Goal: Task Accomplishment & Management: Manage account settings

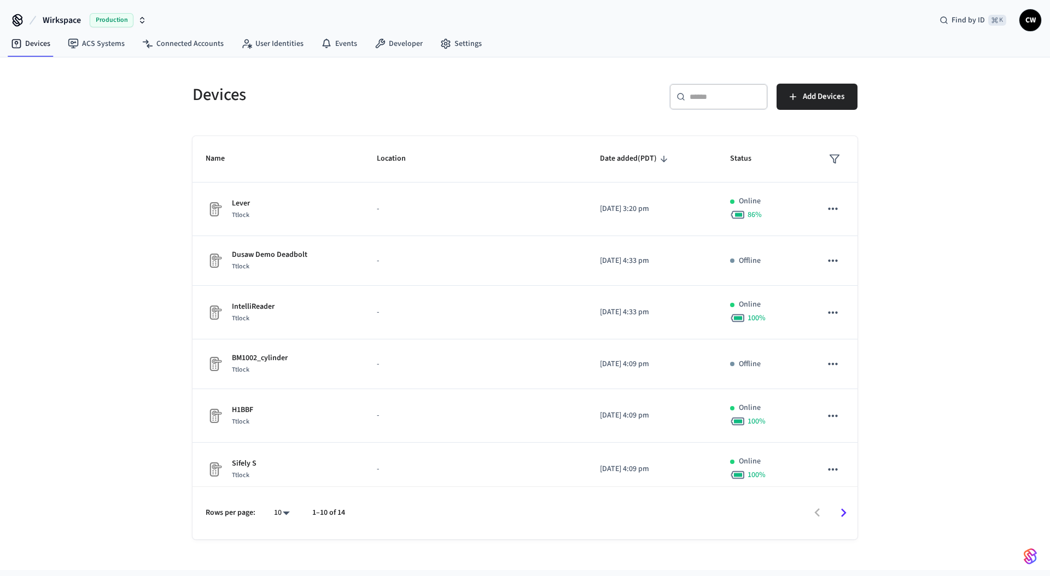
click at [69, 13] on button "Wirkspace Production" at bounding box center [94, 20] width 110 height 23
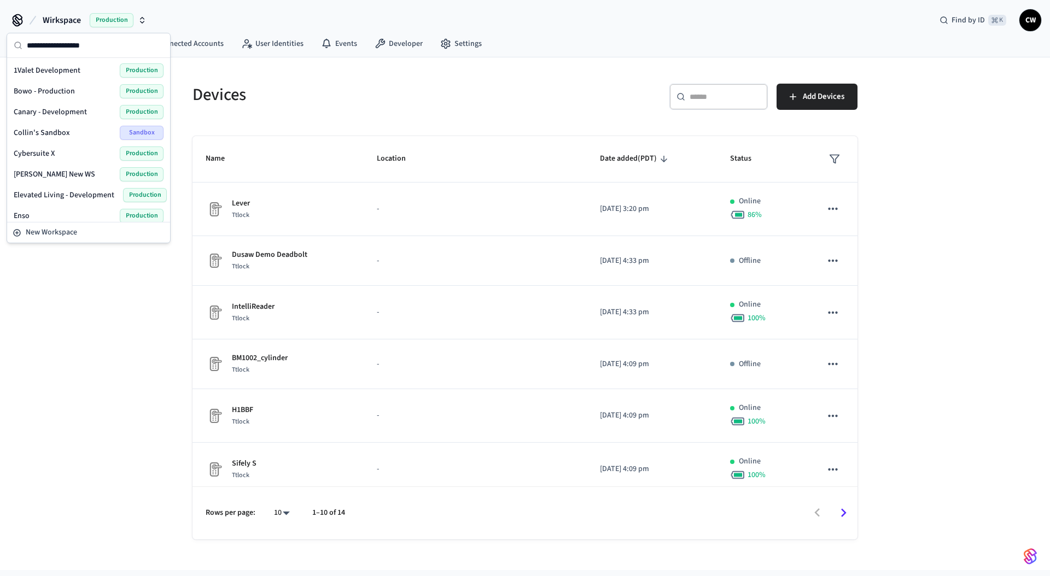
click at [84, 69] on div "1Valet Development Production" at bounding box center [89, 70] width 150 height 14
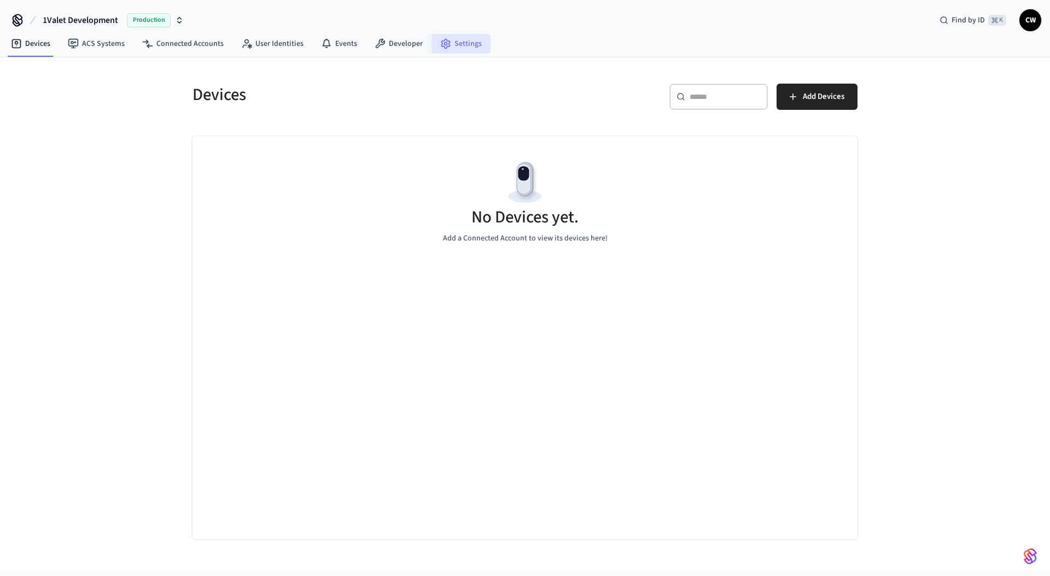
click at [446, 49] on link "Settings" at bounding box center [460, 44] width 59 height 20
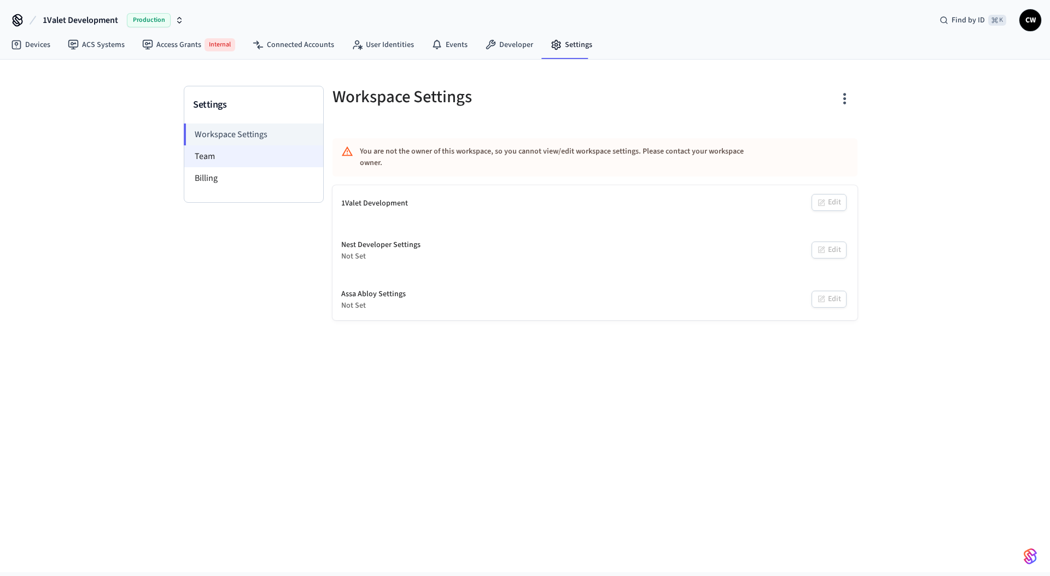
click at [225, 161] on li "Team" at bounding box center [253, 156] width 139 height 22
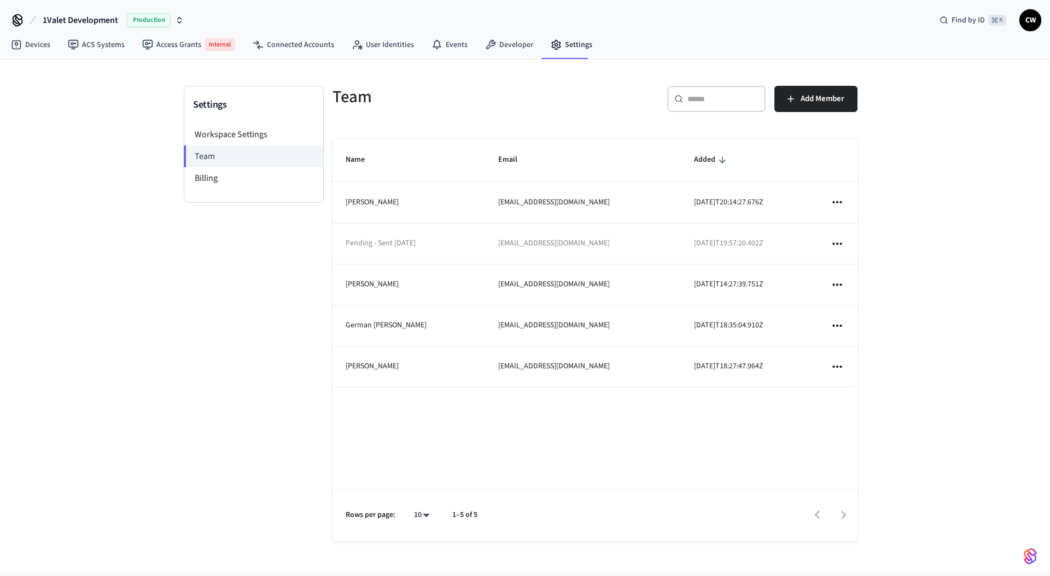
click at [528, 151] on th "Email" at bounding box center [583, 160] width 196 height 44
click at [812, 107] on button "Add Member" at bounding box center [815, 99] width 83 height 26
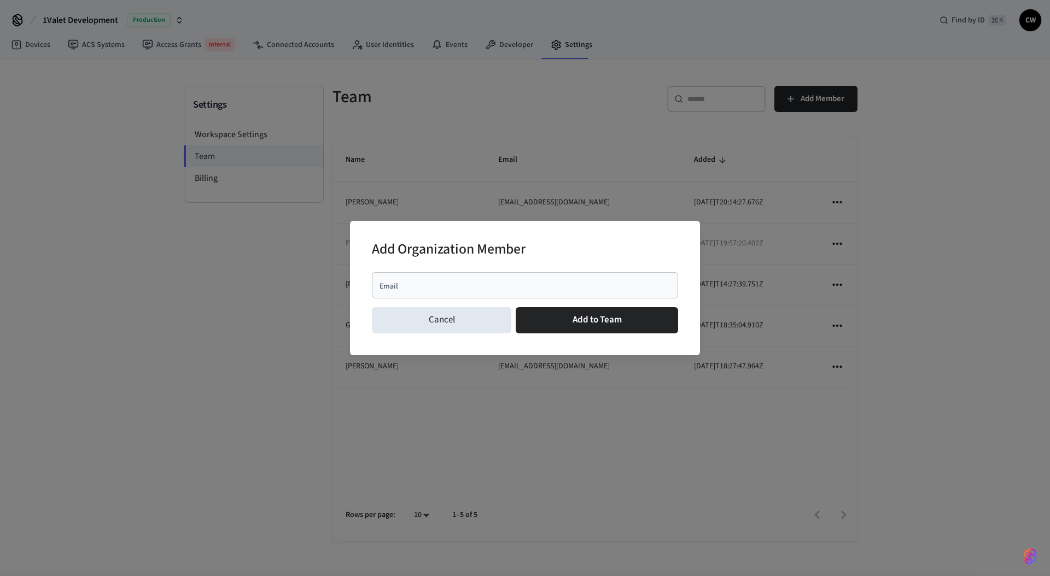
click at [516, 277] on div "Email" at bounding box center [525, 285] width 306 height 26
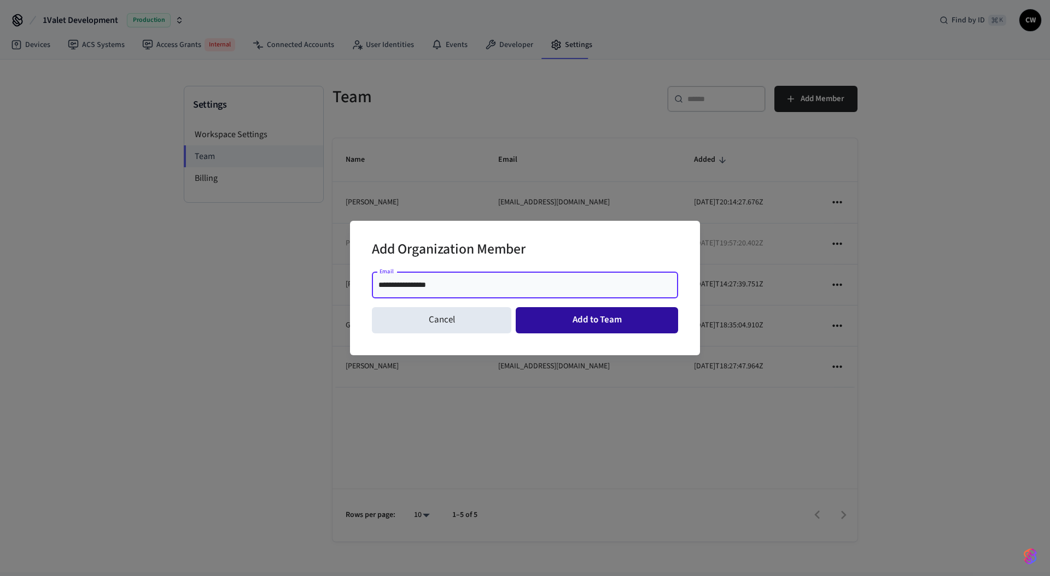
type input "**********"
click at [619, 319] on button "Add to Team" at bounding box center [597, 320] width 162 height 26
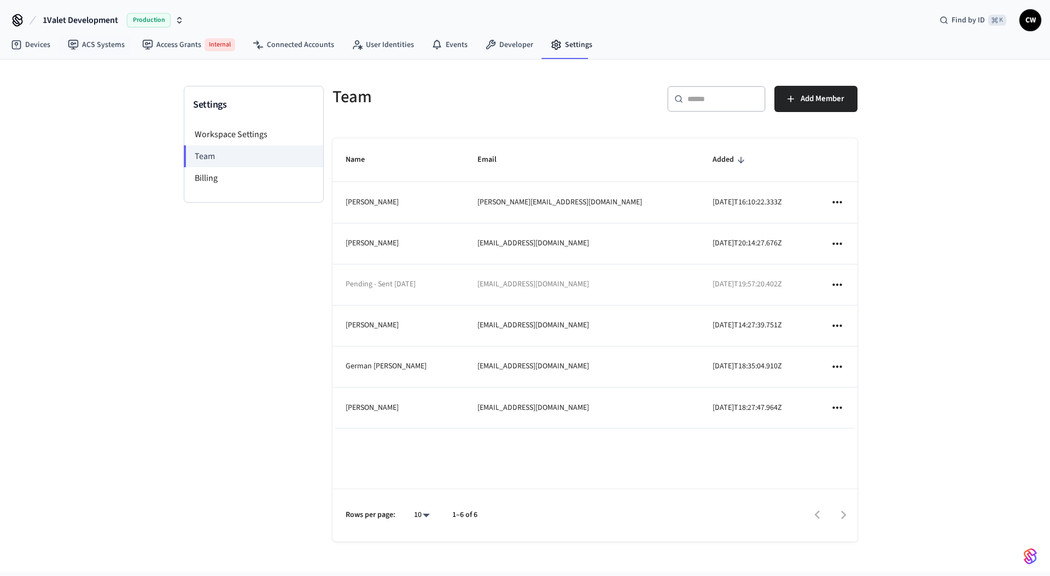
click at [95, 20] on span "1Valet Development" at bounding box center [80, 20] width 75 height 13
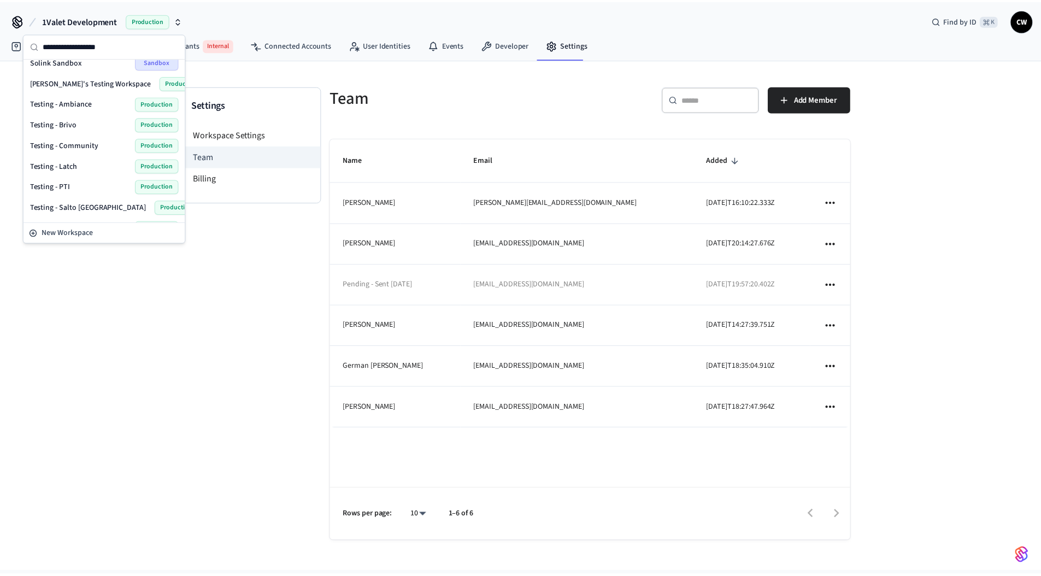
scroll to position [505, 0]
click at [87, 144] on span "Testing - Community" at bounding box center [64, 147] width 69 height 11
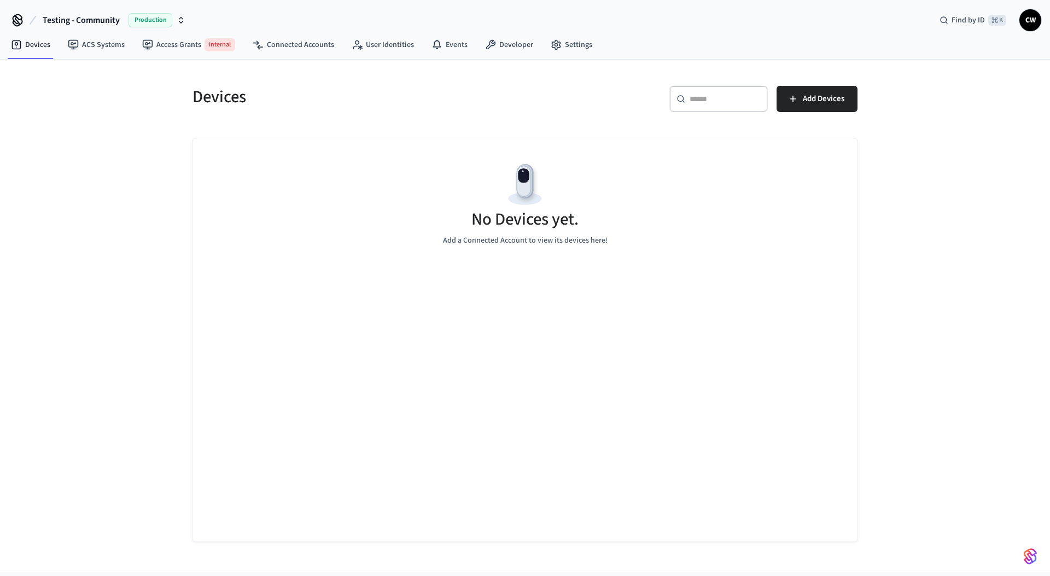
click at [133, 216] on div "Devices ​ ​ Add Devices No Devices yet. Add a Connected Account to view its dev…" at bounding box center [525, 316] width 1050 height 513
click at [120, 44] on link "ACS Systems" at bounding box center [96, 45] width 74 height 20
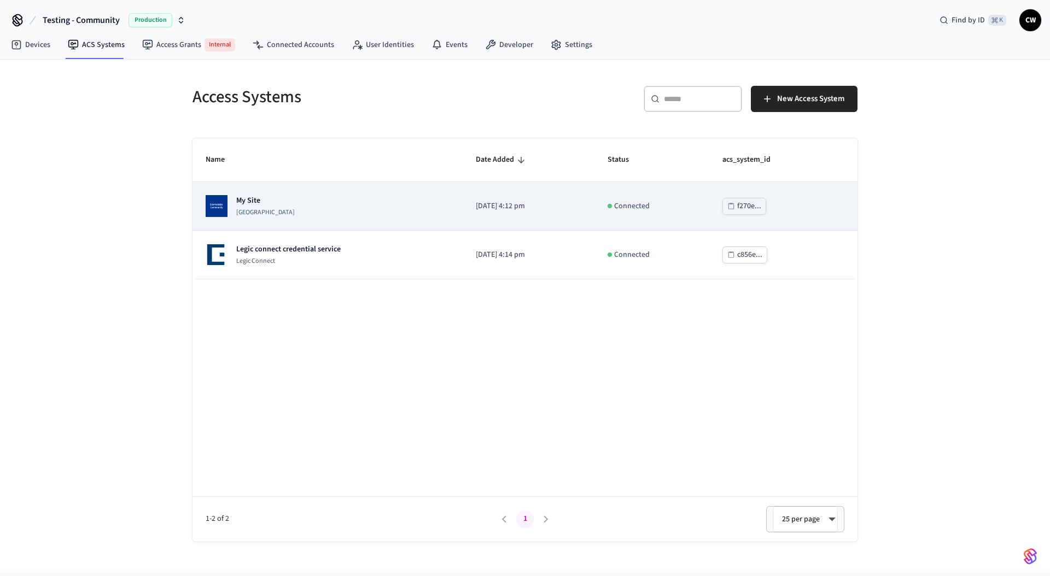
click at [360, 204] on div "My Site Dormakaba Community Site" at bounding box center [328, 206] width 244 height 22
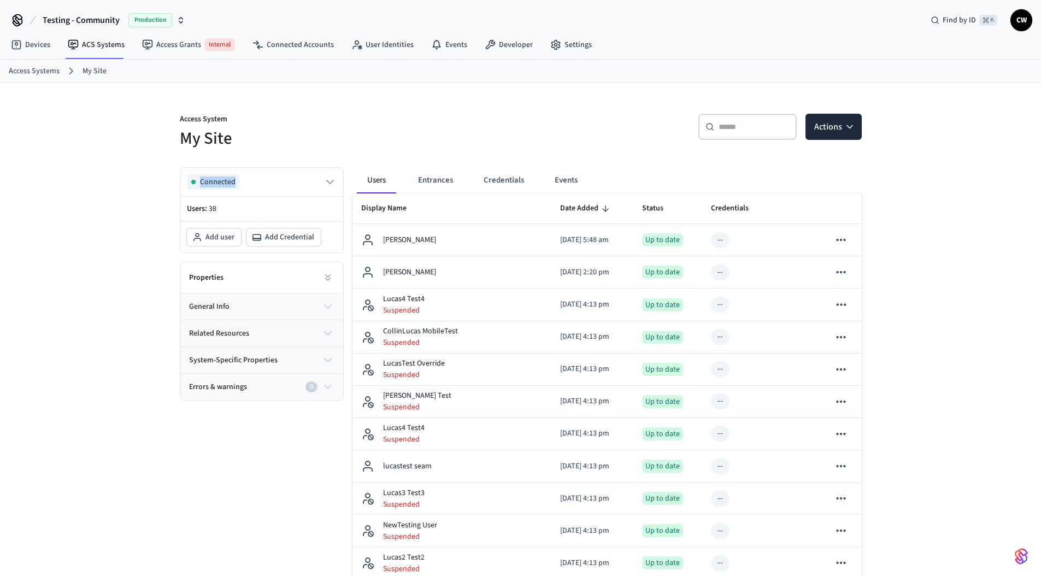
click at [409, 46] on link "User Identities" at bounding box center [383, 45] width 80 height 20
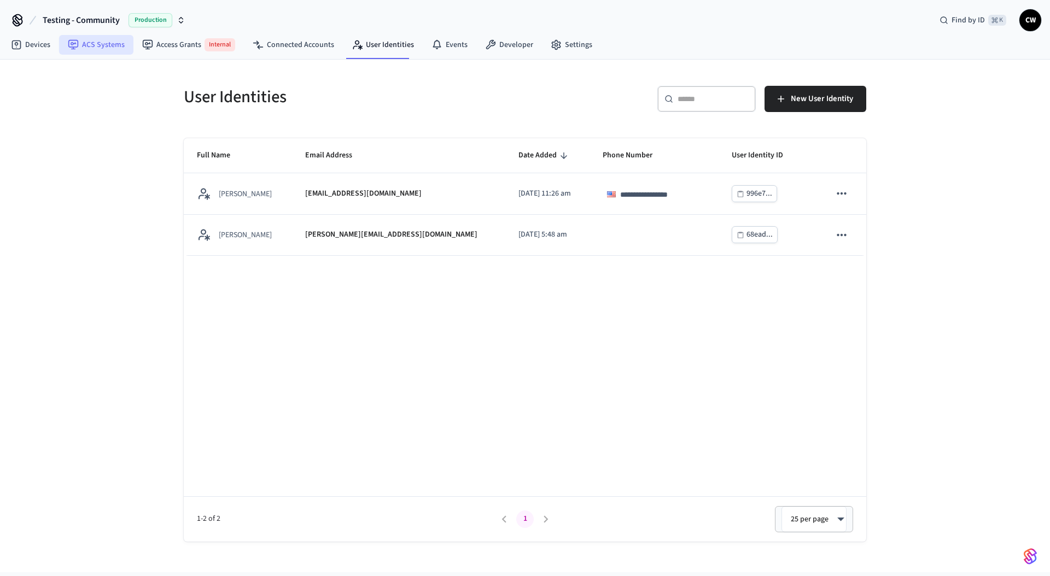
click at [127, 44] on link "ACS Systems" at bounding box center [96, 45] width 74 height 20
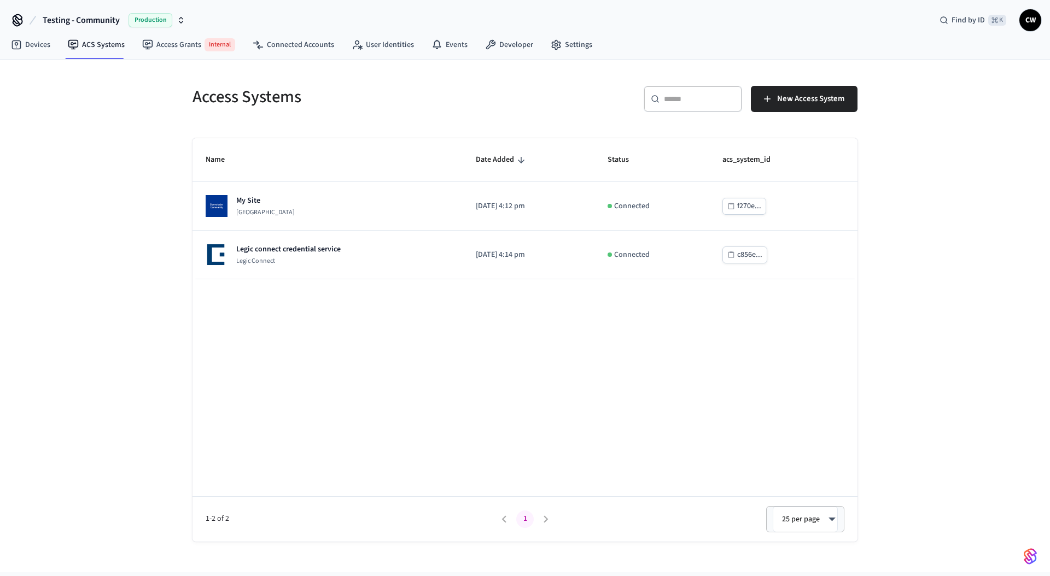
click at [124, 195] on div "Access Systems ​ ​ New Access System Name Date Added Status acs_system_id My Si…" at bounding box center [525, 316] width 1050 height 513
click at [371, 52] on link "User Identities" at bounding box center [383, 45] width 80 height 20
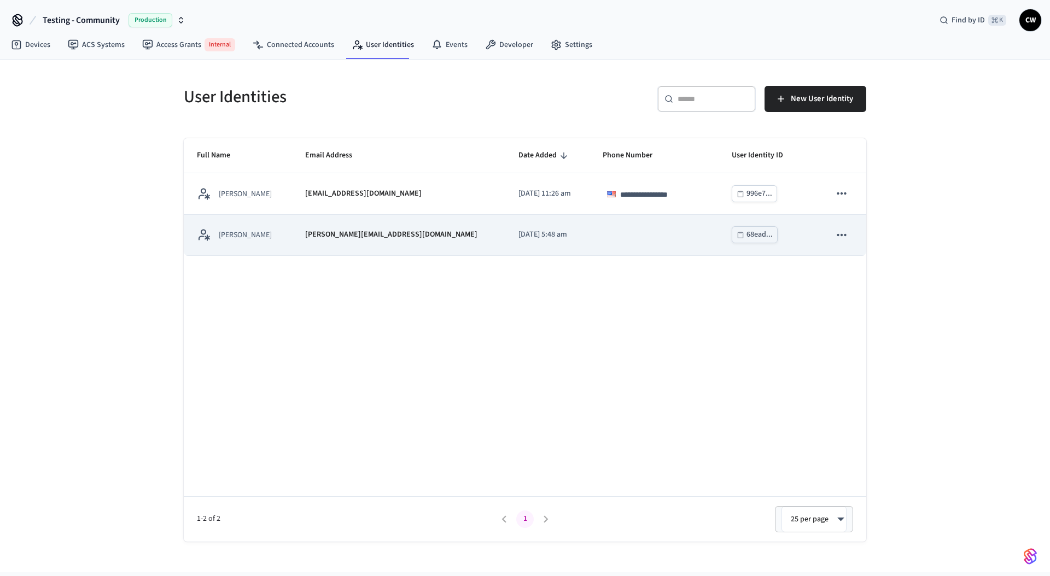
click at [257, 244] on td "[PERSON_NAME]" at bounding box center [238, 235] width 108 height 41
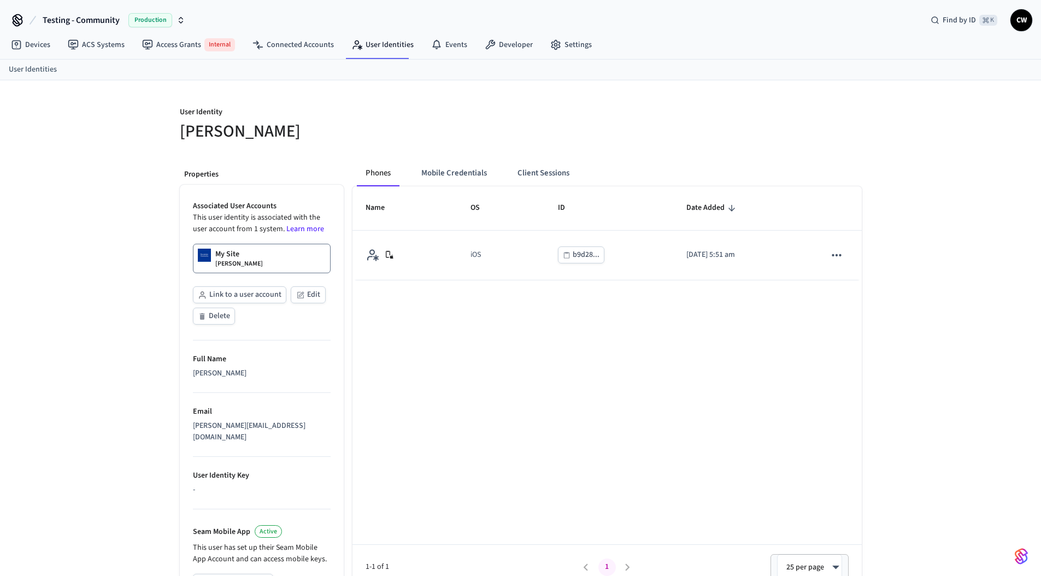
click at [259, 261] on link "My Site Lucas Neiva" at bounding box center [262, 259] width 138 height 30
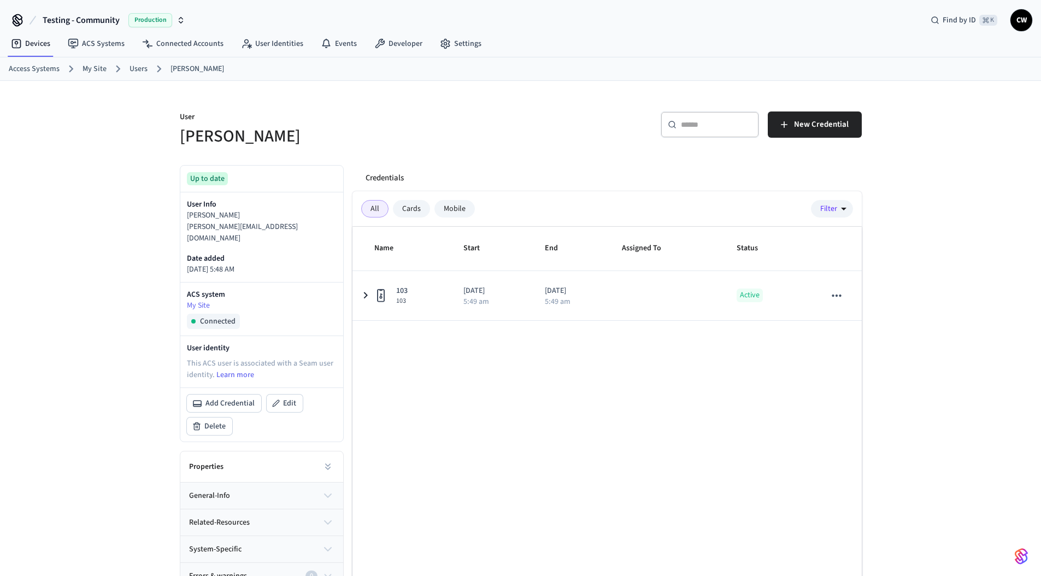
click at [455, 152] on div "User Lucas Neiva ​ ​ New Credential Up to date User Info Lucas Neiva lucas@gets…" at bounding box center [521, 355] width 700 height 549
click at [523, 143] on div "​ ​ New Credential" at bounding box center [688, 122] width 348 height 49
click at [396, 118] on p "User" at bounding box center [347, 119] width 335 height 14
click at [259, 48] on link "User Identities" at bounding box center [272, 44] width 80 height 20
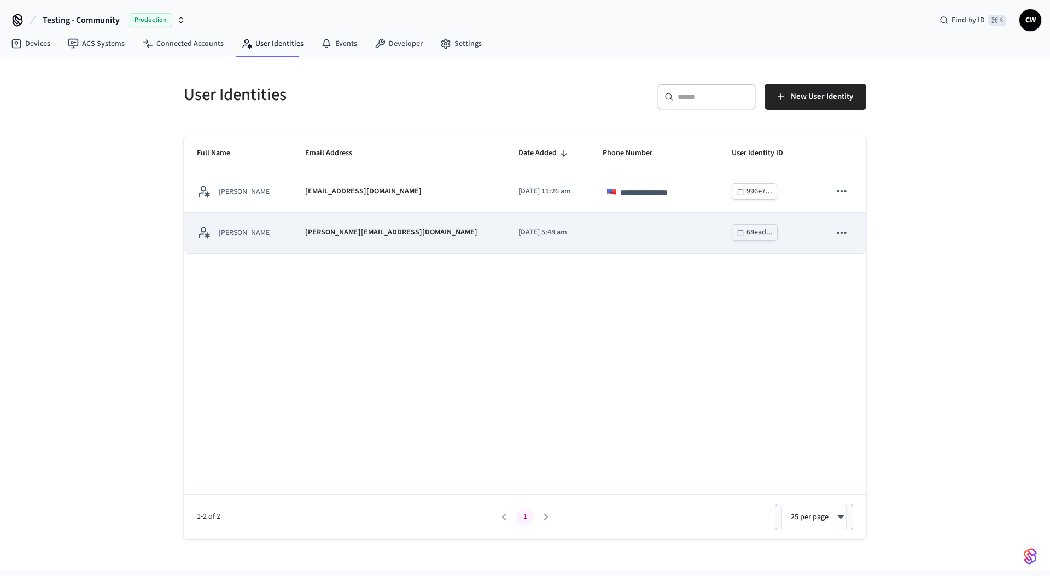
click at [518, 238] on p "[DATE] 5:48 am" at bounding box center [547, 232] width 58 height 11
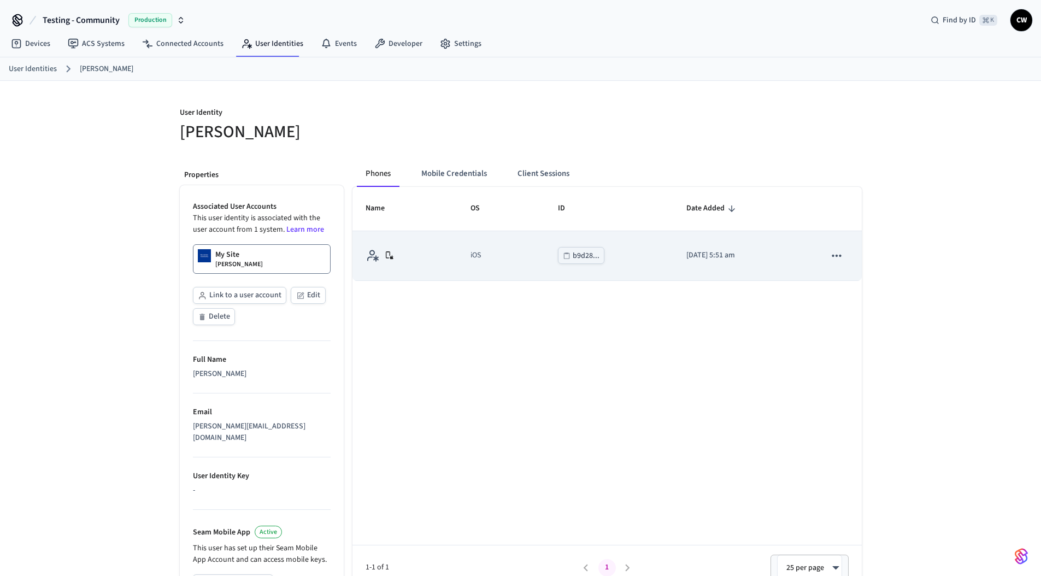
click at [575, 255] on div "b9d28..." at bounding box center [586, 256] width 27 height 14
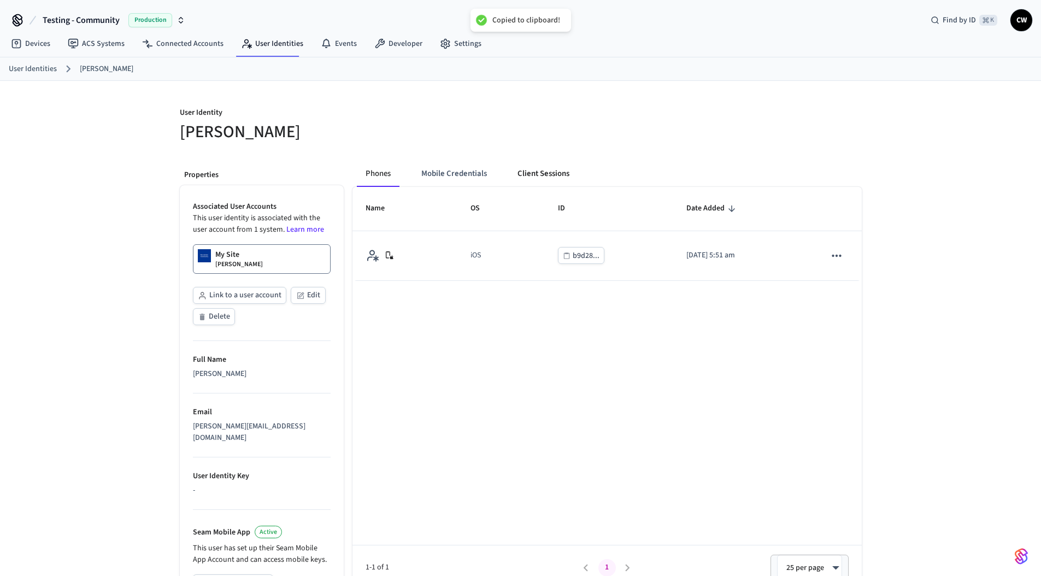
click at [545, 169] on button "Client Sessions" at bounding box center [543, 174] width 69 height 26
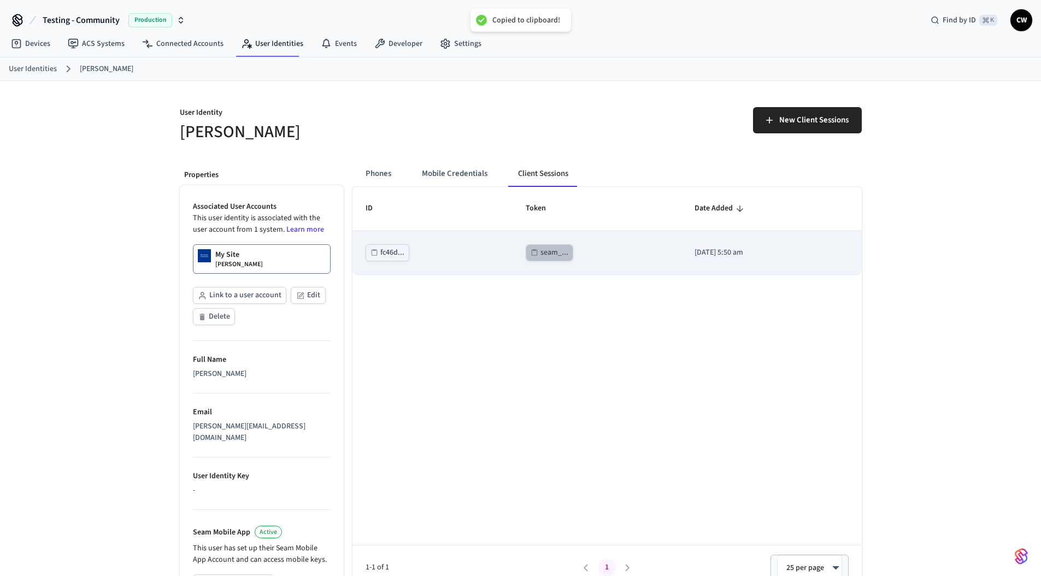
click at [526, 254] on button "seam_..." at bounding box center [550, 252] width 48 height 17
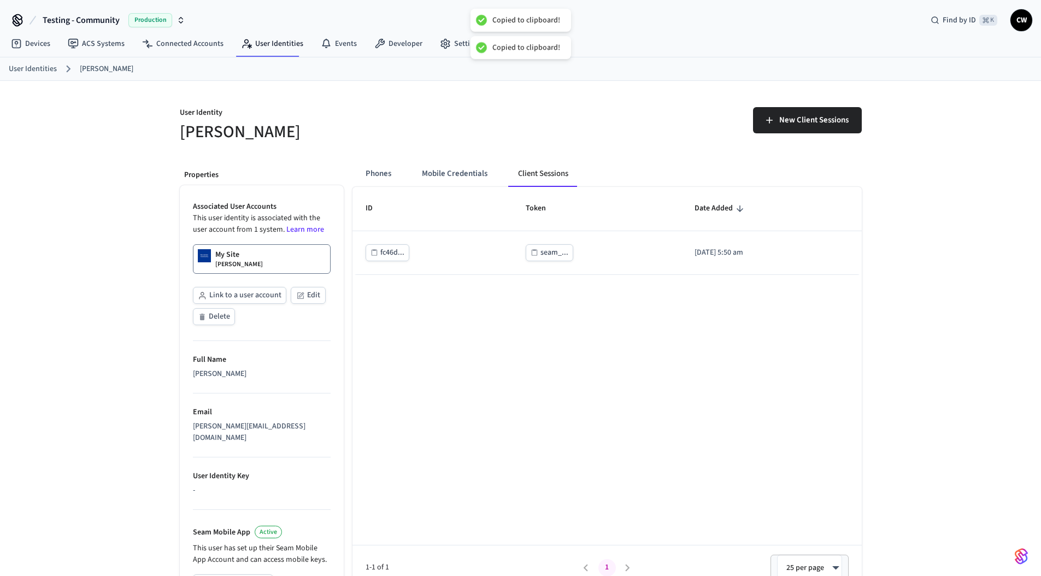
click at [476, 377] on div "ID Token Date Added fc46d... seam_... 2025/09/16 at 5:50 am 1-1 of 1 1 25 per p…" at bounding box center [607, 388] width 509 height 403
click at [361, 163] on button "Phones" at bounding box center [378, 174] width 43 height 26
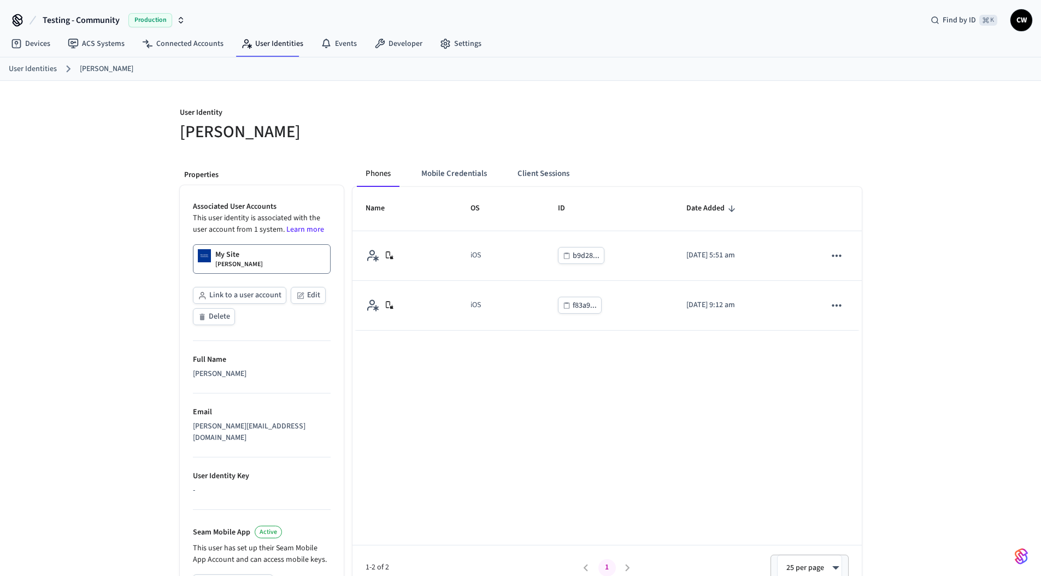
click at [136, 147] on div "User Identity Lucas Neiva Properties Associated User Accounts This user identit…" at bounding box center [520, 420] width 1041 height 678
click at [125, 148] on div "User Identity Lucas Neiva Properties Associated User Accounts This user identit…" at bounding box center [520, 420] width 1041 height 678
click at [106, 276] on div "User Identity Lucas Neiva Properties Associated User Accounts This user identit…" at bounding box center [520, 420] width 1041 height 678
click at [56, 237] on div "User Identity Lucas Neiva Properties Associated User Accounts This user identit…" at bounding box center [520, 420] width 1041 height 678
click at [85, 220] on div "User Identity Lucas Neiva Properties Associated User Accounts This user identit…" at bounding box center [520, 420] width 1041 height 678
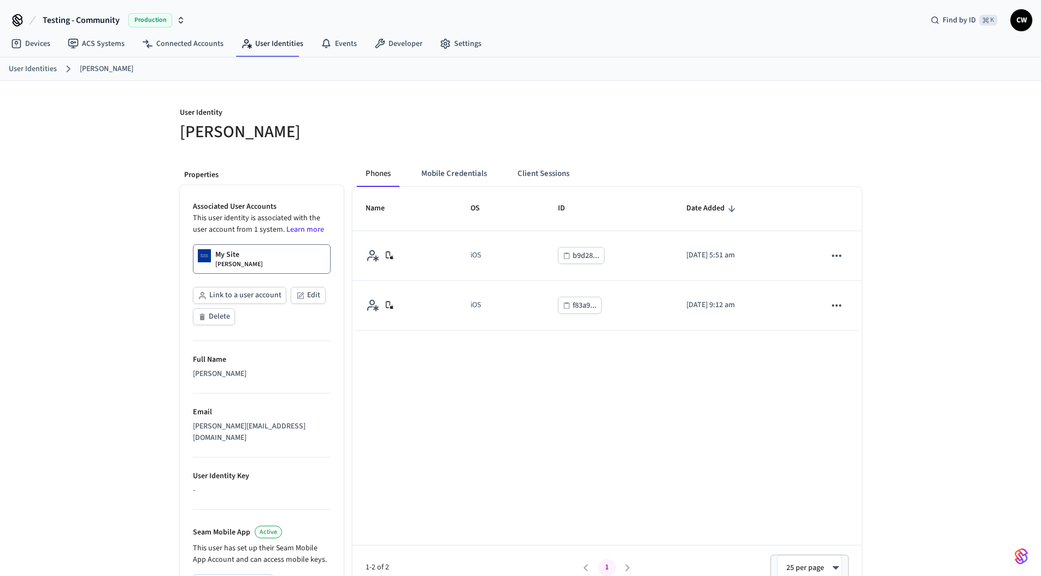
click at [167, 144] on div "User Identity Lucas Neiva Properties Associated User Accounts This user identit…" at bounding box center [520, 420] width 1041 height 678
click at [259, 46] on link "User Identities" at bounding box center [272, 44] width 80 height 20
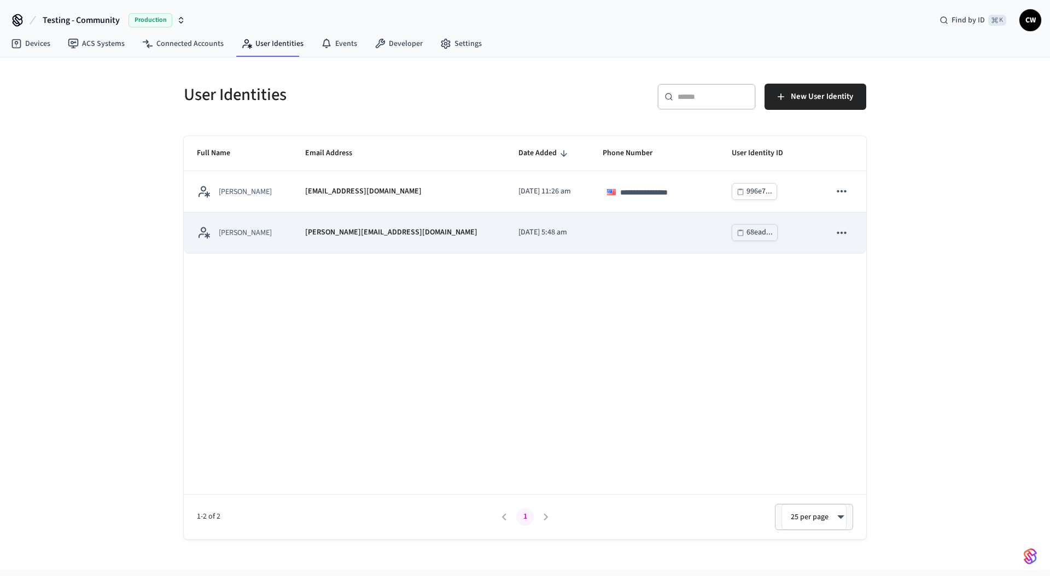
click at [376, 240] on td "[PERSON_NAME][EMAIL_ADDRESS][DOMAIN_NAME]" at bounding box center [398, 233] width 213 height 41
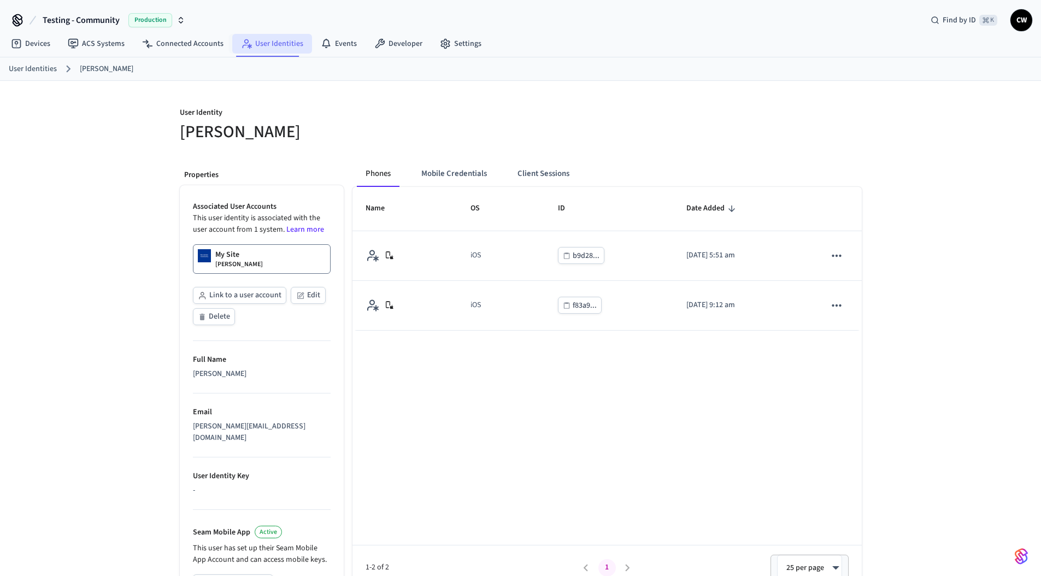
click at [268, 42] on link "User Identities" at bounding box center [272, 44] width 80 height 20
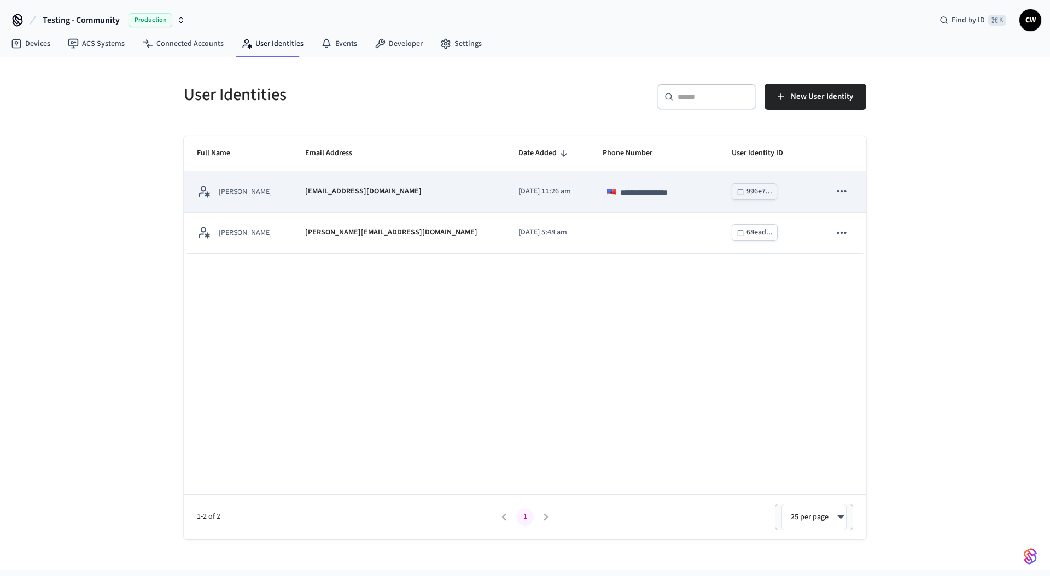
click at [297, 181] on td "[EMAIL_ADDRESS][DOMAIN_NAME]" at bounding box center [398, 191] width 213 height 41
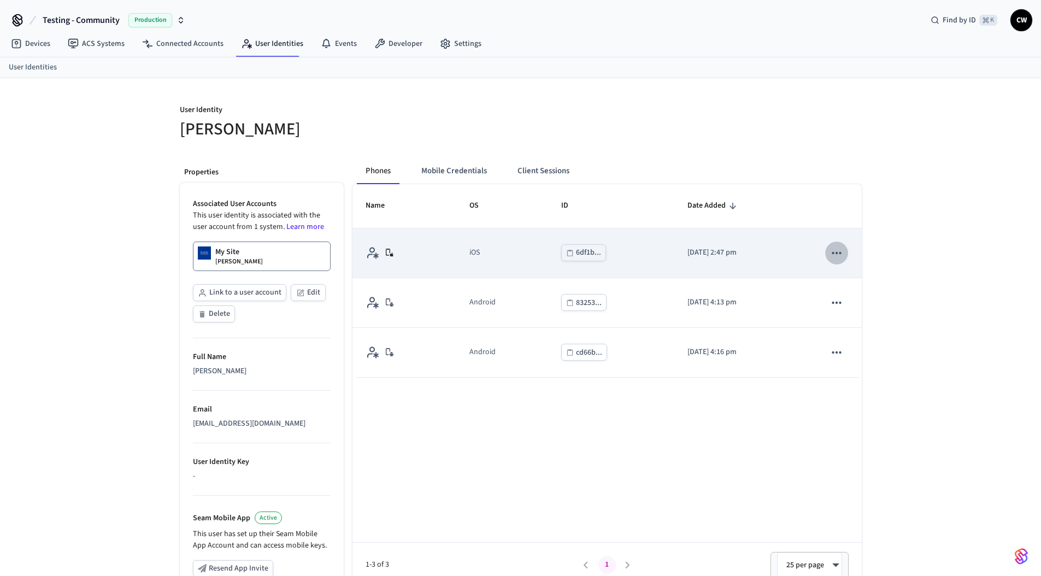
click at [835, 253] on icon "sticky table" at bounding box center [837, 252] width 9 height 2
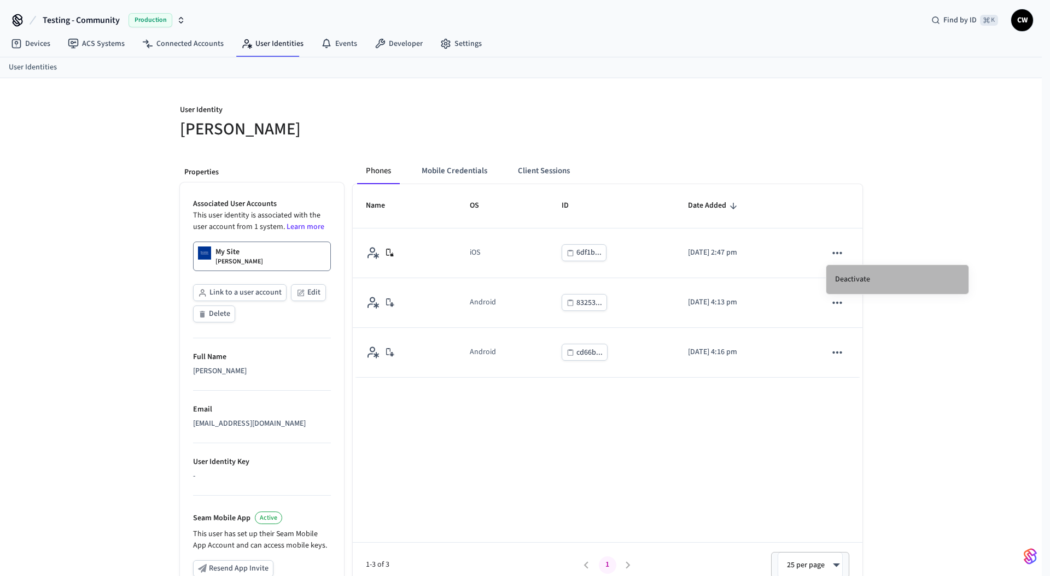
click at [847, 281] on li "Deactivate" at bounding box center [897, 279] width 142 height 29
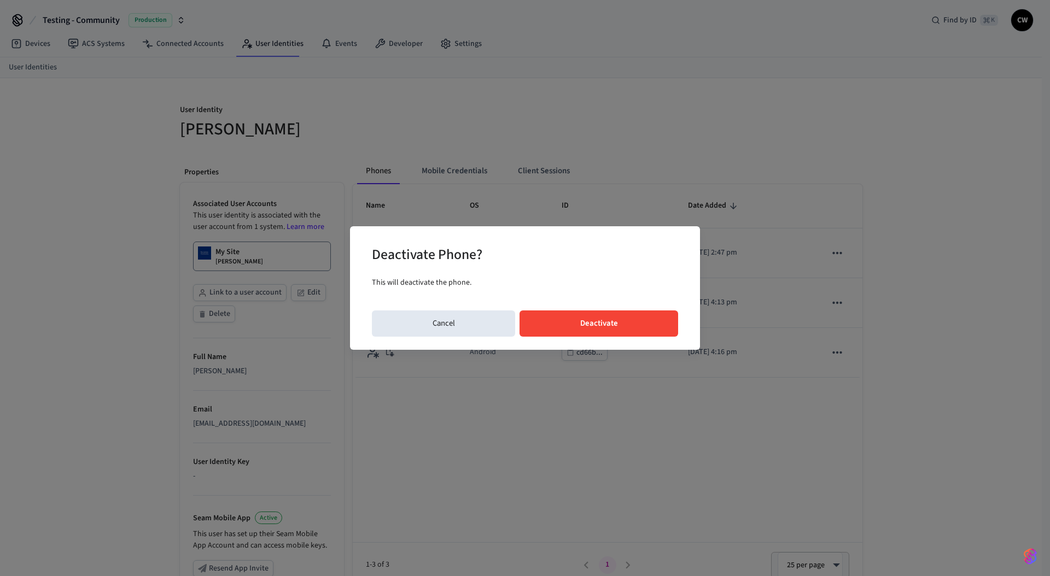
click at [631, 329] on button "Deactivate" at bounding box center [598, 324] width 159 height 26
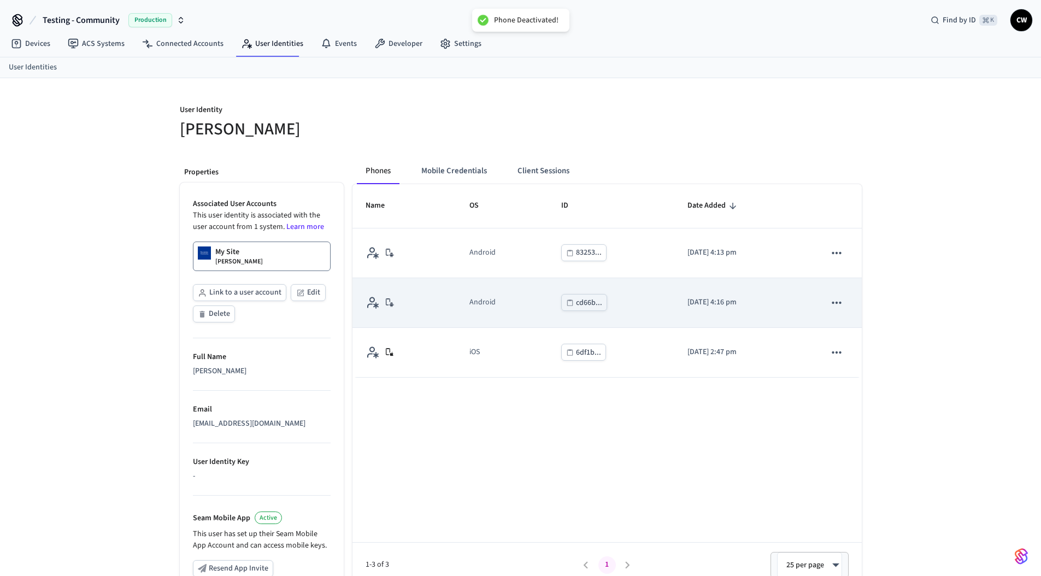
click at [837, 300] on icon "sticky table" at bounding box center [837, 303] width 14 height 14
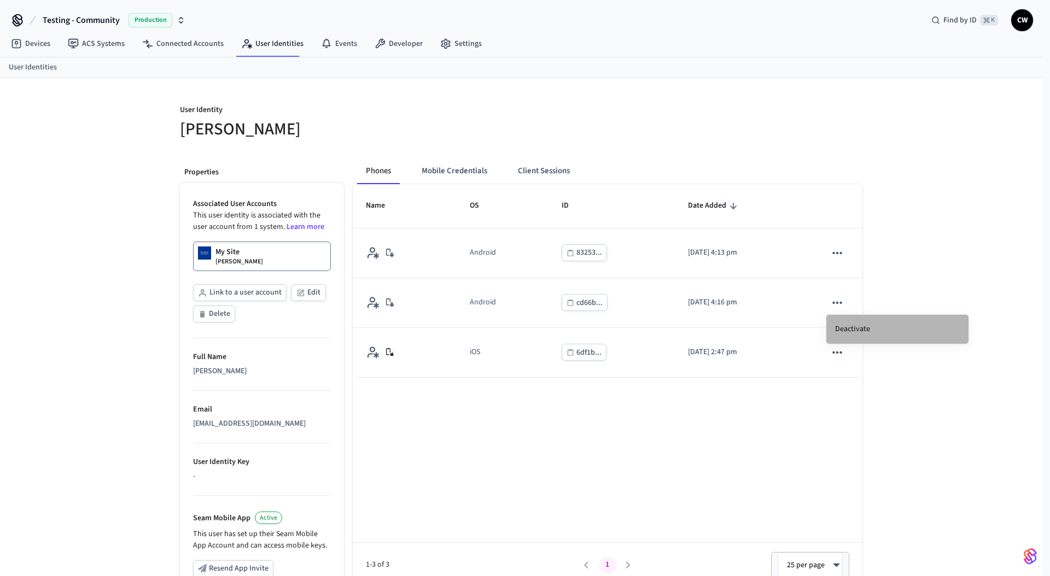
click at [838, 331] on li "Deactivate" at bounding box center [897, 329] width 142 height 29
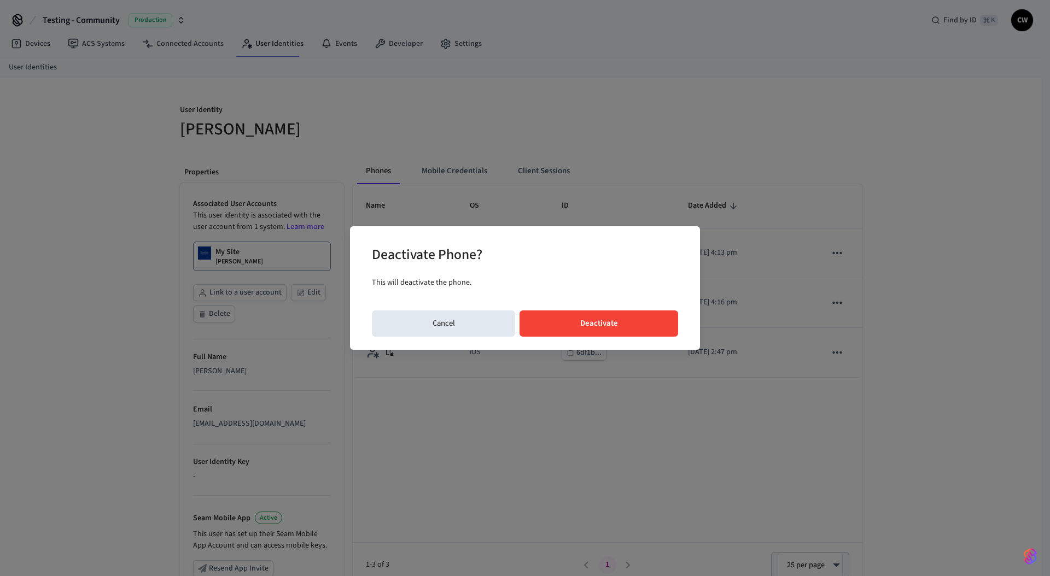
click at [645, 326] on button "Deactivate" at bounding box center [598, 324] width 159 height 26
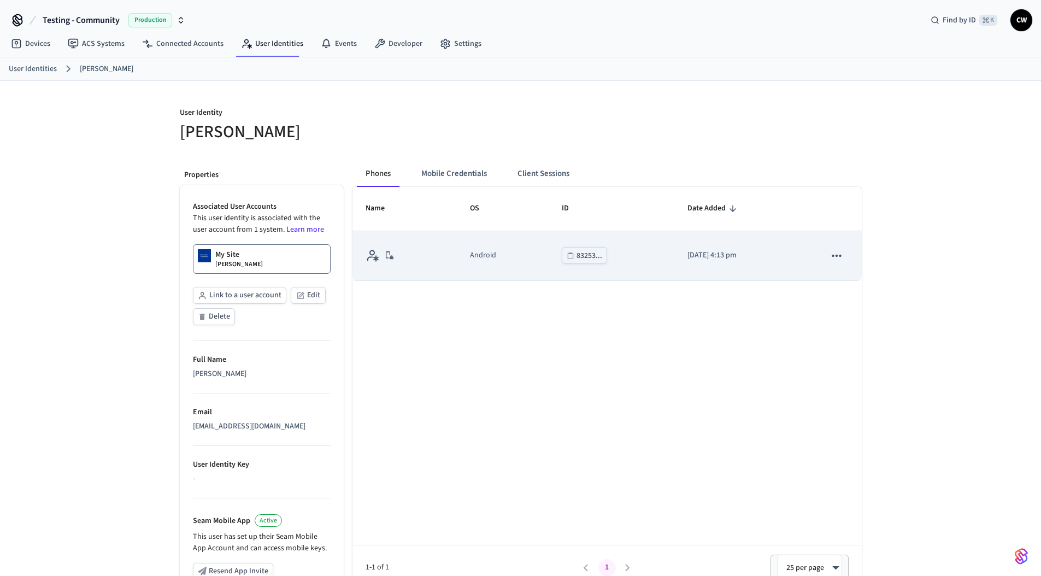
click at [830, 260] on icon "sticky table" at bounding box center [837, 256] width 14 height 14
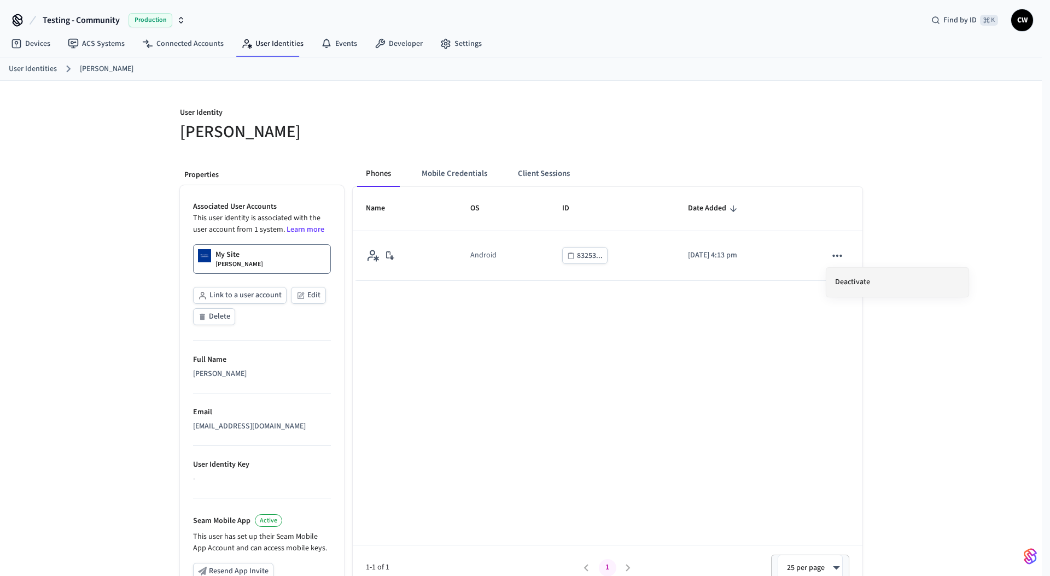
click at [836, 285] on li "Deactivate" at bounding box center [897, 282] width 142 height 29
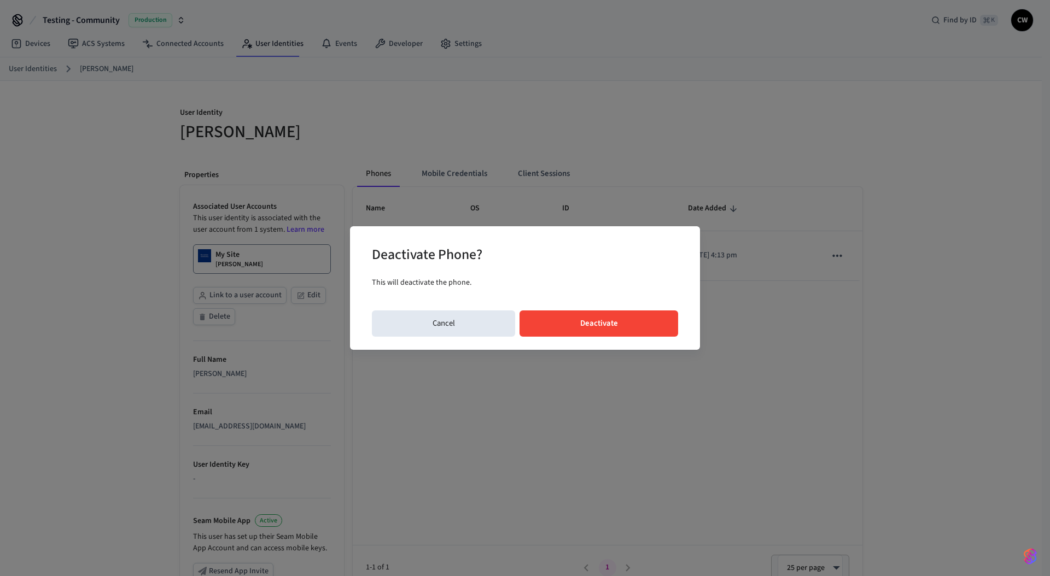
click at [626, 321] on button "Deactivate" at bounding box center [598, 324] width 159 height 26
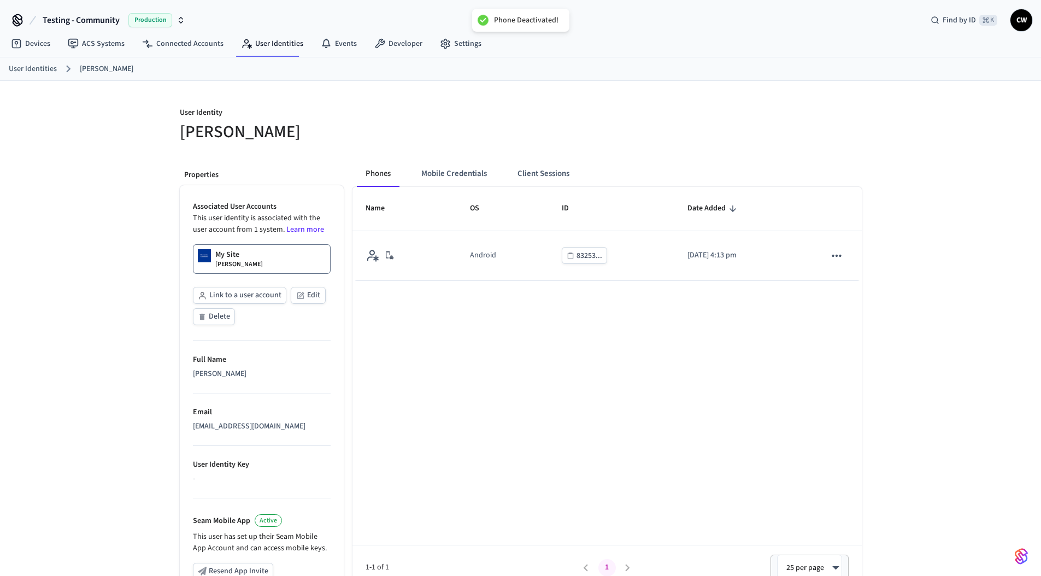
click at [519, 326] on div "Name OS ID Date Added Android 83253... 2025/09/15 at 4:13 pm 1-1 of 1 1 25 per …" at bounding box center [607, 388] width 509 height 403
click at [450, 166] on button "Mobile Credentials" at bounding box center [454, 174] width 83 height 26
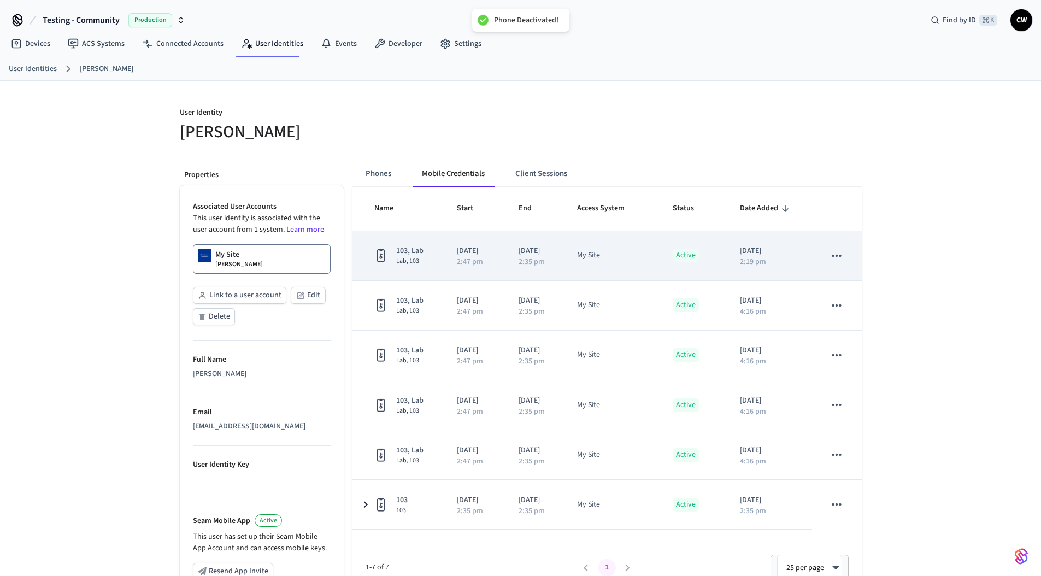
click at [837, 256] on icon "sticky table" at bounding box center [837, 256] width 9 height 2
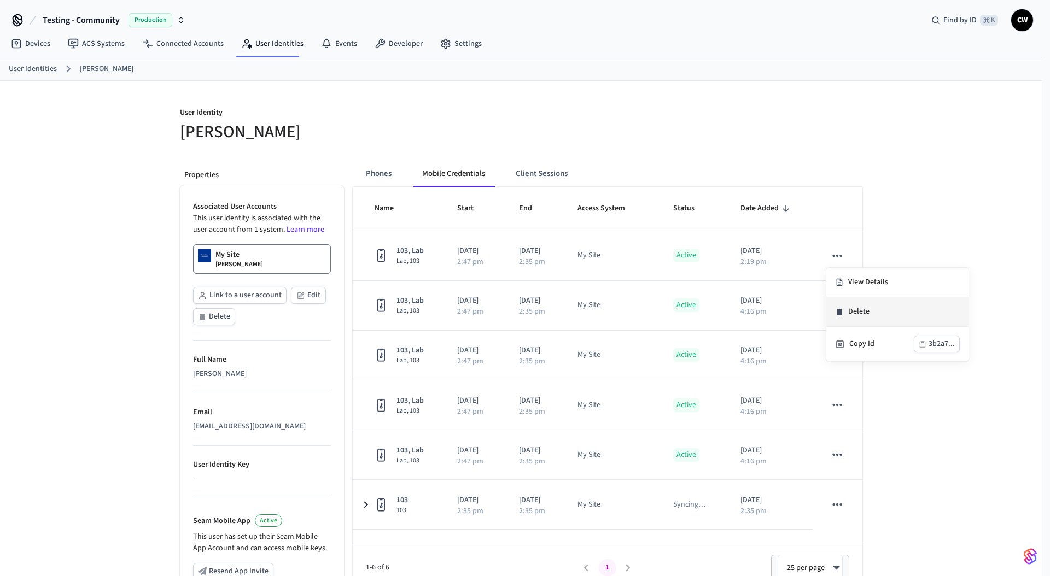
click at [867, 318] on li "Delete" at bounding box center [897, 312] width 142 height 30
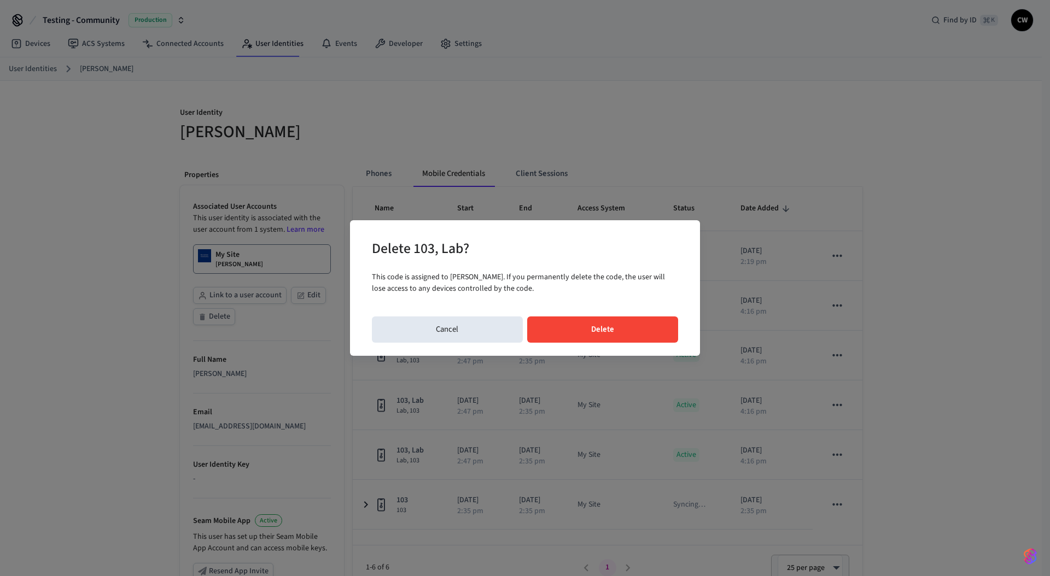
click at [649, 332] on button "Delete" at bounding box center [602, 330] width 151 height 26
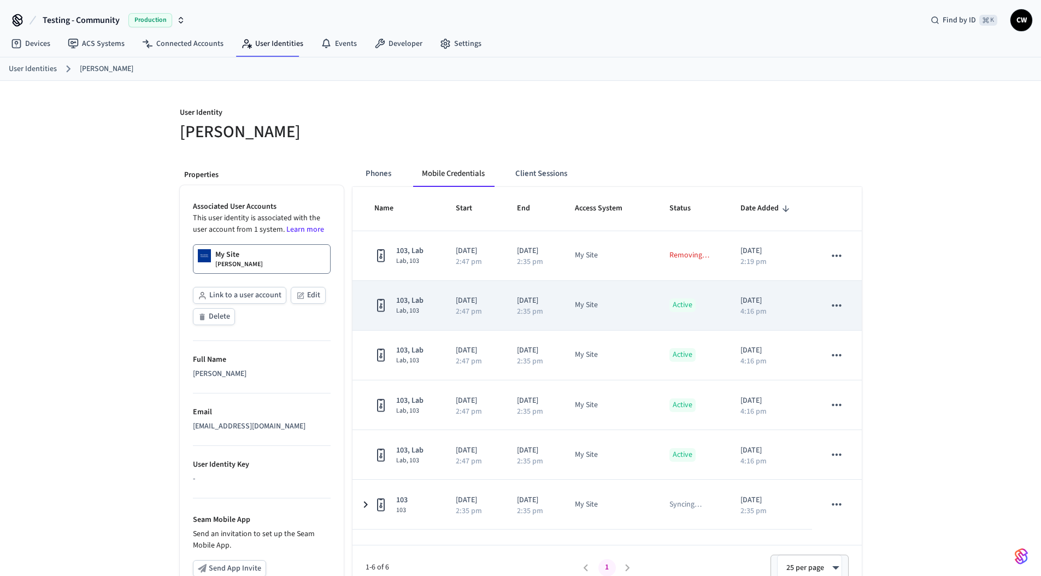
click at [838, 304] on icon "sticky table" at bounding box center [837, 305] width 14 height 14
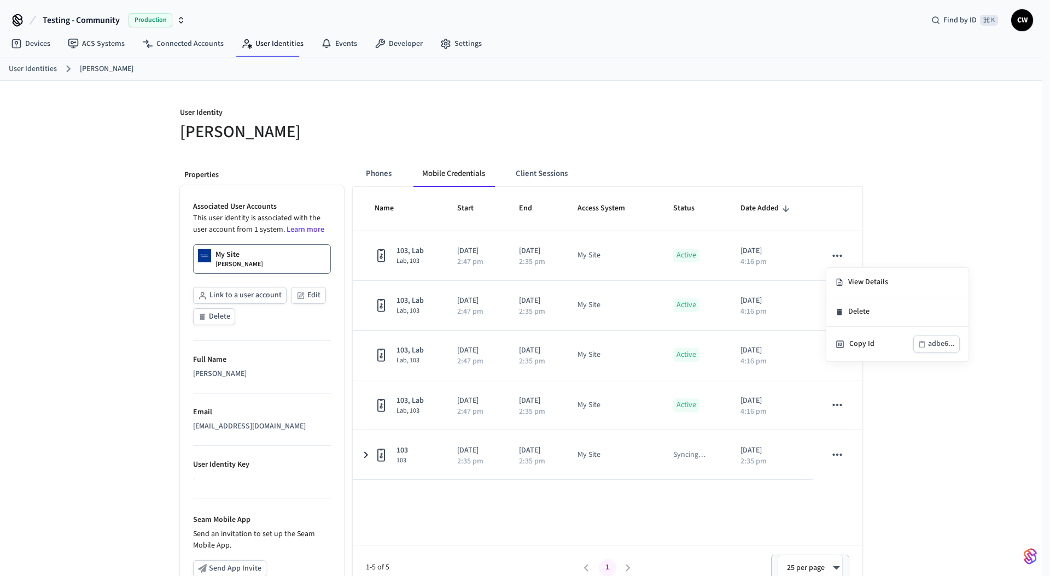
click at [906, 245] on div at bounding box center [525, 288] width 1050 height 576
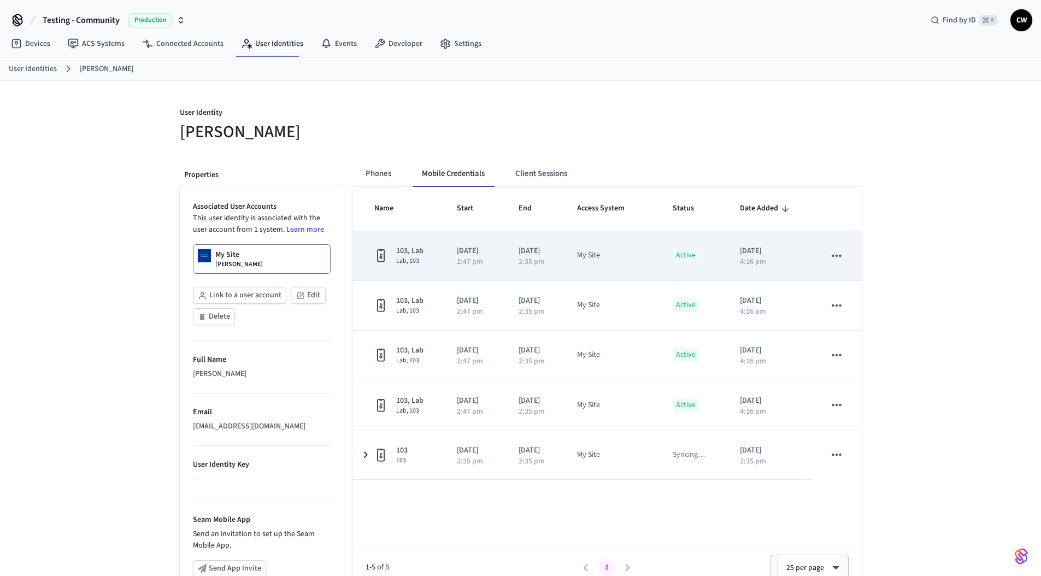
click at [840, 259] on icon "sticky table" at bounding box center [837, 256] width 14 height 14
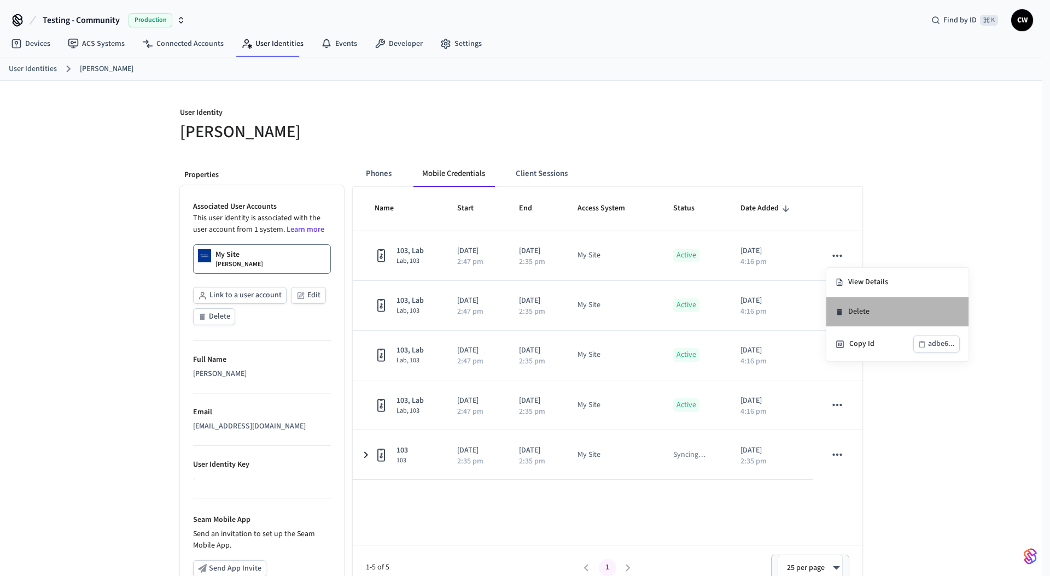
click at [868, 306] on li "Delete" at bounding box center [897, 312] width 142 height 30
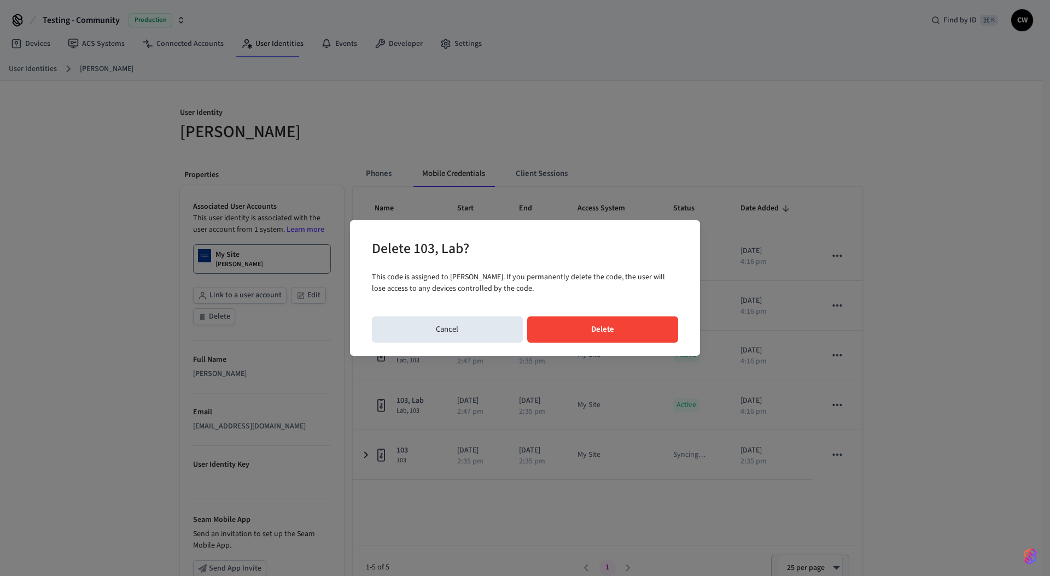
click at [654, 331] on button "Delete" at bounding box center [602, 330] width 151 height 26
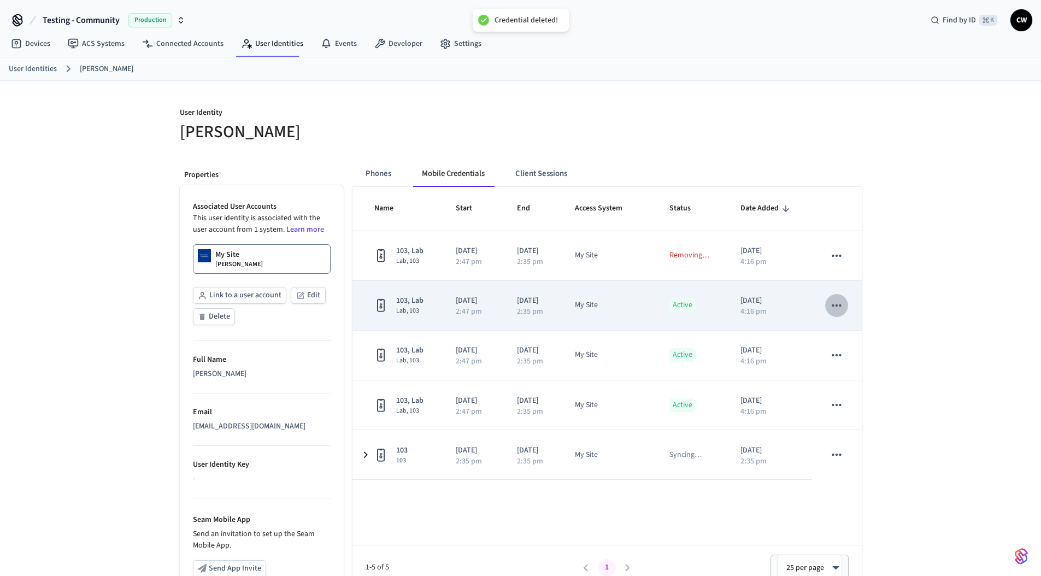
click at [842, 307] on icon "sticky table" at bounding box center [837, 305] width 14 height 14
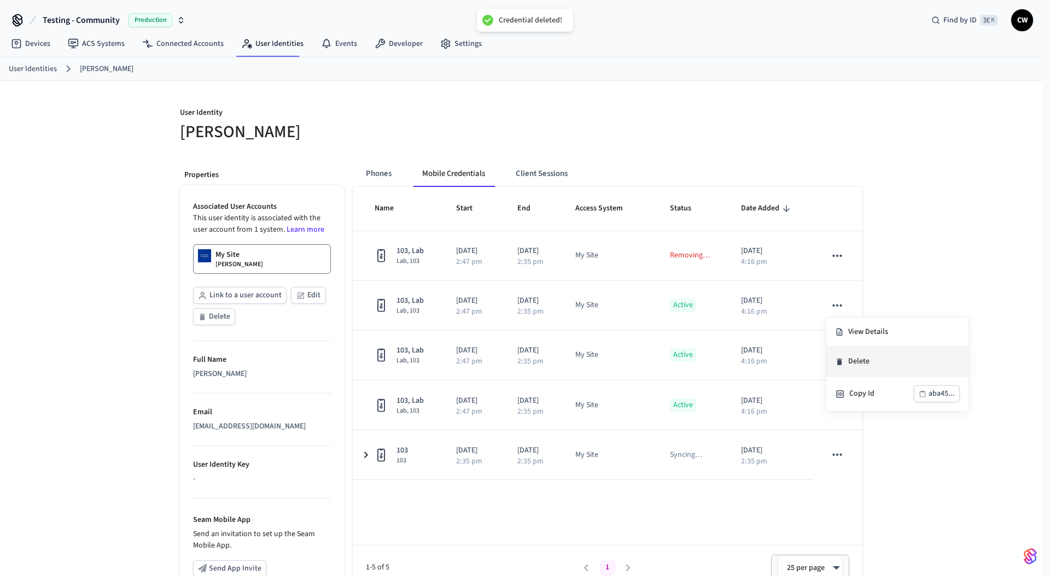
click at [851, 356] on li "Delete" at bounding box center [897, 362] width 142 height 30
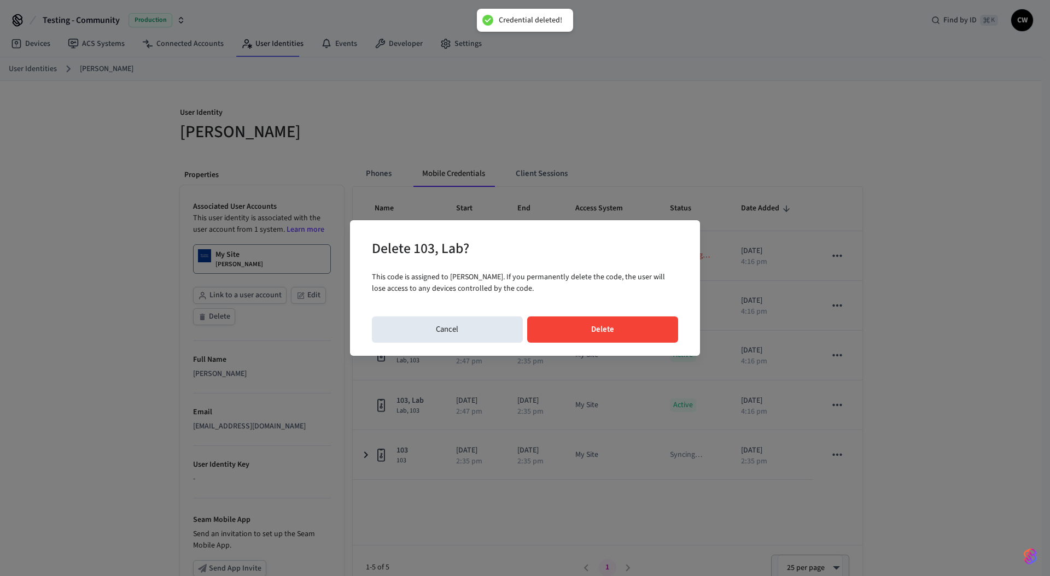
click at [649, 332] on button "Delete" at bounding box center [602, 330] width 151 height 26
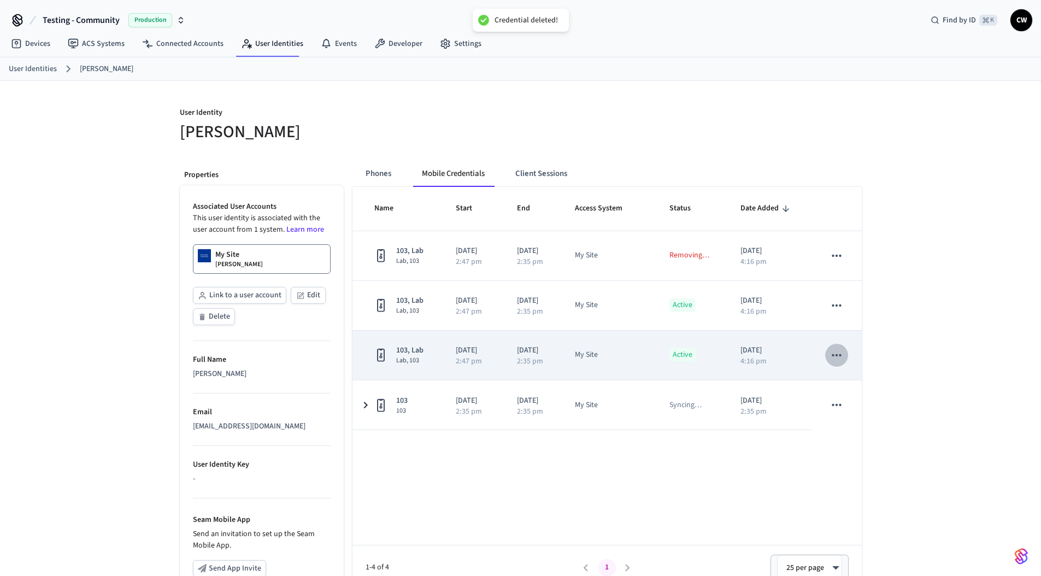
click at [837, 356] on icon "sticky table" at bounding box center [837, 355] width 9 height 2
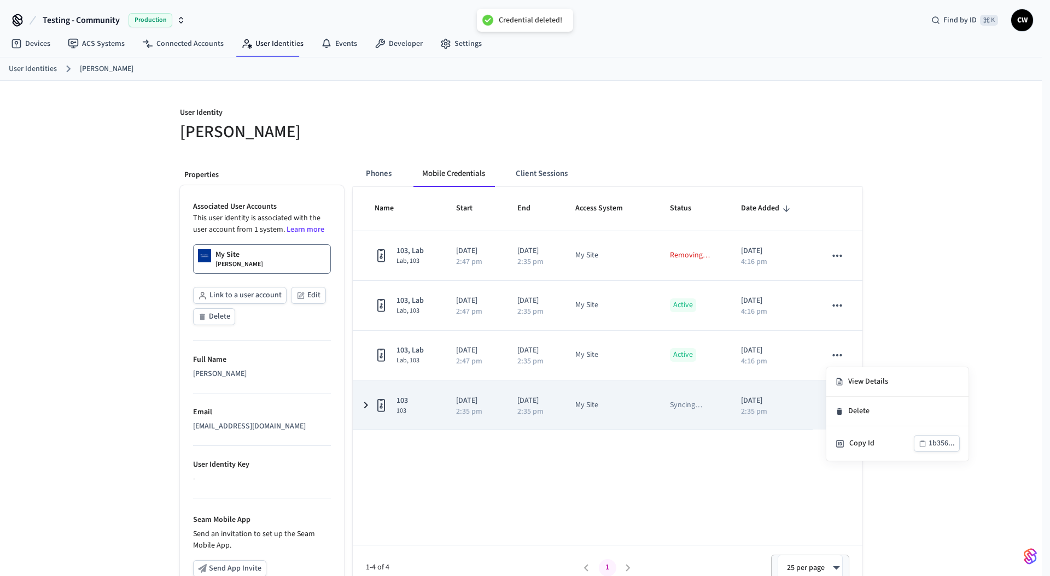
click at [862, 405] on li "Delete" at bounding box center [897, 412] width 142 height 30
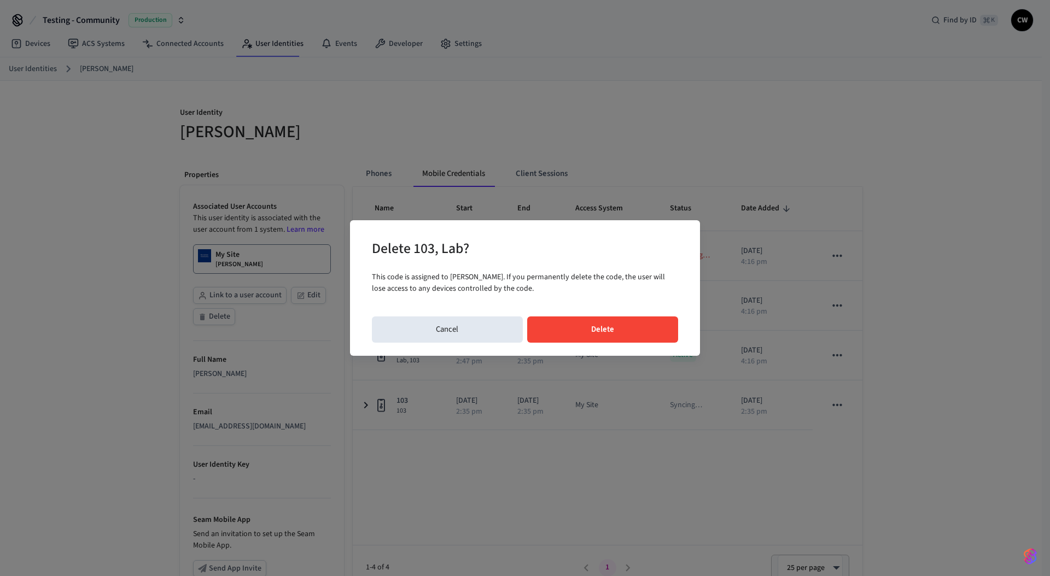
click at [639, 333] on button "Delete" at bounding box center [602, 330] width 151 height 26
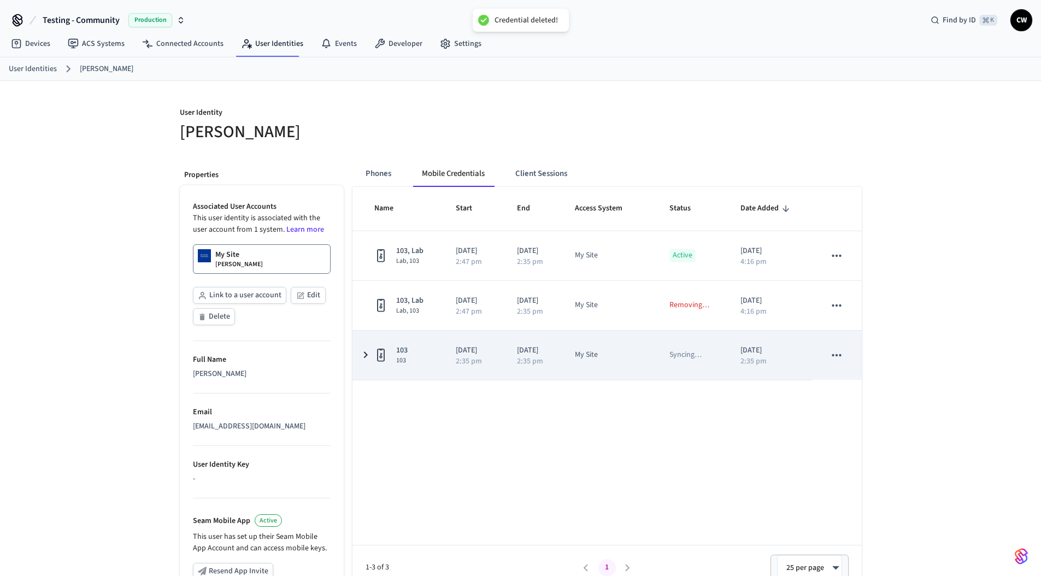
click at [836, 354] on icon "sticky table" at bounding box center [837, 355] width 14 height 14
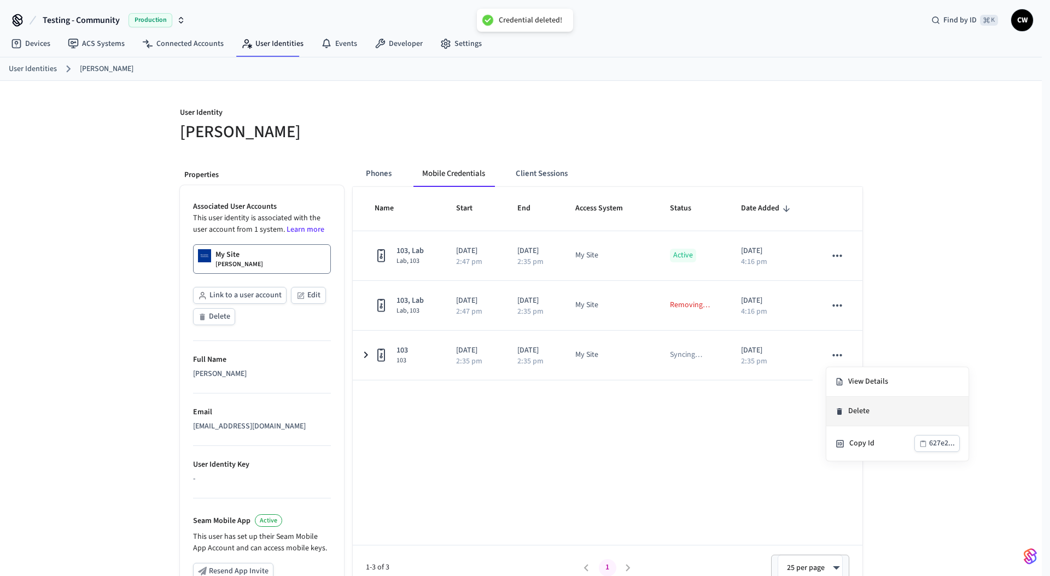
click at [857, 412] on li "Delete" at bounding box center [897, 412] width 142 height 30
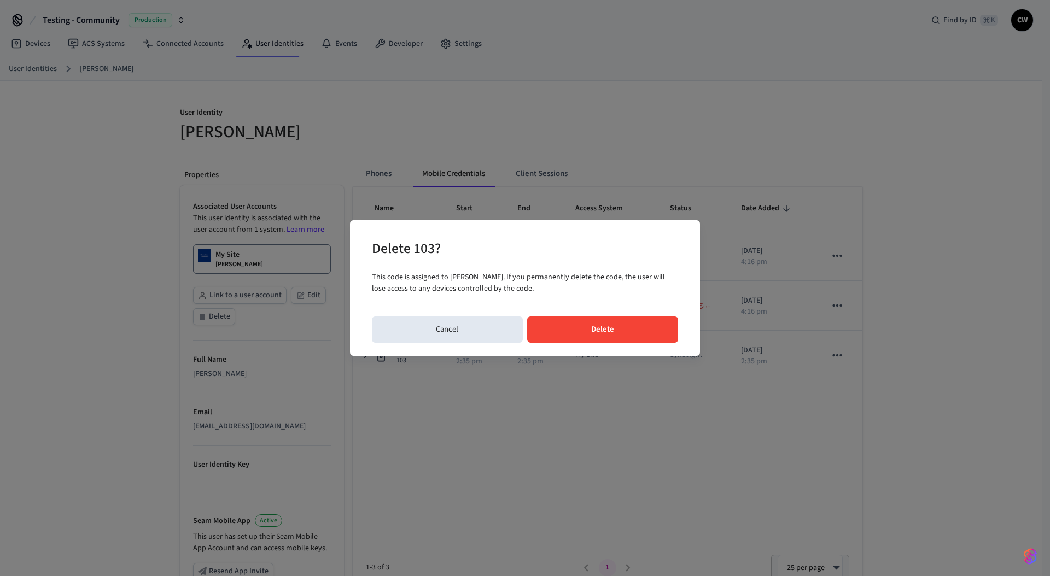
click at [649, 329] on button "Delete" at bounding box center [602, 330] width 151 height 26
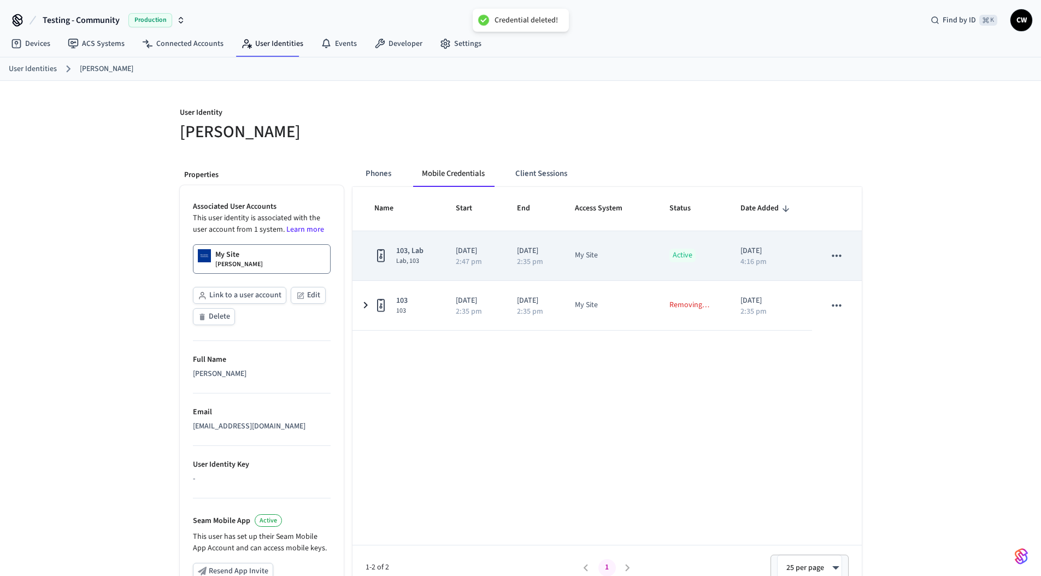
click at [833, 260] on icon "sticky table" at bounding box center [837, 256] width 14 height 14
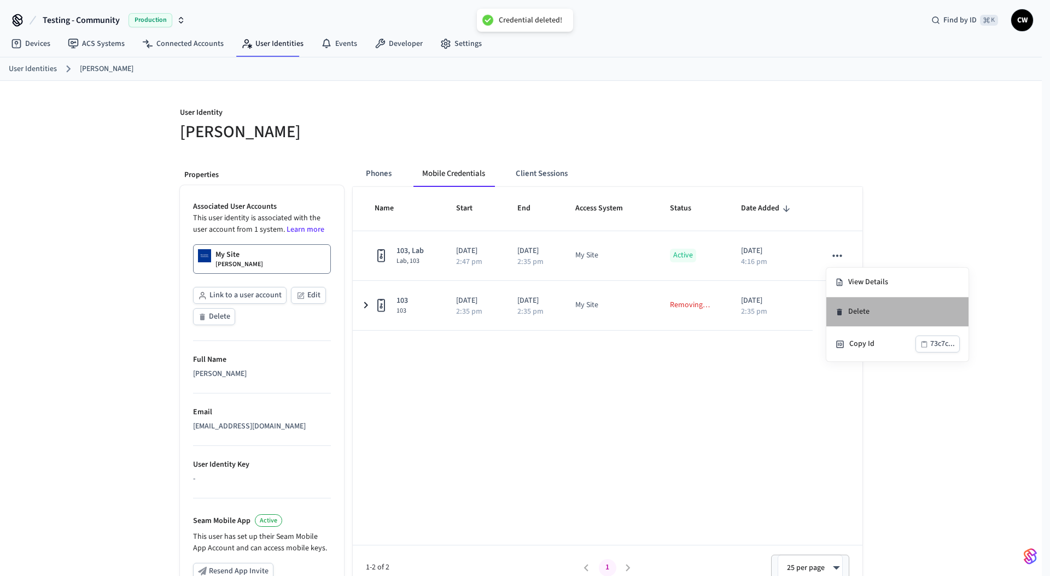
click at [869, 313] on li "Delete" at bounding box center [897, 312] width 142 height 30
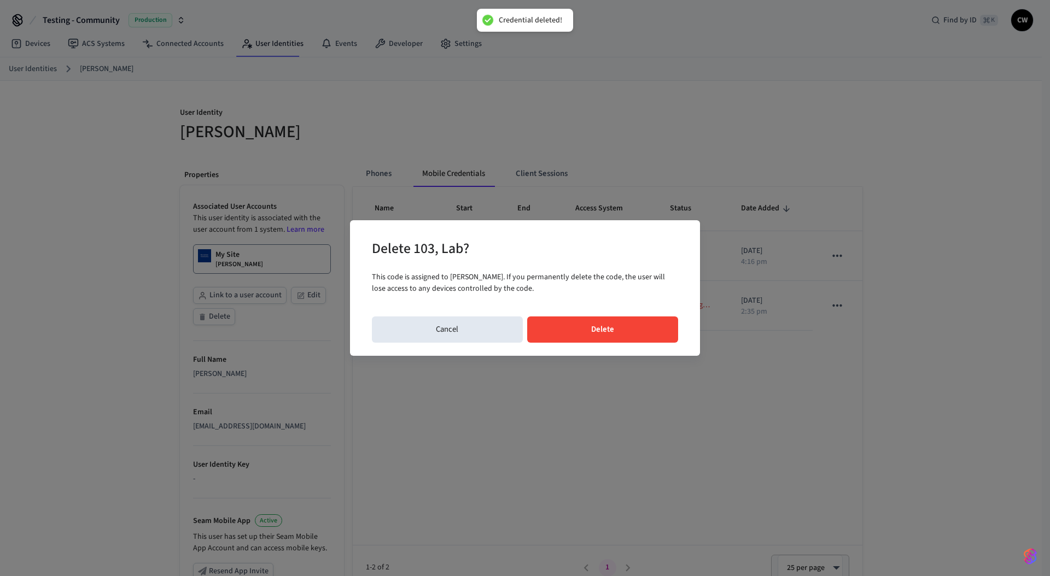
click at [613, 320] on button "Delete" at bounding box center [602, 330] width 151 height 26
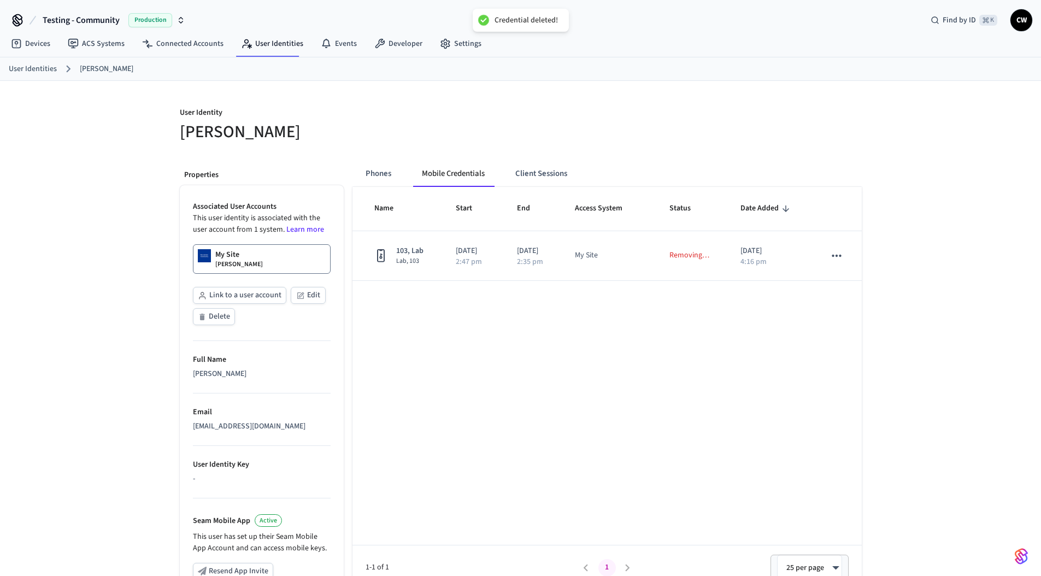
click at [554, 381] on div "Name Start End Access System Status Date Added 103, Lab Lab, 103 2025/09/15 2:4…" at bounding box center [607, 388] width 509 height 403
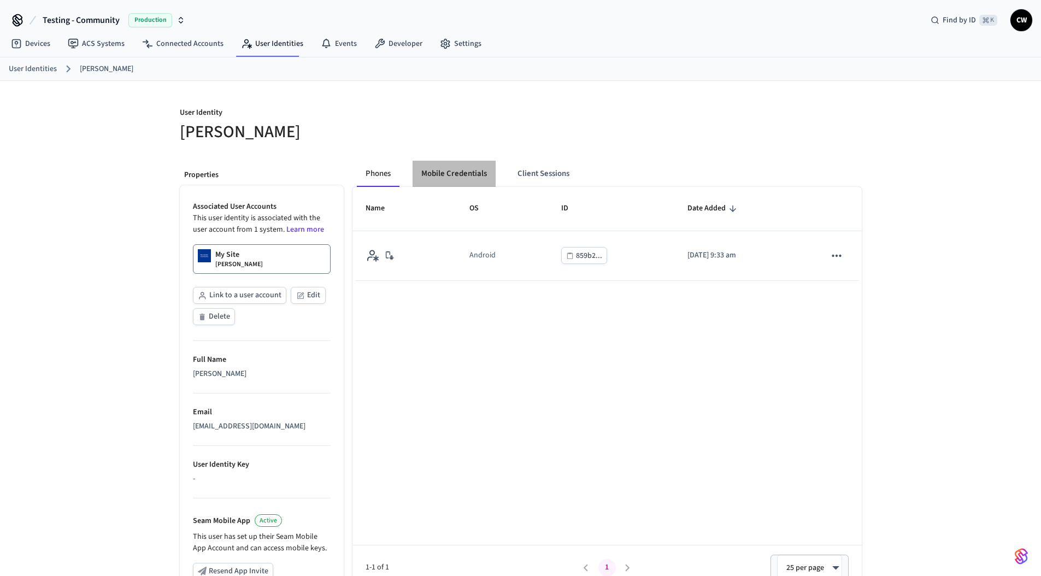
click at [461, 177] on button "Mobile Credentials" at bounding box center [454, 174] width 83 height 26
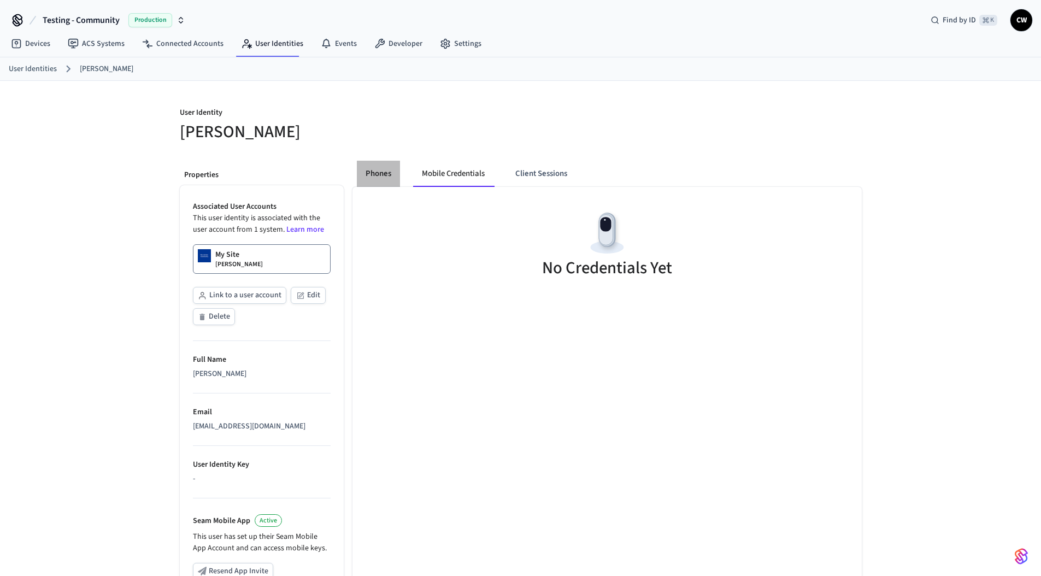
click at [362, 178] on button "Phones" at bounding box center [378, 174] width 43 height 26
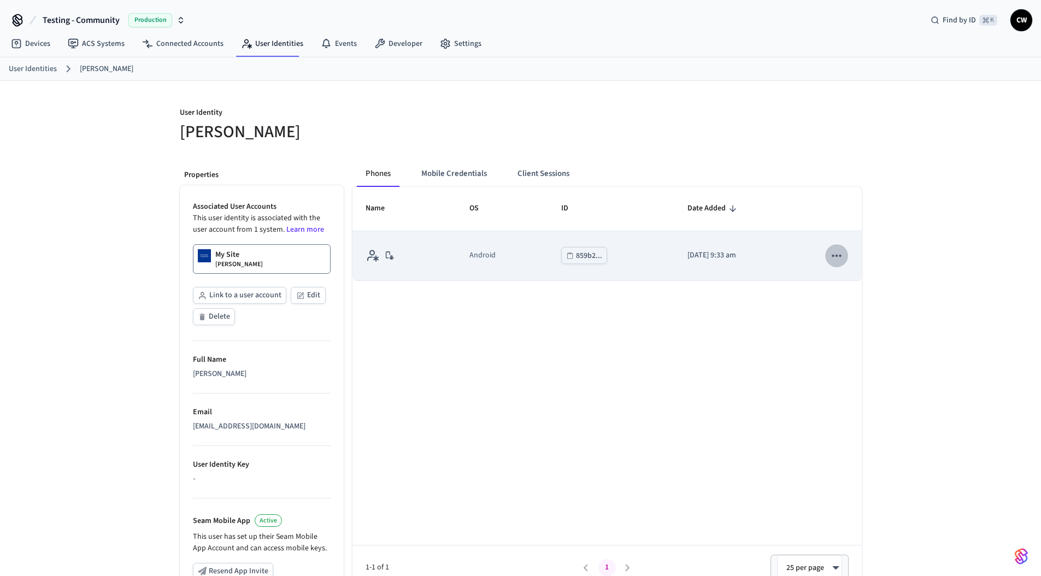
click at [834, 255] on icon "sticky table" at bounding box center [837, 256] width 9 height 2
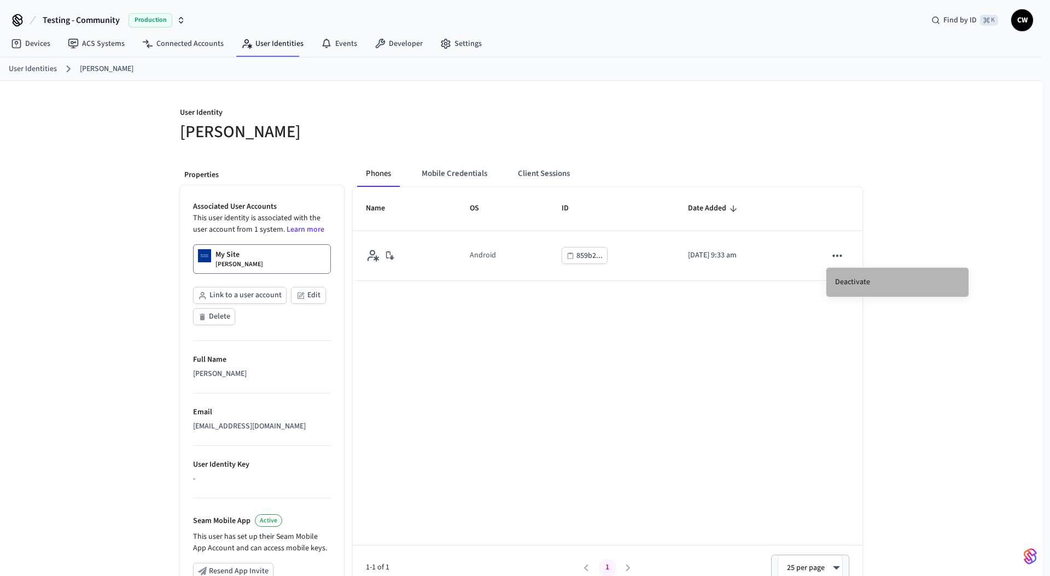
click at [851, 280] on li "Deactivate" at bounding box center [897, 282] width 142 height 29
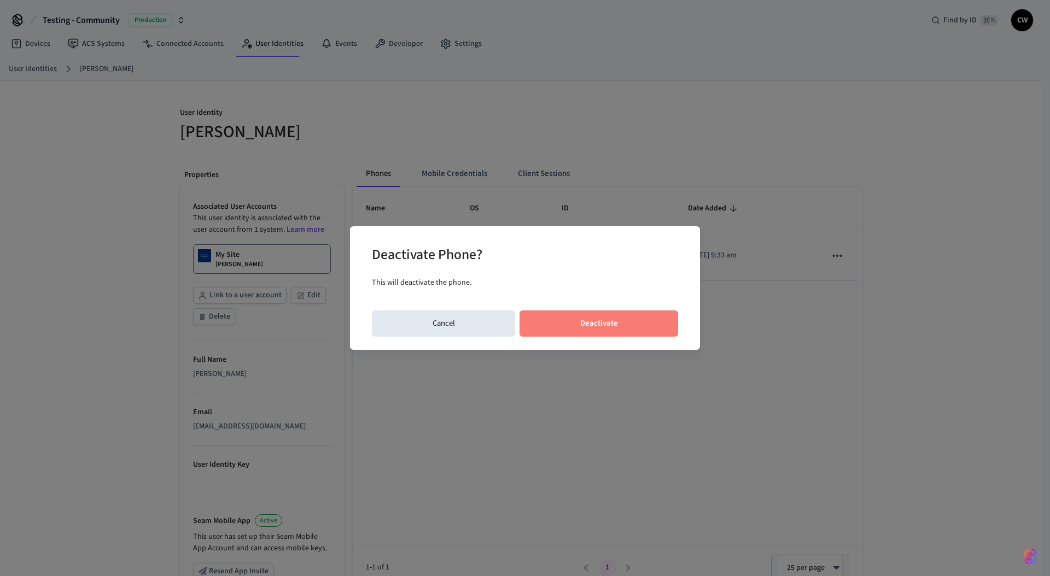
click at [639, 329] on button "Deactivate" at bounding box center [598, 324] width 159 height 26
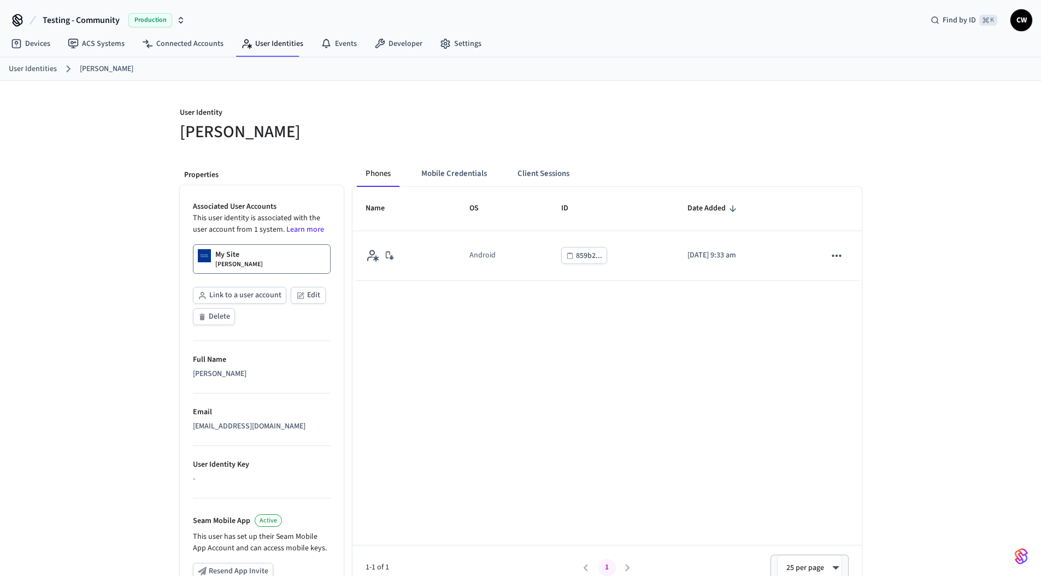
click at [469, 136] on h5 "[PERSON_NAME]" at bounding box center [347, 132] width 335 height 22
click at [461, 171] on button "Mobile Credentials" at bounding box center [454, 174] width 83 height 26
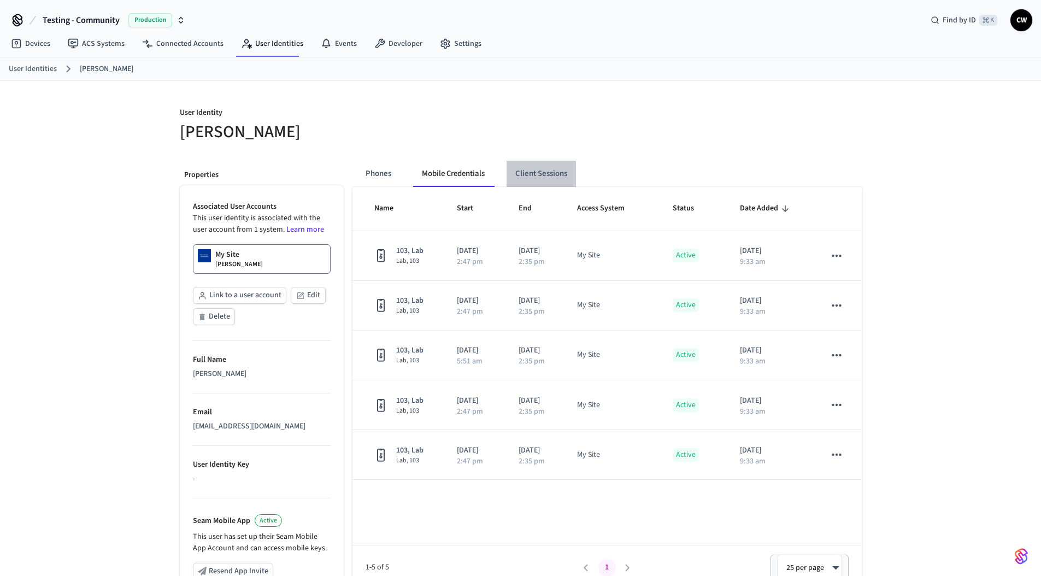
click at [539, 174] on button "Client Sessions" at bounding box center [541, 174] width 69 height 26
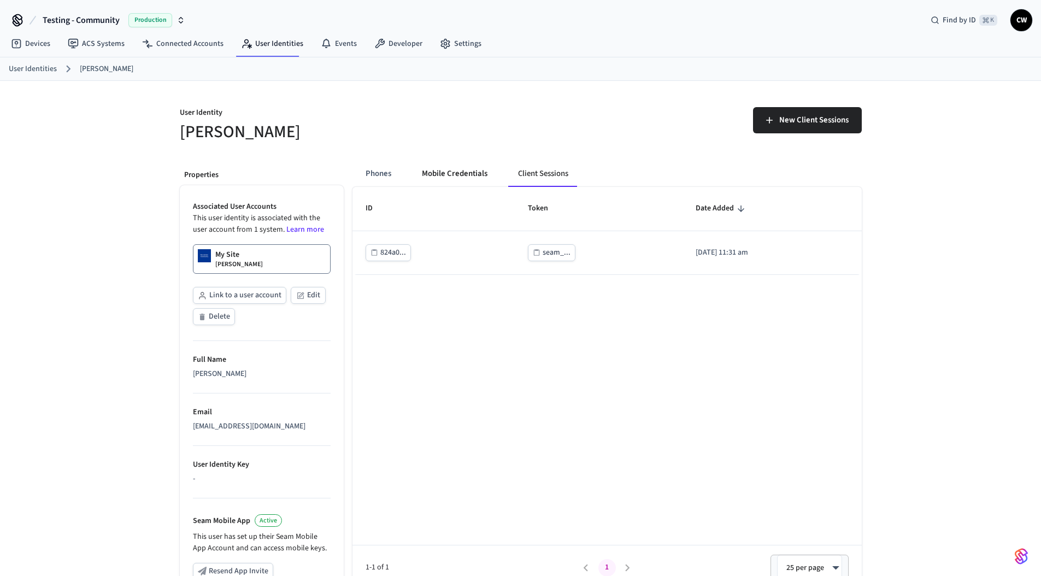
click at [457, 168] on button "Mobile Credentials" at bounding box center [454, 174] width 83 height 26
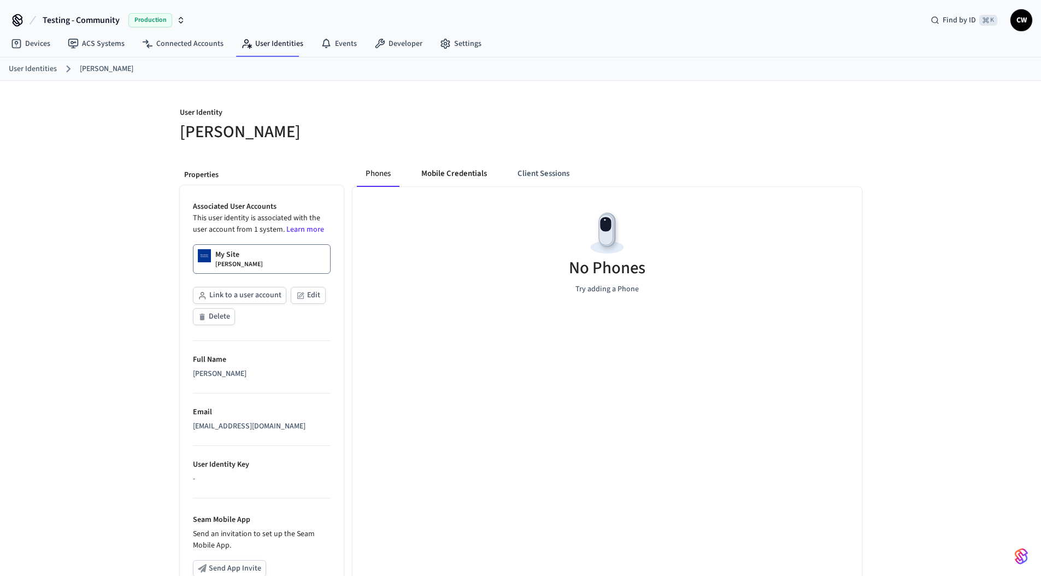
click at [429, 172] on button "Mobile Credentials" at bounding box center [454, 174] width 83 height 26
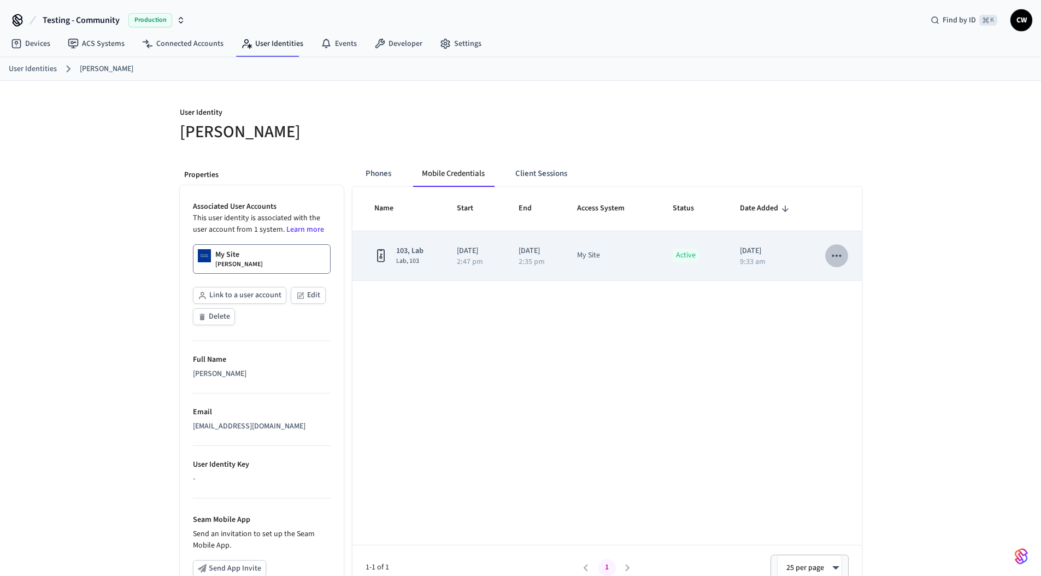
click at [839, 257] on icon "sticky table" at bounding box center [837, 256] width 14 height 14
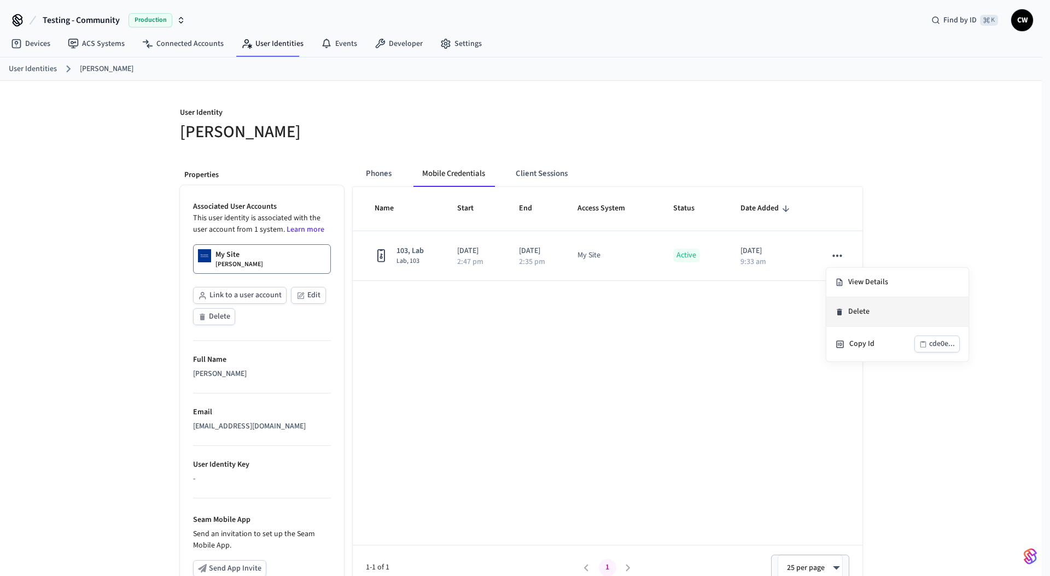
click at [866, 318] on li "Delete" at bounding box center [897, 312] width 142 height 30
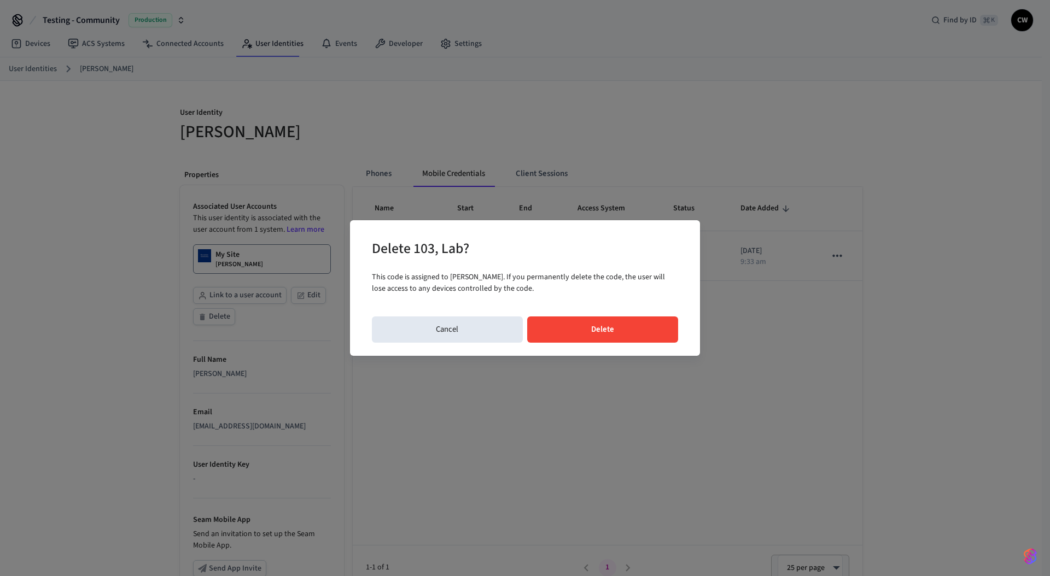
click at [637, 327] on button "Delete" at bounding box center [602, 330] width 151 height 26
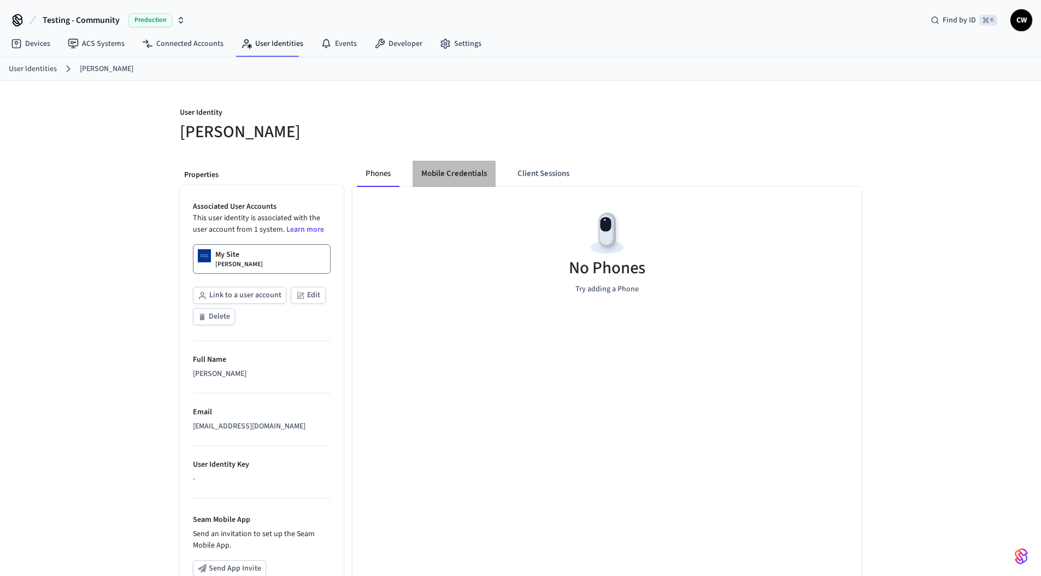
click at [443, 172] on button "Mobile Credentials" at bounding box center [454, 174] width 83 height 26
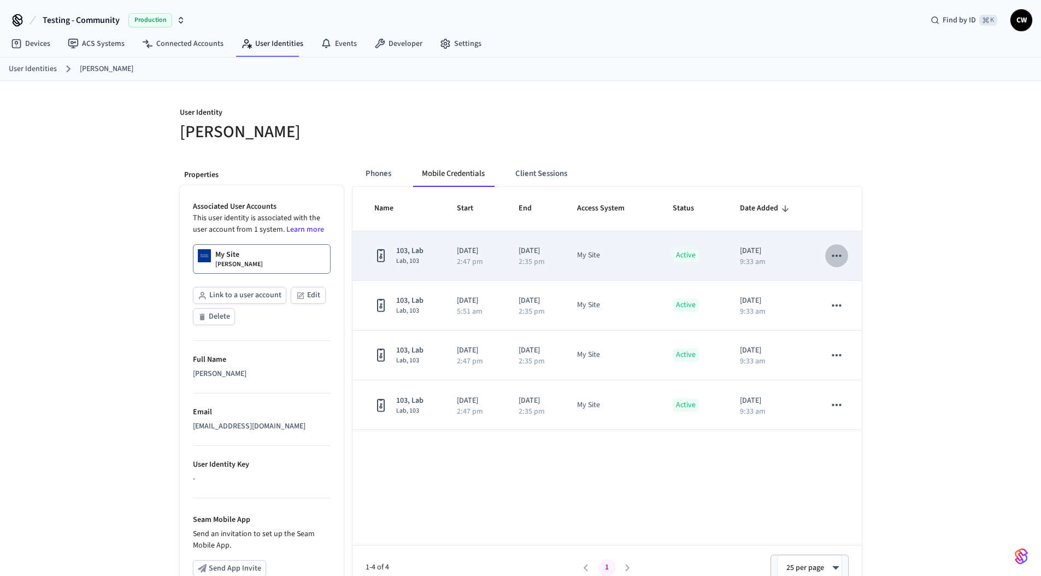
click at [834, 255] on icon "sticky table" at bounding box center [837, 256] width 9 height 2
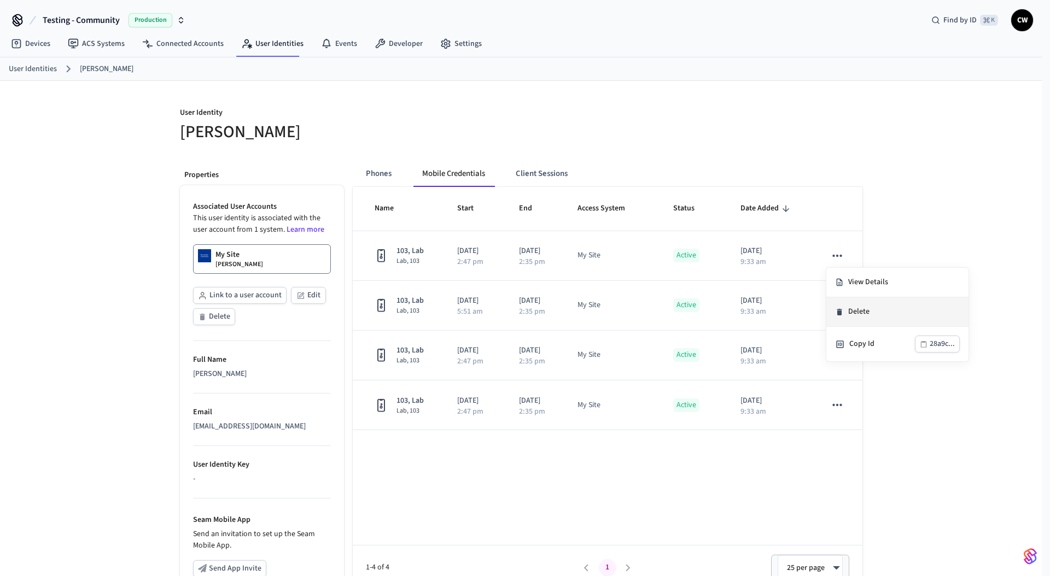
click at [858, 313] on li "Delete" at bounding box center [897, 312] width 142 height 30
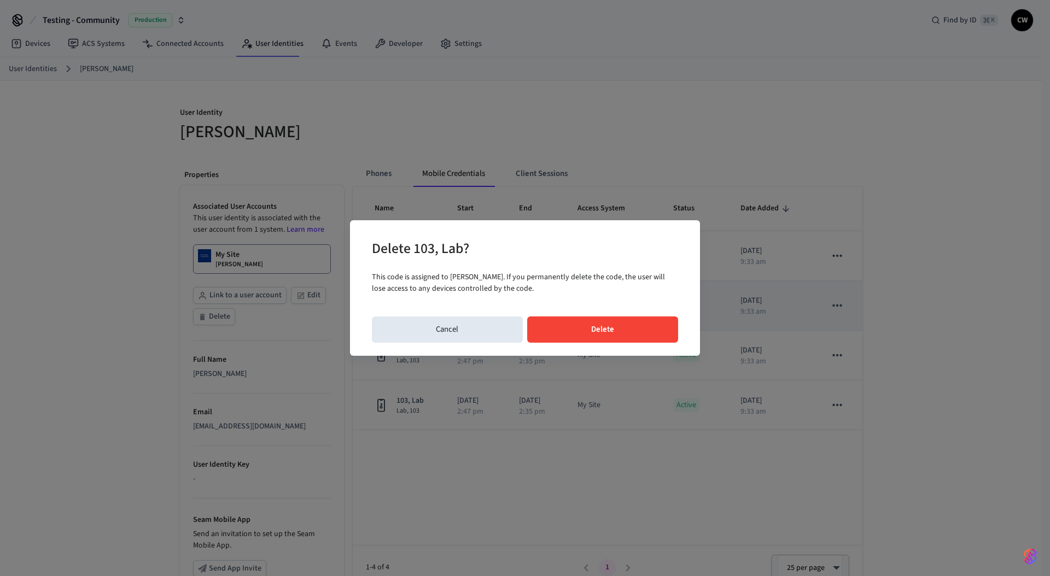
click at [603, 318] on button "Delete" at bounding box center [602, 330] width 151 height 26
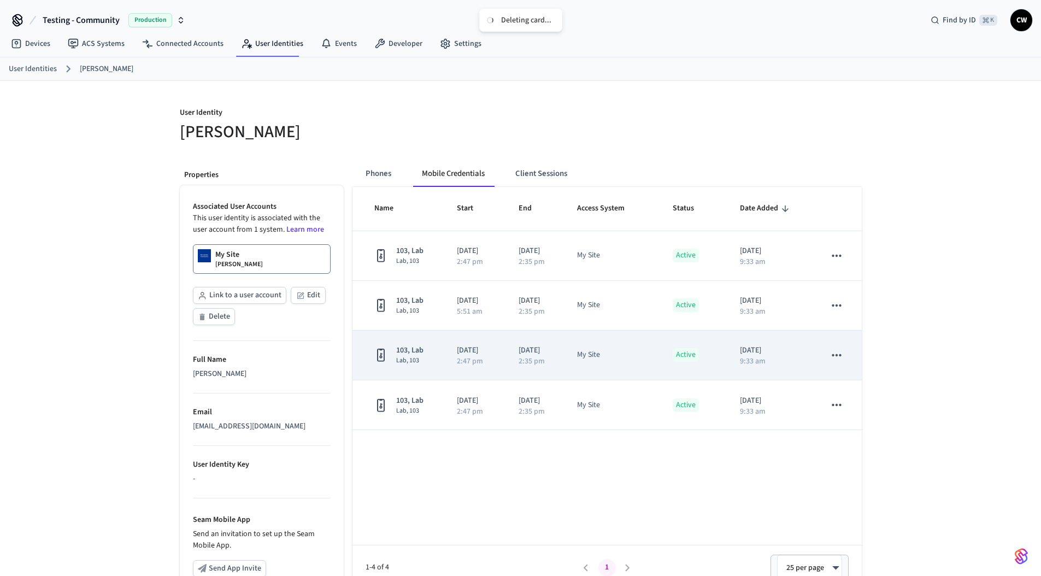
click at [610, 331] on td "My Site" at bounding box center [612, 356] width 96 height 50
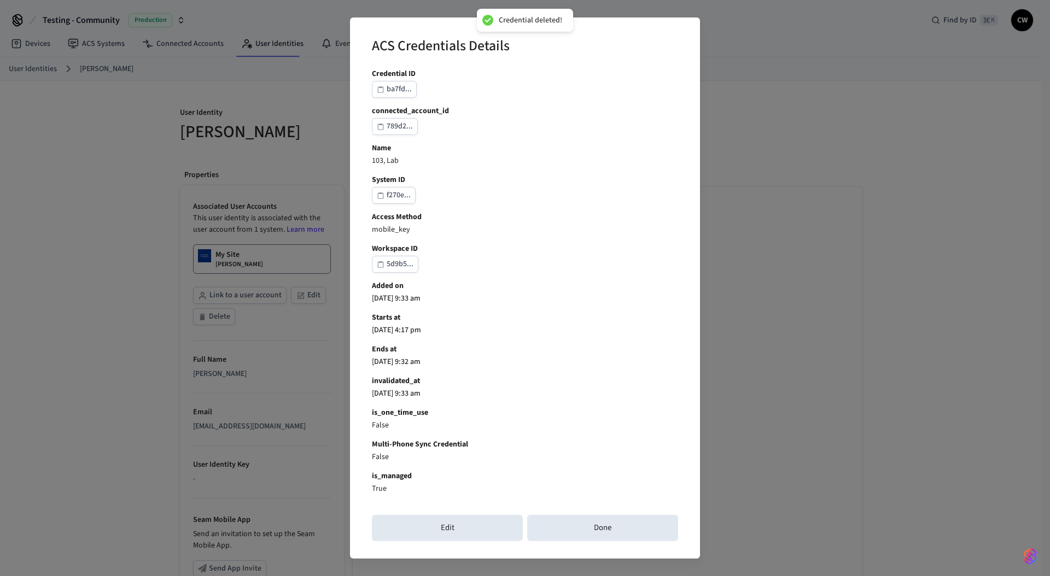
click at [806, 322] on div "ACS Credentials Details Credential ID ba7fd... connected_account_id 789d2... Na…" at bounding box center [525, 288] width 1050 height 576
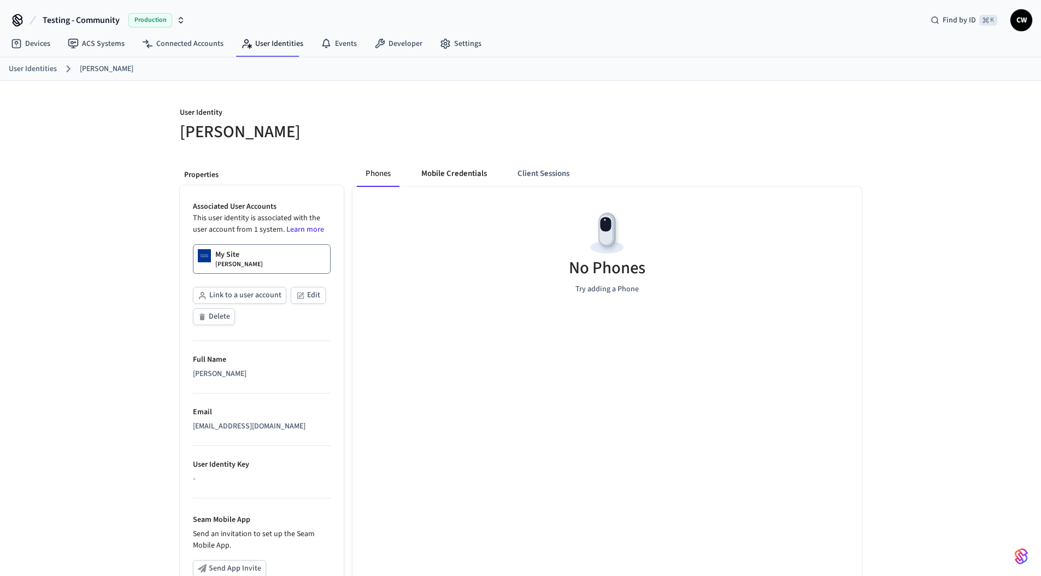
click at [483, 182] on button "Mobile Credentials" at bounding box center [454, 174] width 83 height 26
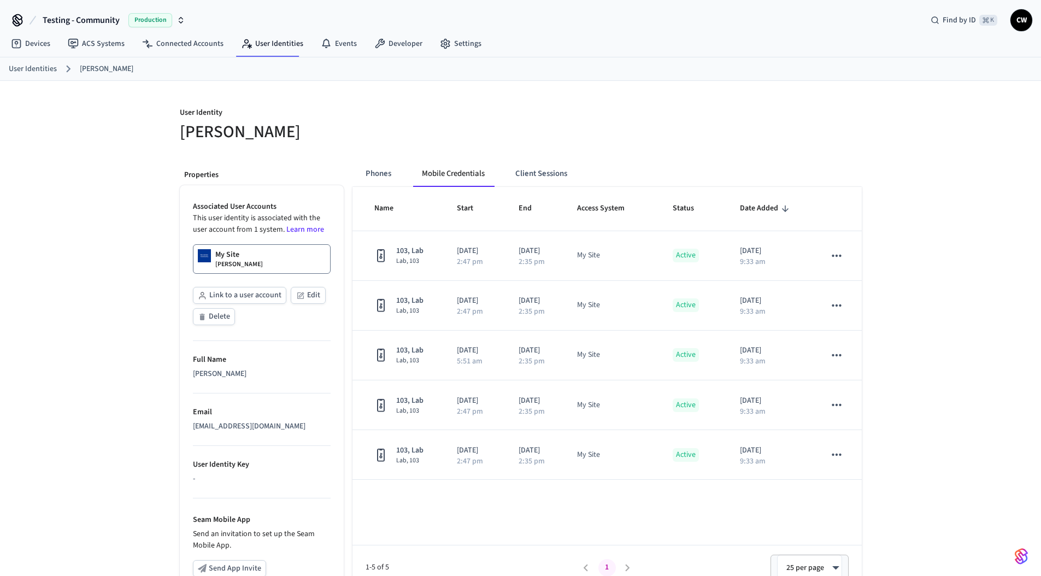
click at [536, 139] on div at bounding box center [695, 124] width 335 height 35
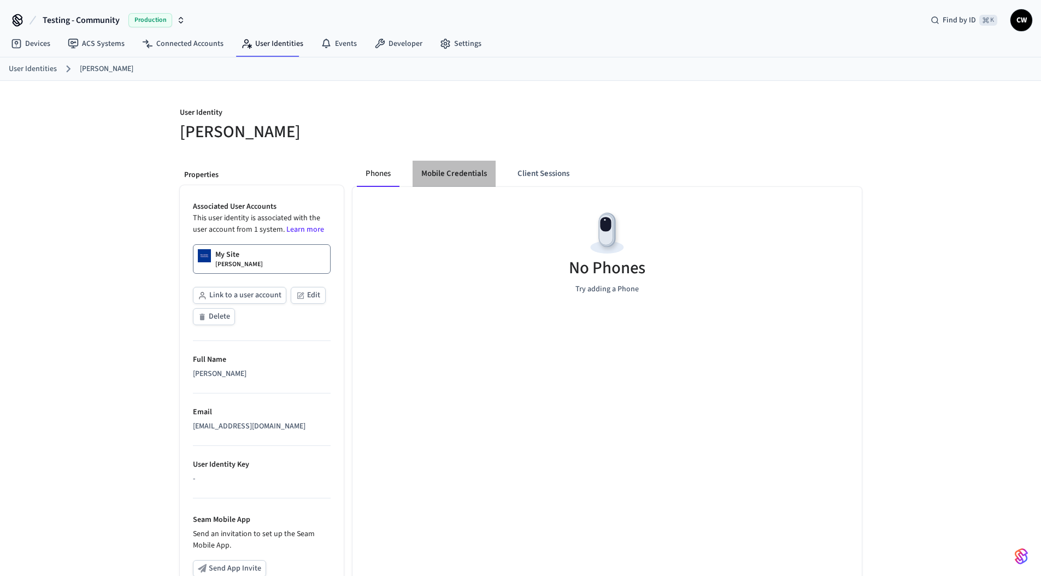
click at [461, 171] on button "Mobile Credentials" at bounding box center [454, 174] width 83 height 26
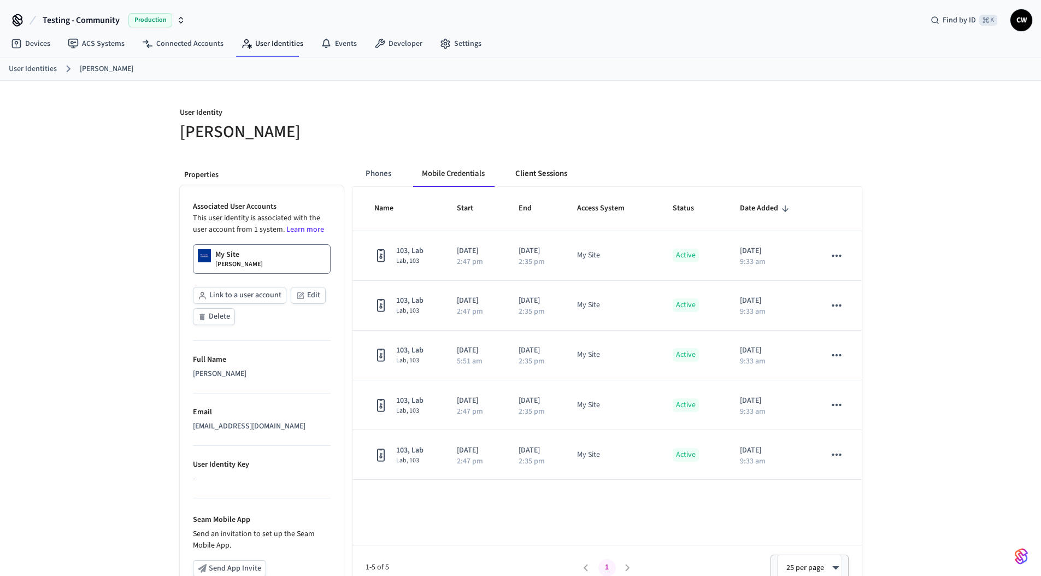
click at [548, 178] on button "Client Sessions" at bounding box center [541, 174] width 69 height 26
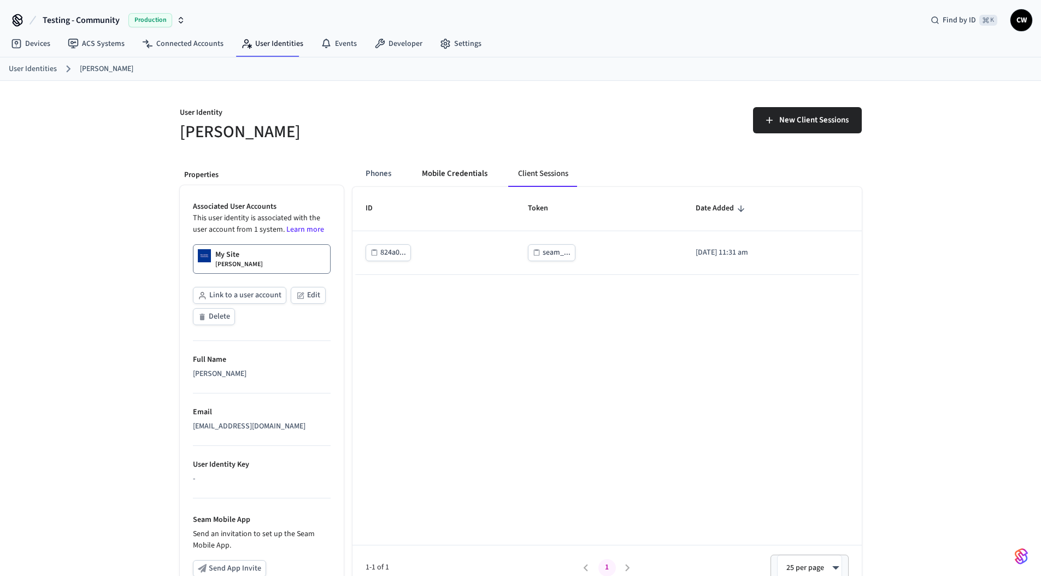
click at [442, 178] on button "Mobile Credentials" at bounding box center [454, 174] width 83 height 26
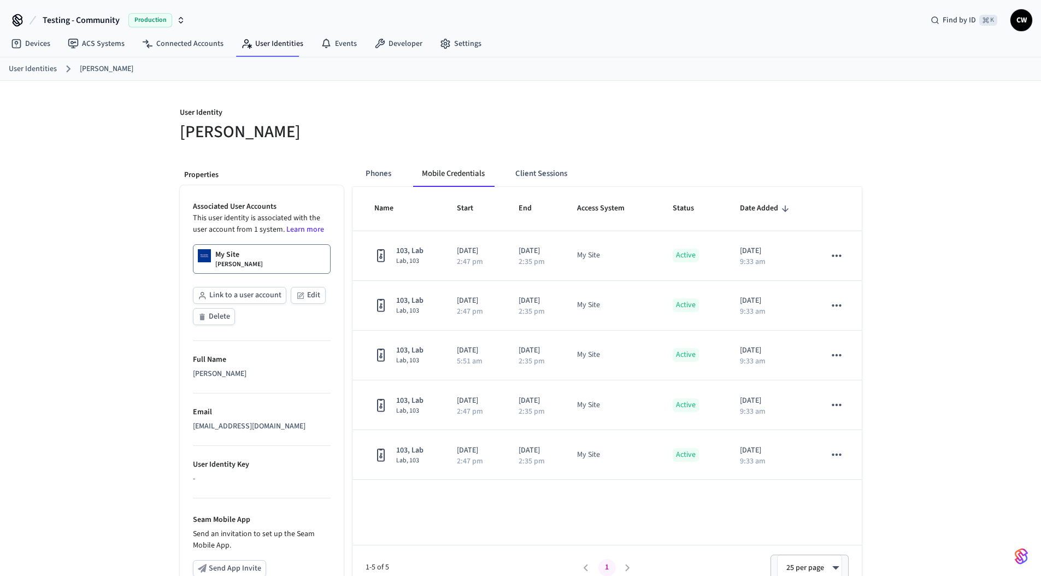
click at [473, 114] on p "User Identity" at bounding box center [347, 114] width 335 height 14
click at [471, 115] on p "User Identity" at bounding box center [347, 114] width 335 height 14
click at [549, 171] on button "Client Sessions" at bounding box center [541, 174] width 69 height 26
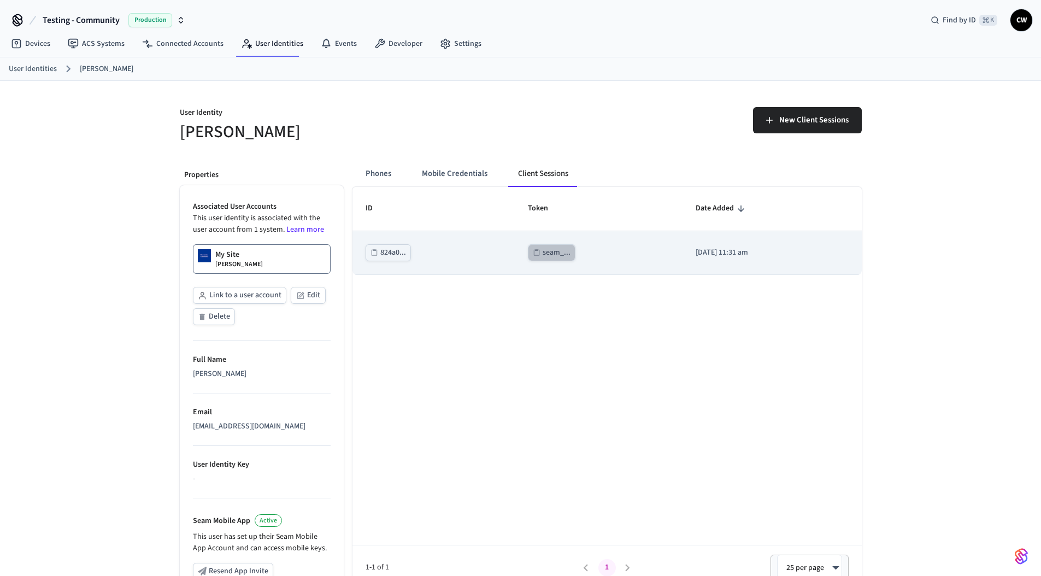
click at [543, 258] on div "seam_..." at bounding box center [557, 253] width 28 height 14
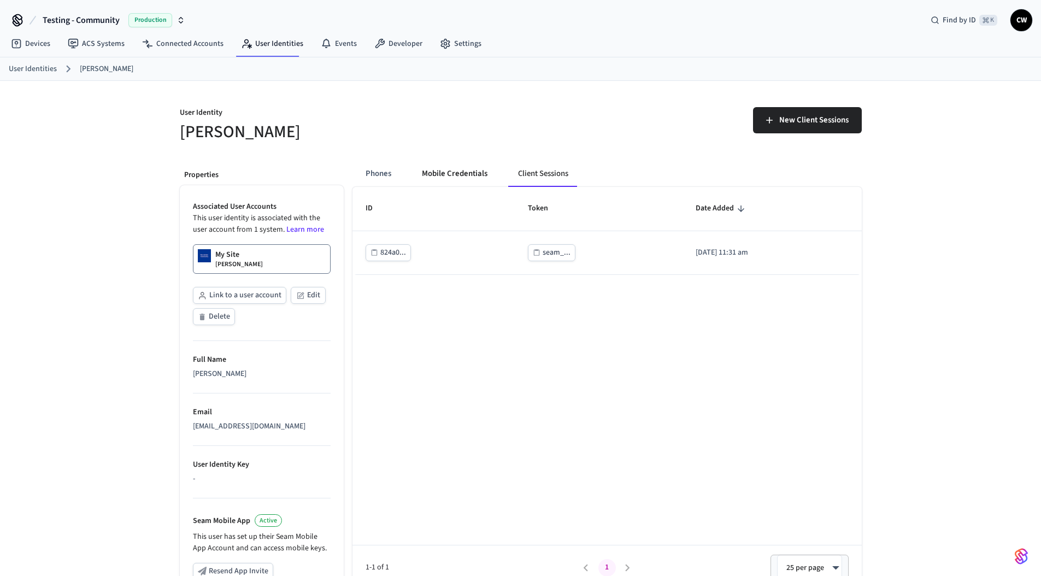
drag, startPoint x: 465, startPoint y: 157, endPoint x: 472, endPoint y: 175, distance: 18.9
click at [465, 158] on div "Phones Mobile Credentials Client Sessions ID Token Date Added 824a0... seam_...…" at bounding box center [603, 449] width 518 height 595
click at [472, 175] on button "Mobile Credentials" at bounding box center [454, 174] width 83 height 26
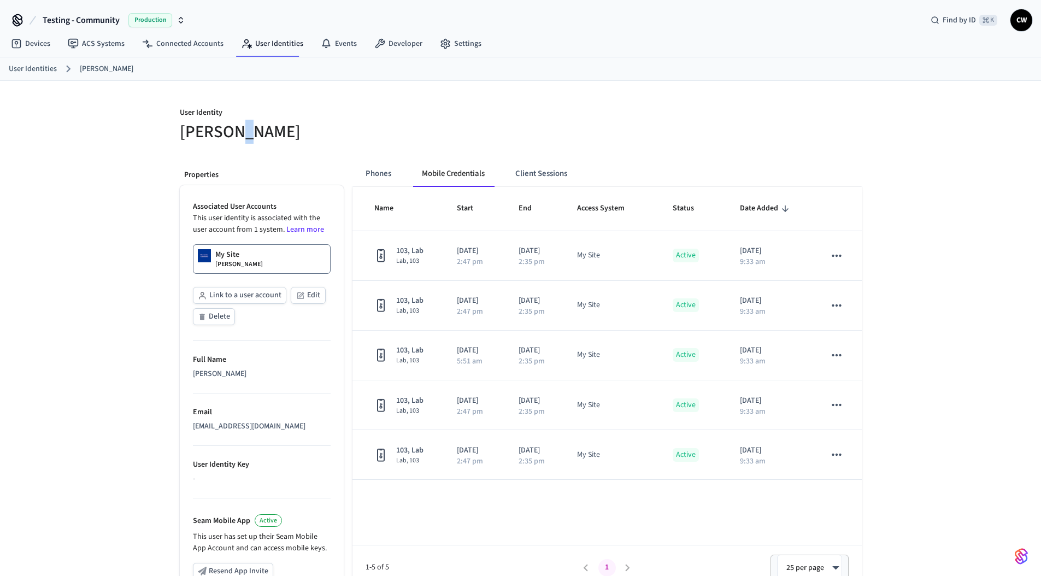
click at [231, 125] on h5 "[PERSON_NAME]" at bounding box center [347, 132] width 335 height 22
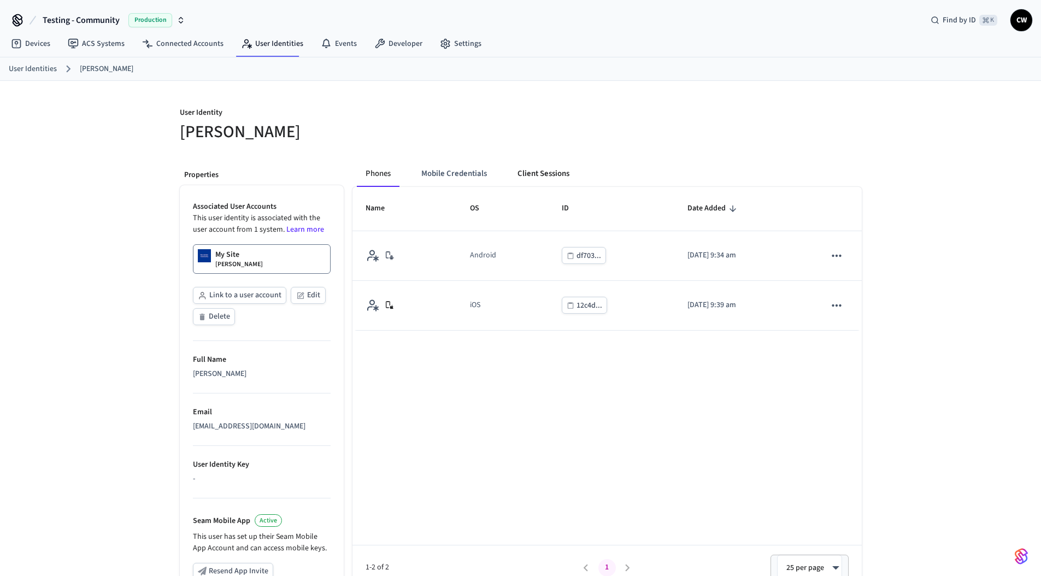
click at [541, 174] on button "Client Sessions" at bounding box center [543, 174] width 69 height 26
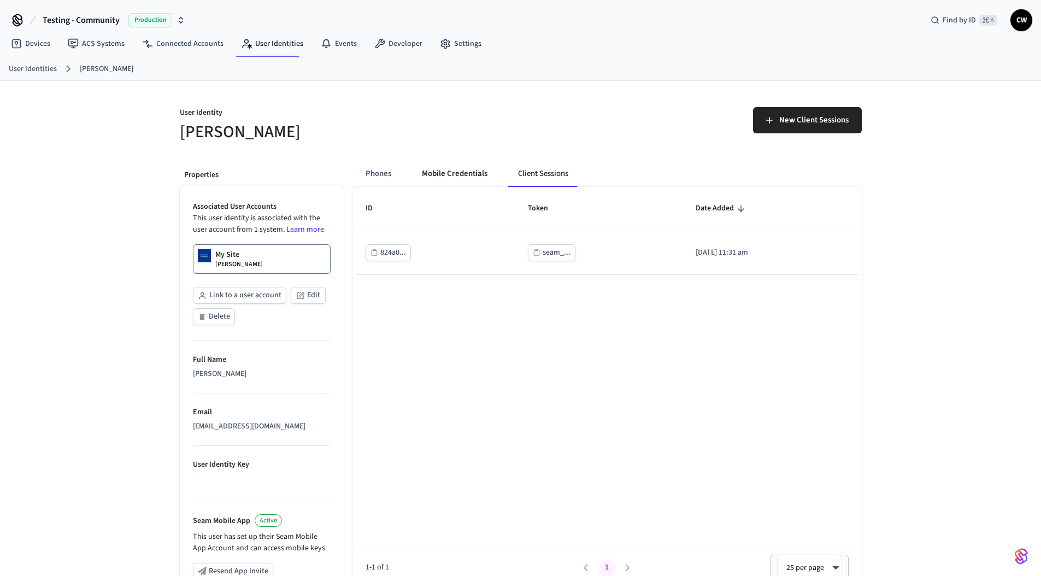
click at [470, 178] on button "Mobile Credentials" at bounding box center [454, 174] width 83 height 26
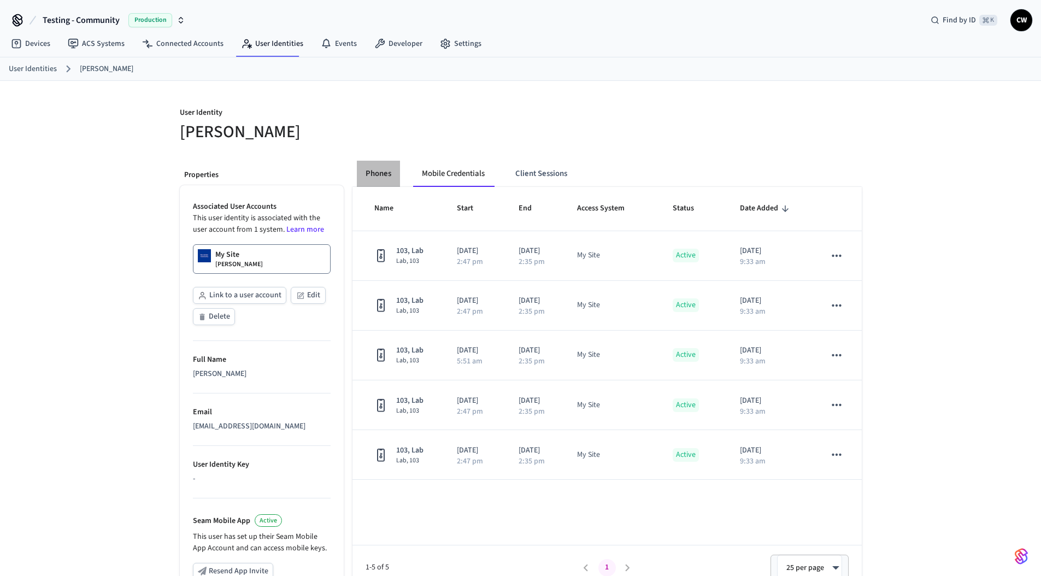
click at [376, 175] on button "Phones" at bounding box center [378, 174] width 43 height 26
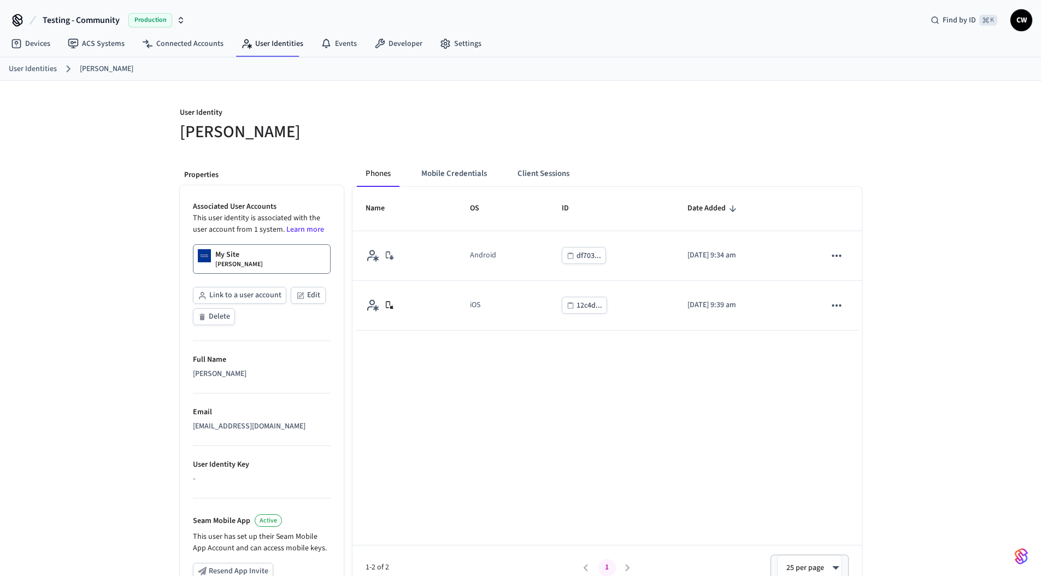
click at [321, 144] on div "User Identity [PERSON_NAME] Properties Associated User Accounts This user ident…" at bounding box center [521, 414] width 700 height 666
click at [103, 69] on link "[PERSON_NAME]" at bounding box center [107, 68] width 54 height 11
click at [101, 129] on div "User Identity [PERSON_NAME] Properties Associated User Accounts This user ident…" at bounding box center [520, 414] width 1041 height 666
click at [130, 139] on div "User Identity [PERSON_NAME] Properties Associated User Accounts This user ident…" at bounding box center [520, 414] width 1041 height 666
click at [453, 173] on button "Mobile Credentials" at bounding box center [454, 174] width 83 height 26
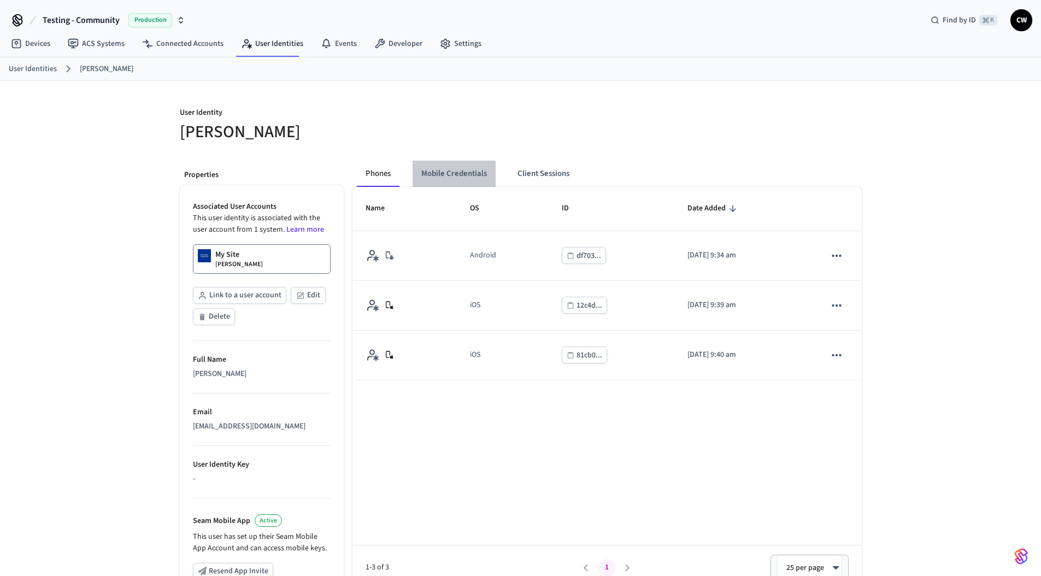
click at [468, 177] on button "Mobile Credentials" at bounding box center [454, 174] width 83 height 26
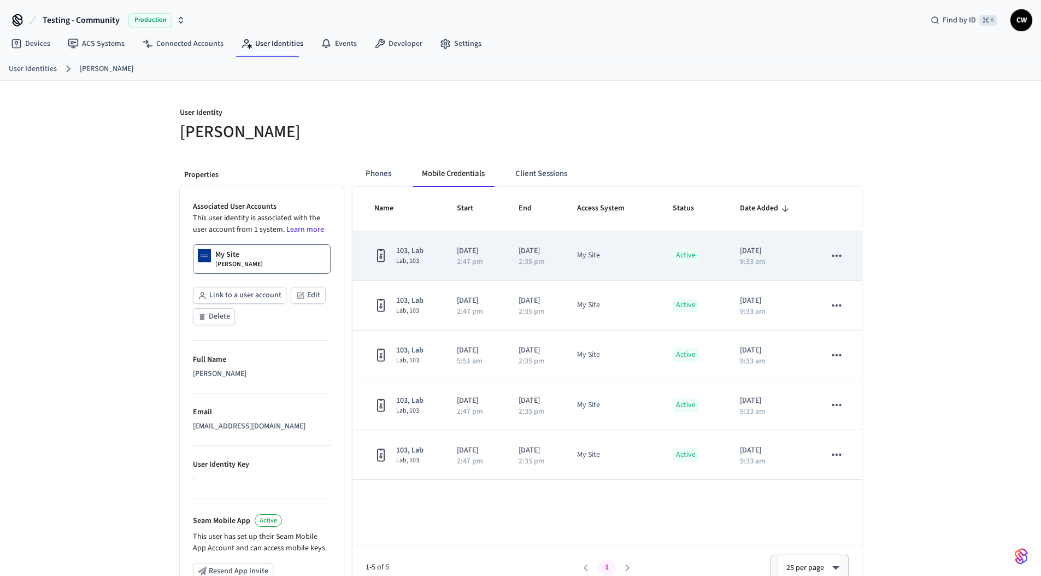
click at [678, 258] on p "Active" at bounding box center [686, 256] width 26 height 14
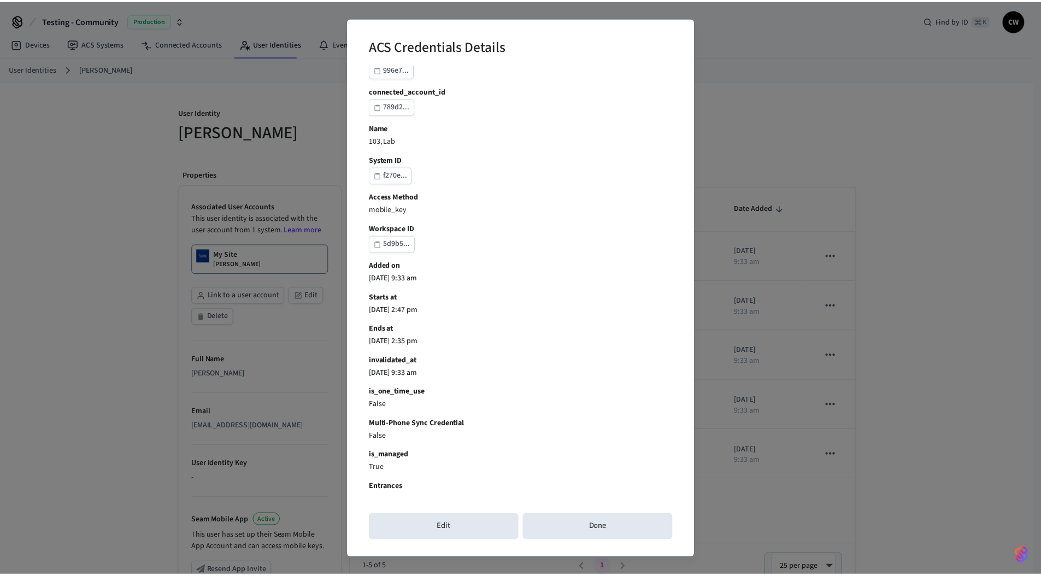
scroll to position [116, 0]
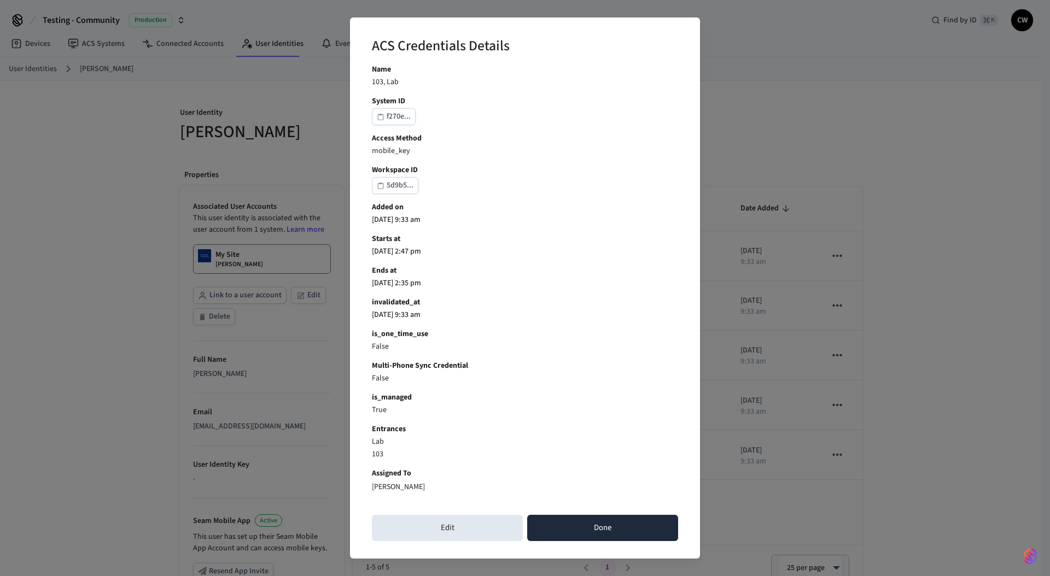
click at [642, 528] on button "Done" at bounding box center [602, 528] width 151 height 26
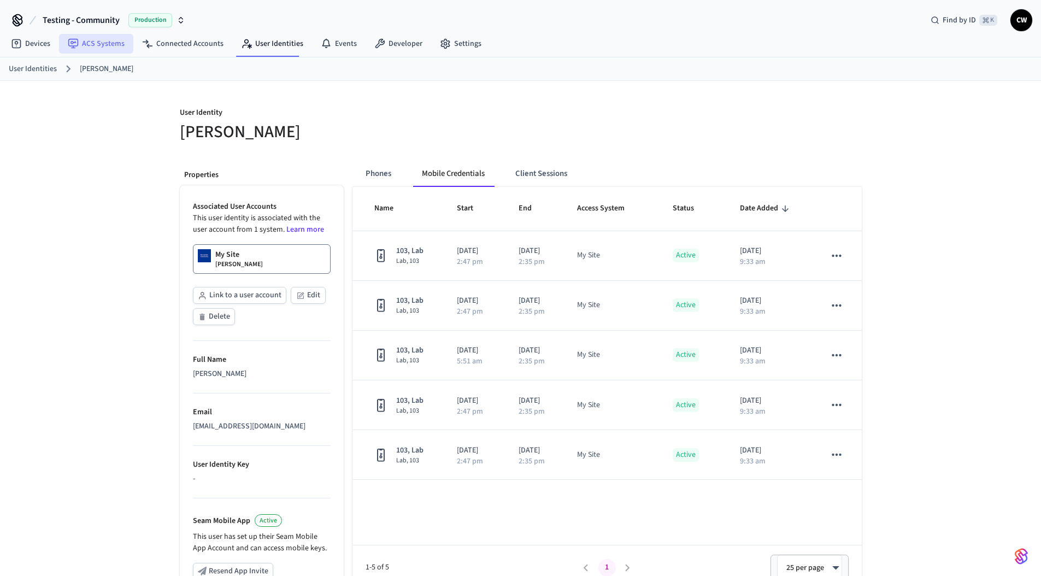
click at [85, 44] on link "ACS Systems" at bounding box center [96, 44] width 74 height 20
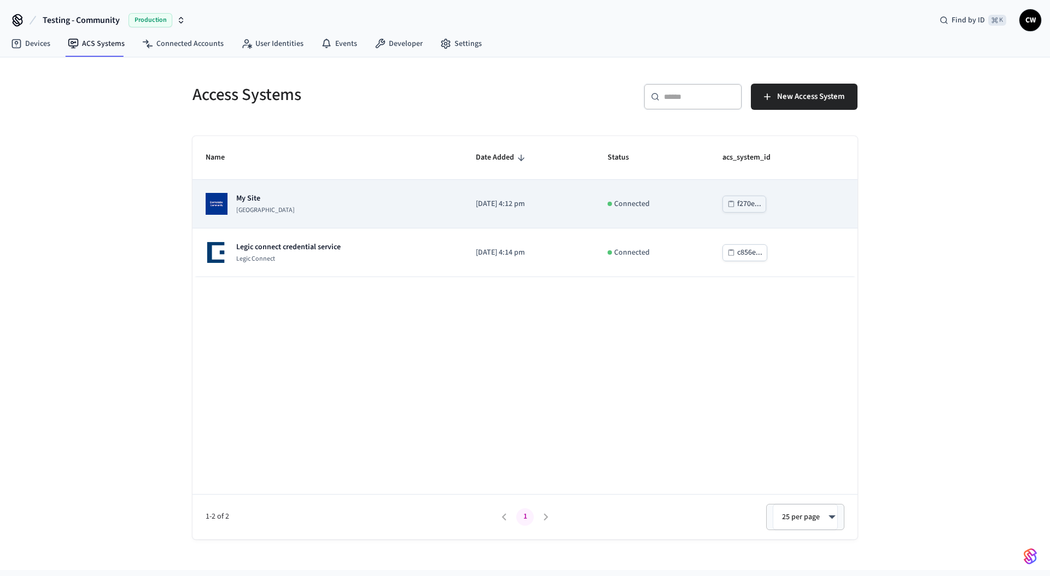
click at [280, 190] on td "My Site [GEOGRAPHIC_DATA]" at bounding box center [327, 204] width 270 height 49
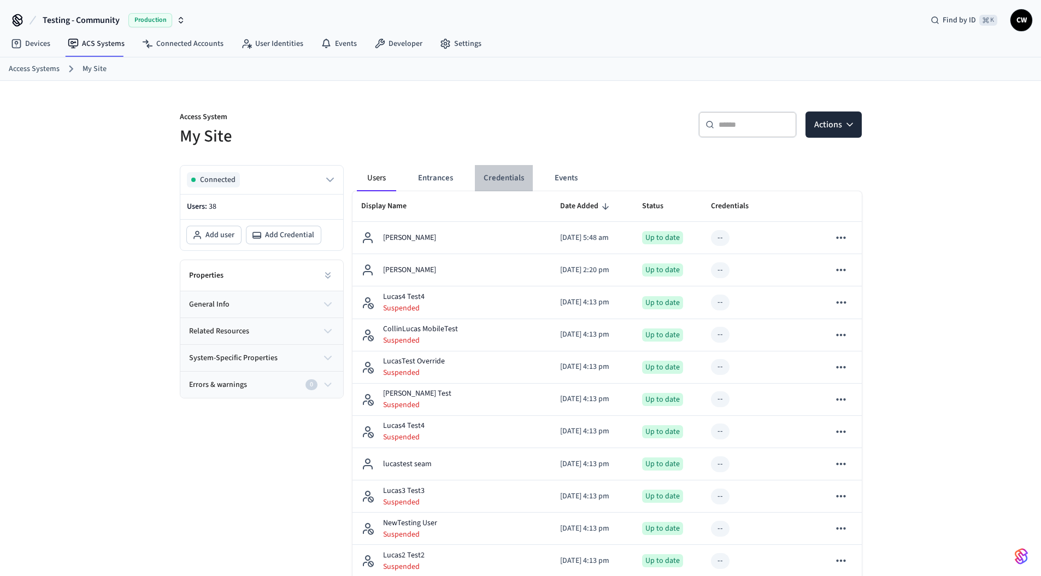
click at [489, 177] on button "Credentials" at bounding box center [504, 178] width 58 height 26
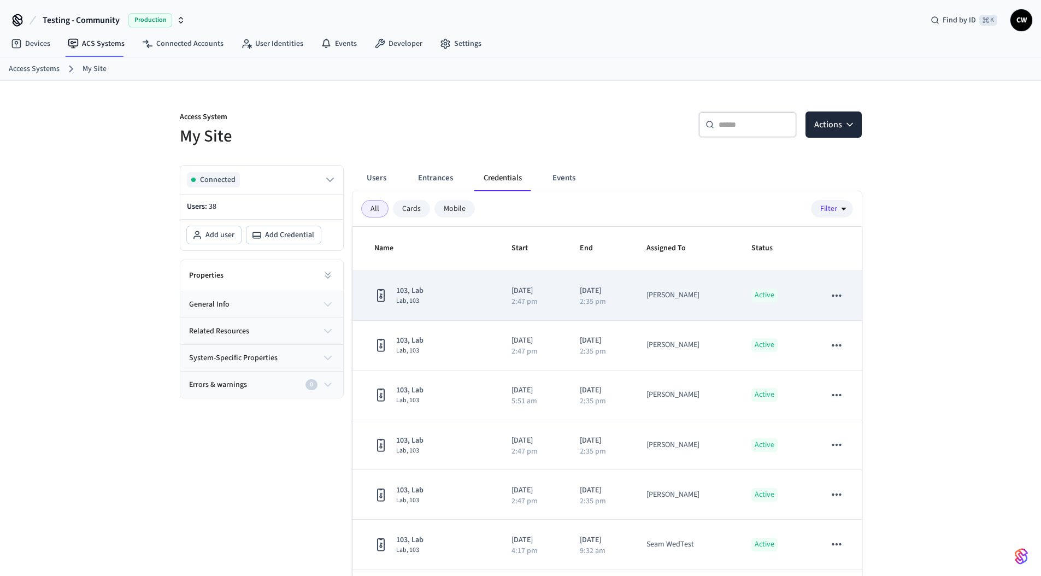
click at [833, 296] on icon "sticky table" at bounding box center [837, 296] width 9 height 2
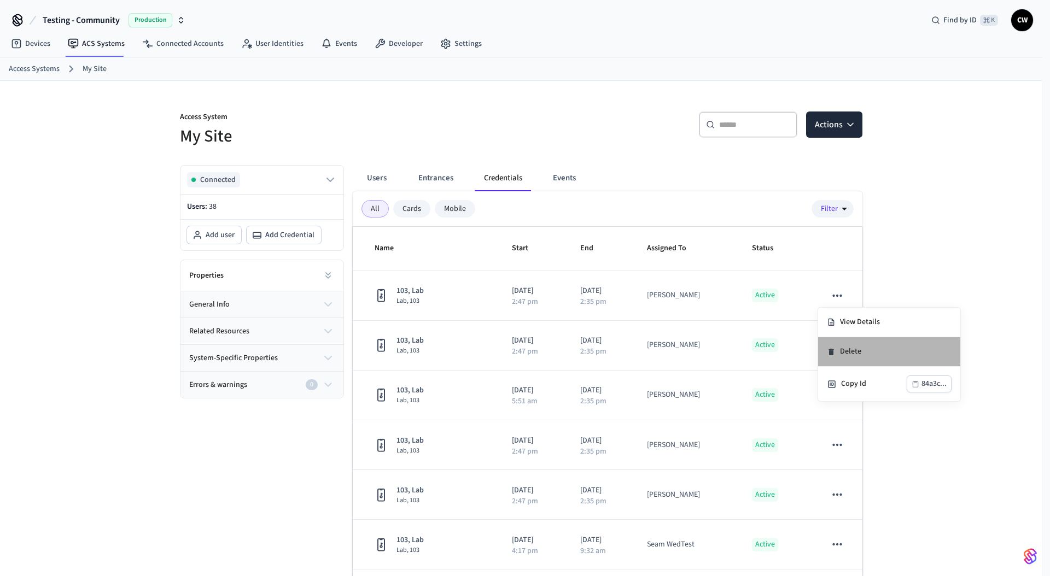
click at [859, 351] on li "Delete" at bounding box center [889, 352] width 142 height 30
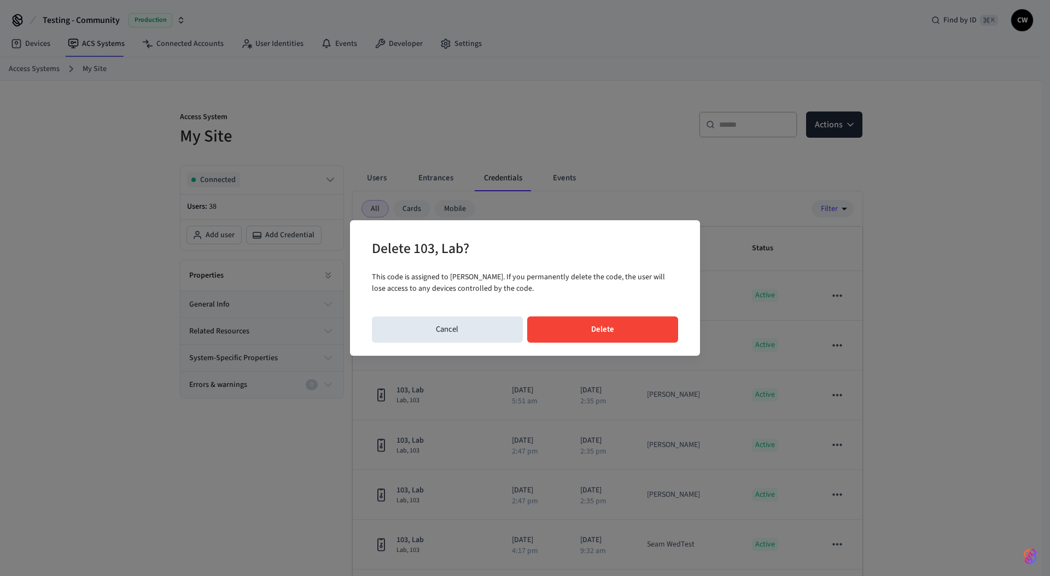
click at [613, 331] on button "Delete" at bounding box center [602, 330] width 151 height 26
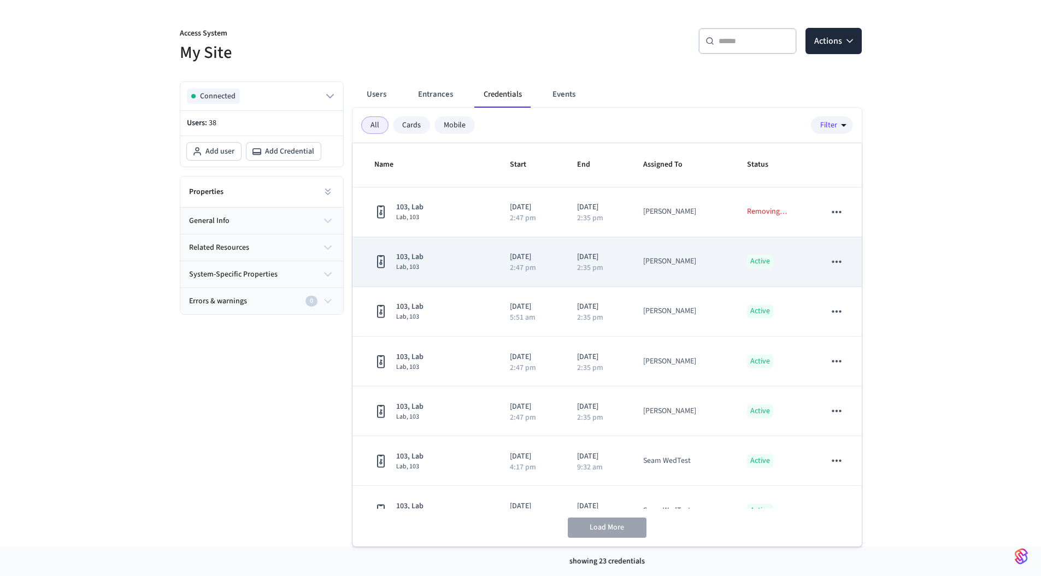
click at [832, 265] on icon "sticky table" at bounding box center [837, 262] width 14 height 14
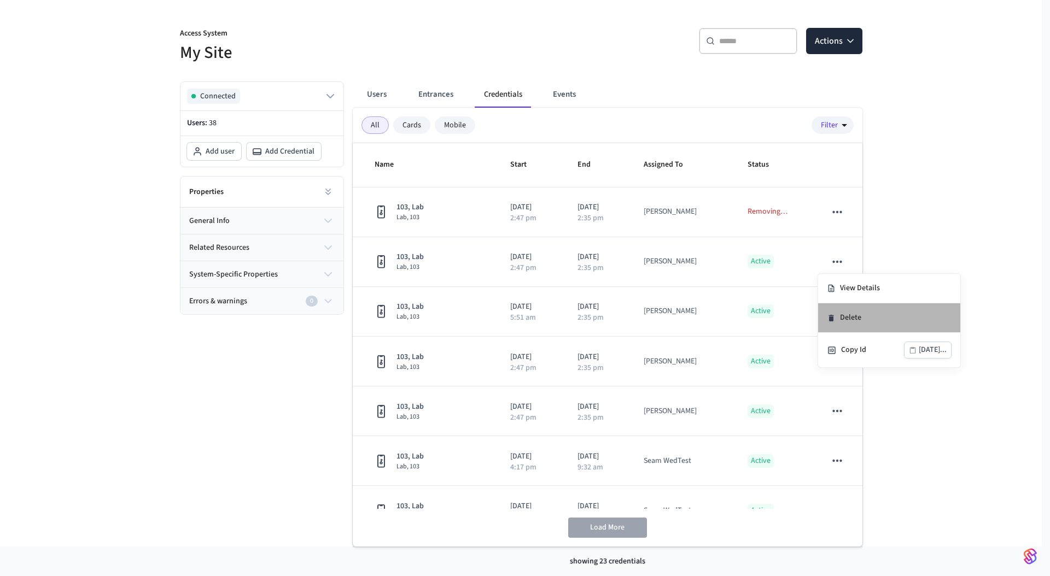
click at [865, 317] on li "Delete" at bounding box center [889, 318] width 142 height 30
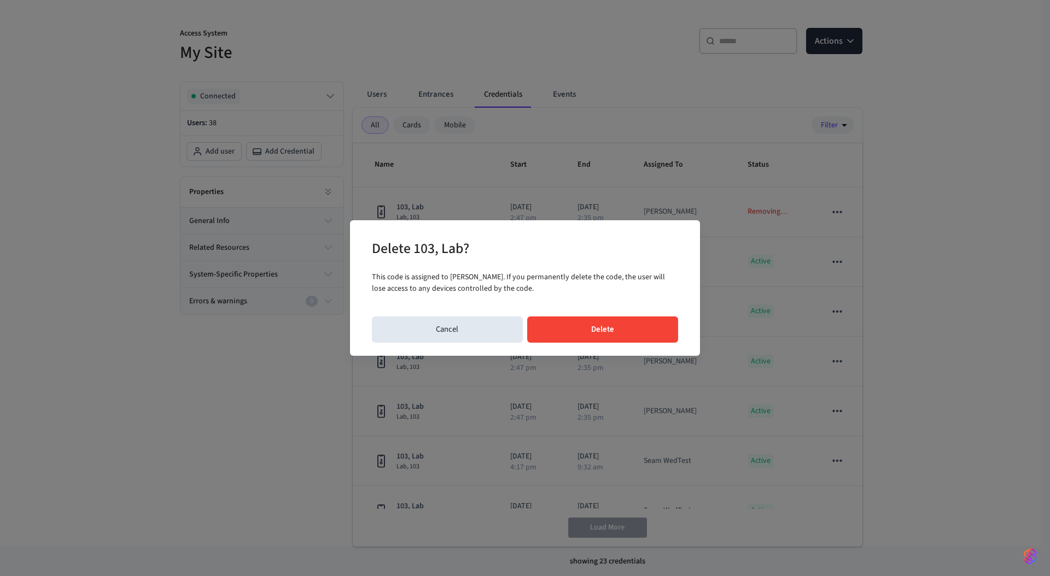
click at [648, 333] on button "Delete" at bounding box center [602, 330] width 151 height 26
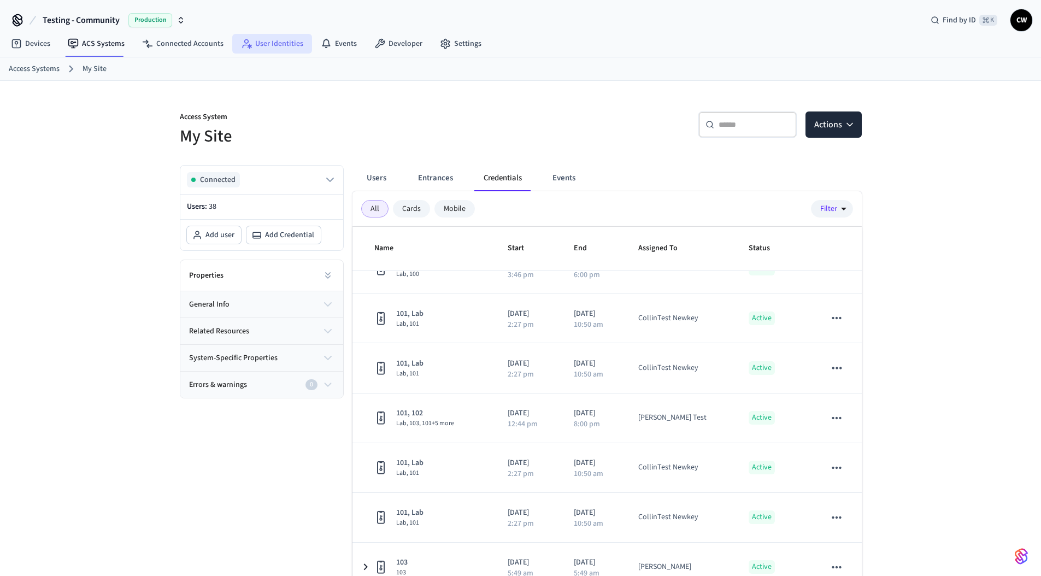
drag, startPoint x: 276, startPoint y: 54, endPoint x: 277, endPoint y: 48, distance: 6.1
click at [277, 54] on nav "Devices ACS Systems Connected Accounts User Identities Events Developer Settings" at bounding box center [246, 44] width 488 height 25
click at [277, 48] on link "User Identities" at bounding box center [272, 44] width 80 height 20
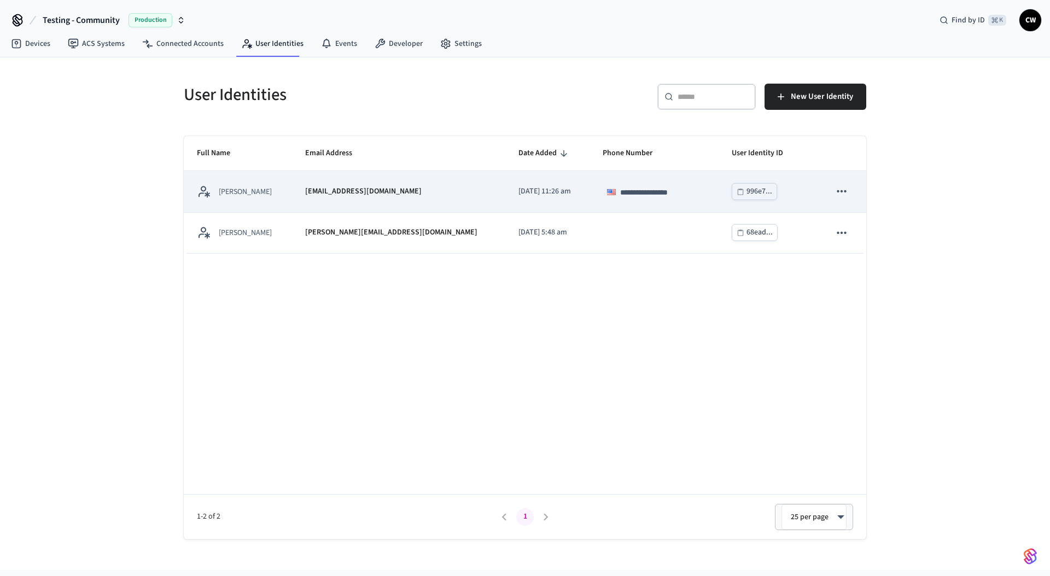
click at [272, 181] on td "[PERSON_NAME]" at bounding box center [238, 191] width 108 height 41
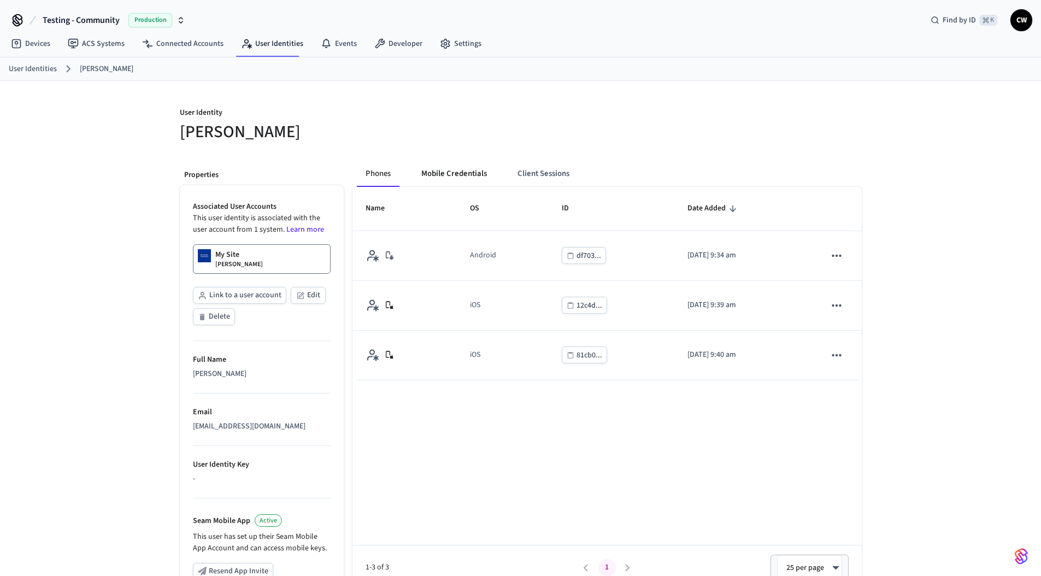
click at [460, 163] on button "Mobile Credentials" at bounding box center [454, 174] width 83 height 26
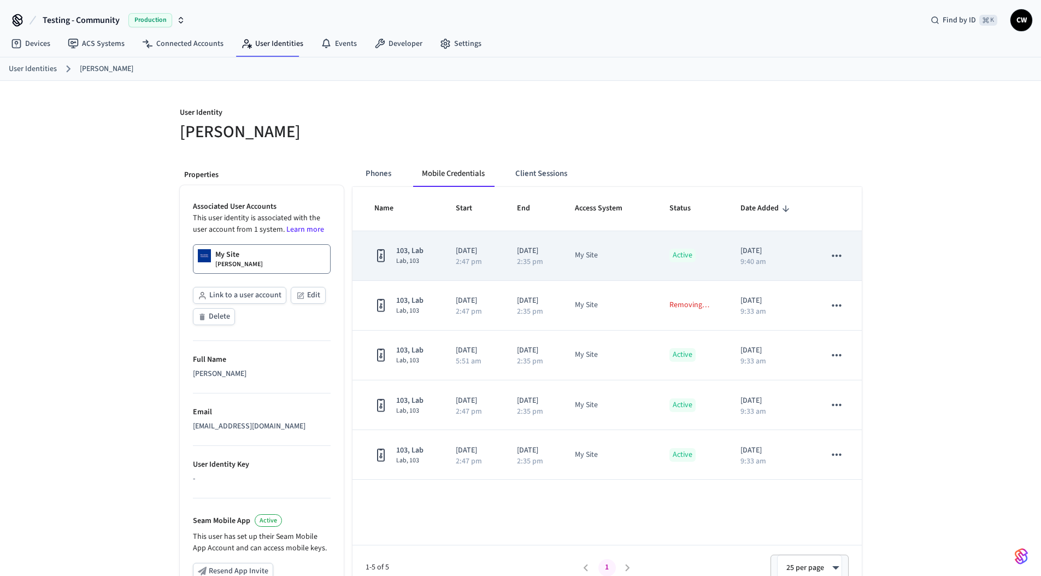
click at [839, 254] on icon "sticky table" at bounding box center [837, 256] width 14 height 14
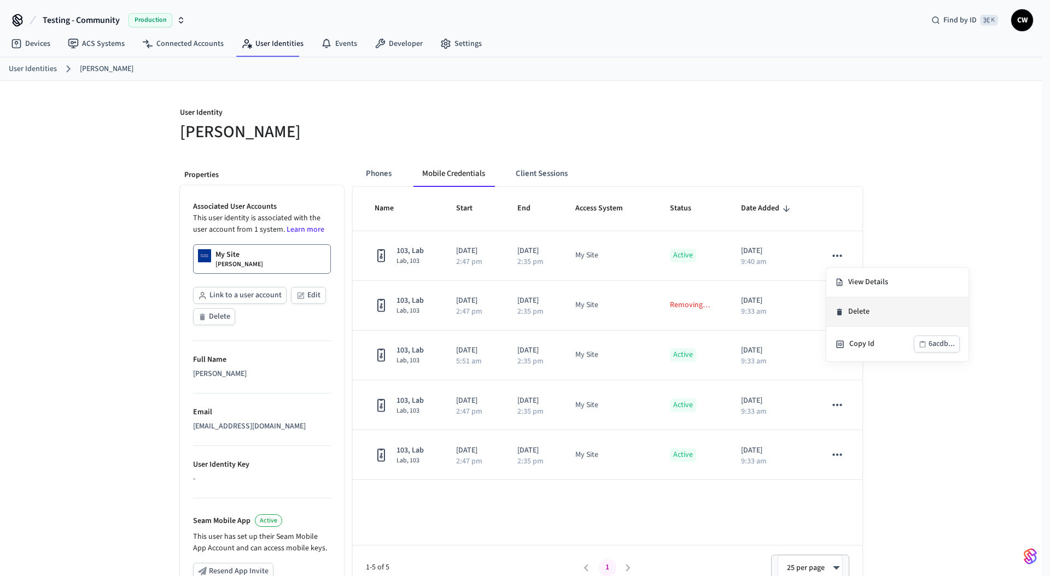
click at [872, 310] on li "Delete" at bounding box center [897, 312] width 142 height 30
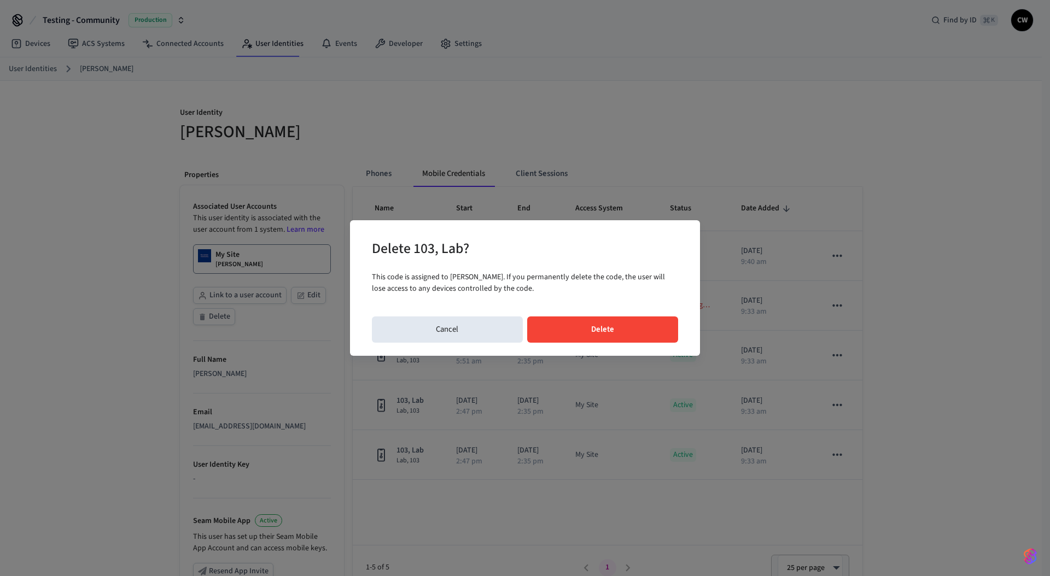
click at [618, 325] on button "Delete" at bounding box center [602, 330] width 151 height 26
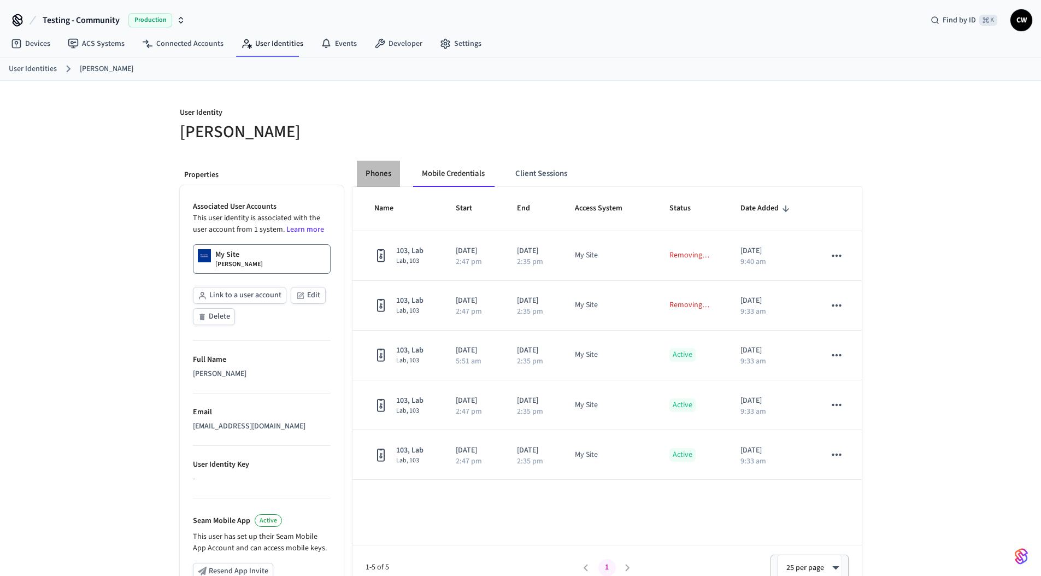
click at [381, 173] on button "Phones" at bounding box center [378, 174] width 43 height 26
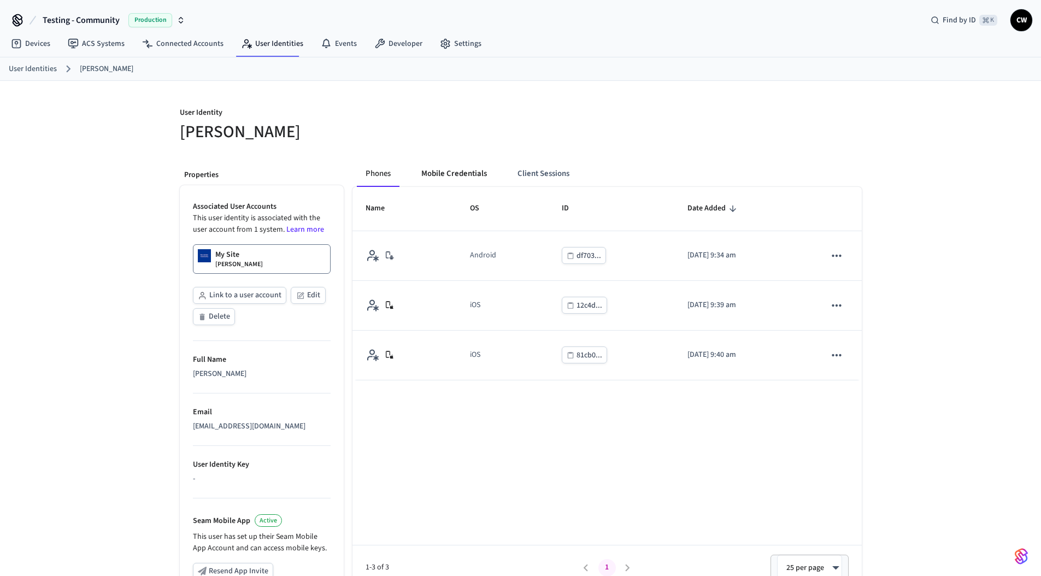
click at [450, 175] on button "Mobile Credentials" at bounding box center [454, 174] width 83 height 26
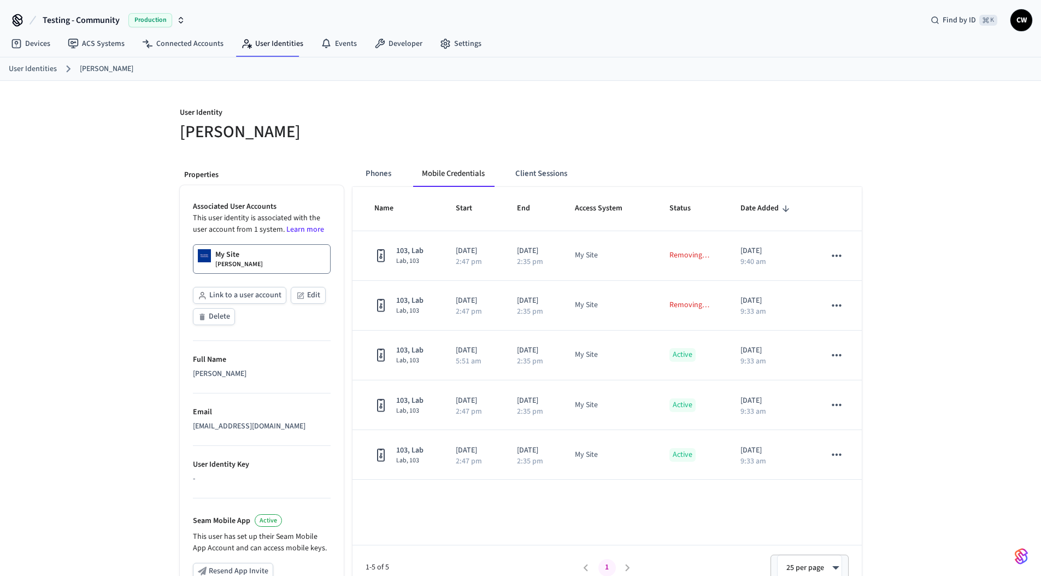
click at [281, 54] on nav "Devices ACS Systems Connected Accounts User Identities Events Developer Settings" at bounding box center [246, 44] width 488 height 25
click at [280, 46] on link "User Identities" at bounding box center [272, 44] width 80 height 20
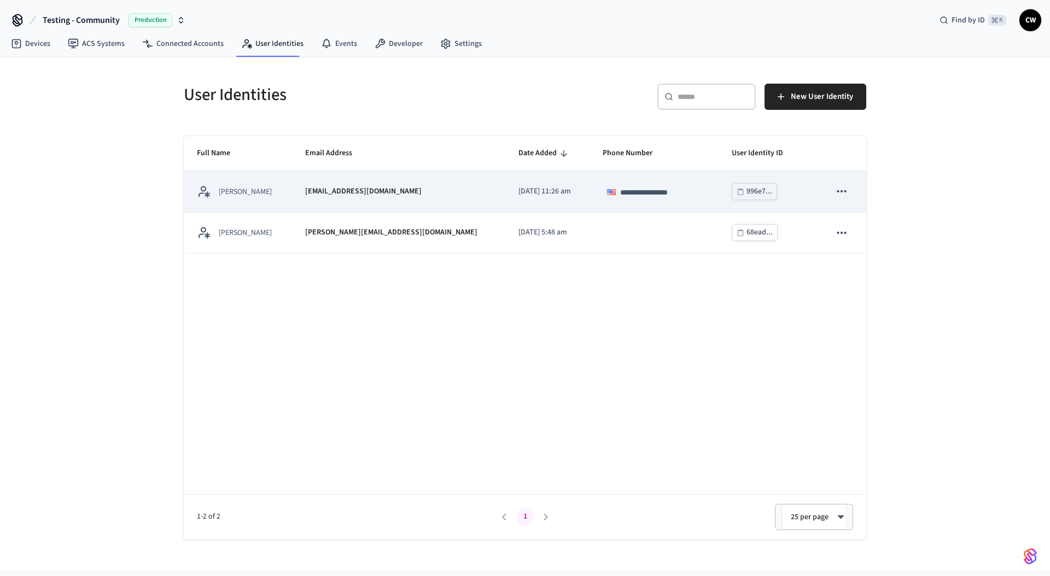
click at [518, 197] on p "[DATE] 11:26 am" at bounding box center [547, 191] width 58 height 11
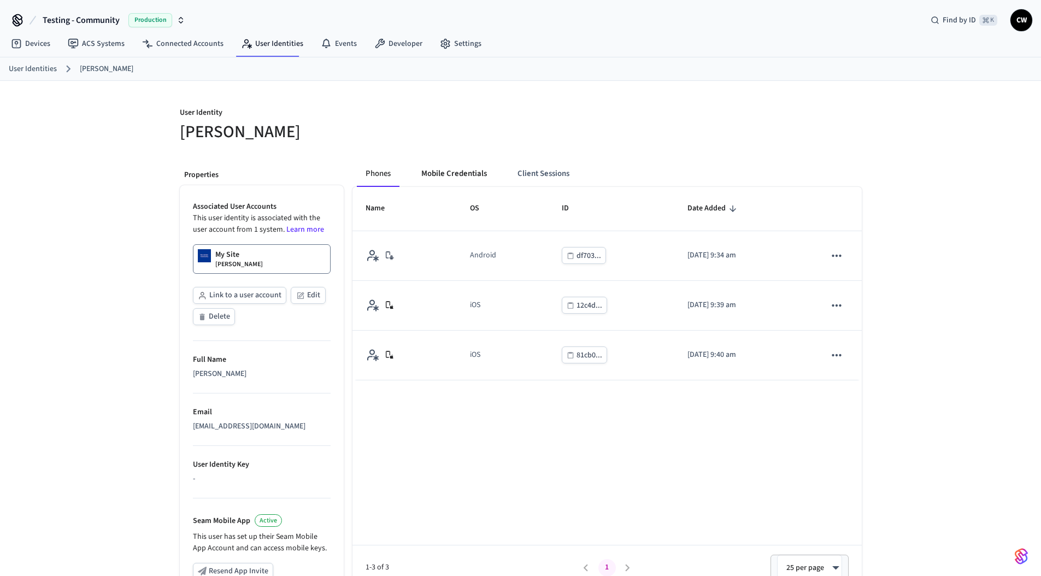
click at [476, 187] on th "OS" at bounding box center [503, 209] width 92 height 44
click at [474, 176] on button "Mobile Credentials" at bounding box center [454, 174] width 83 height 26
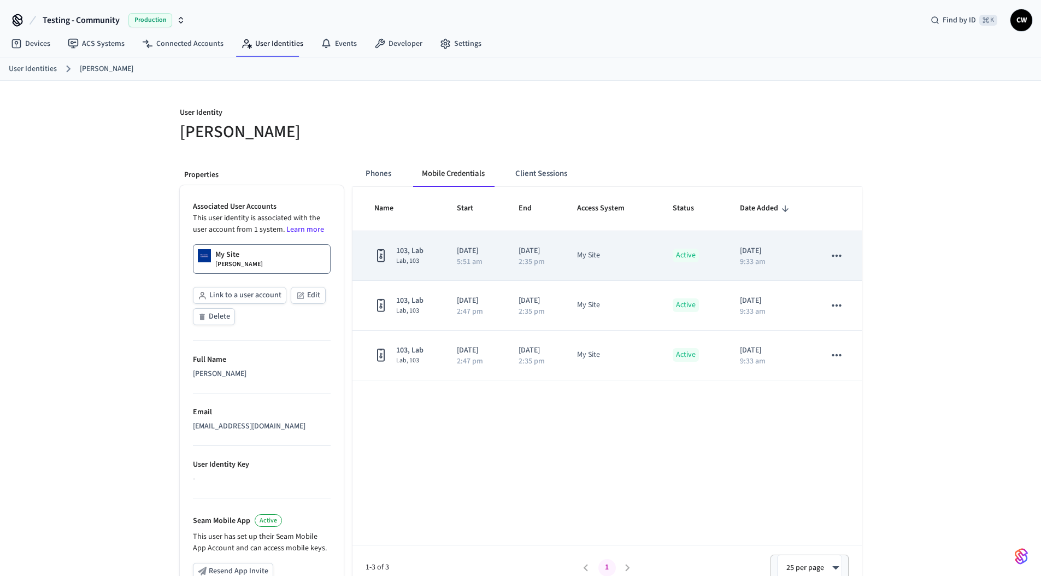
click at [831, 256] on icon "sticky table" at bounding box center [837, 256] width 14 height 14
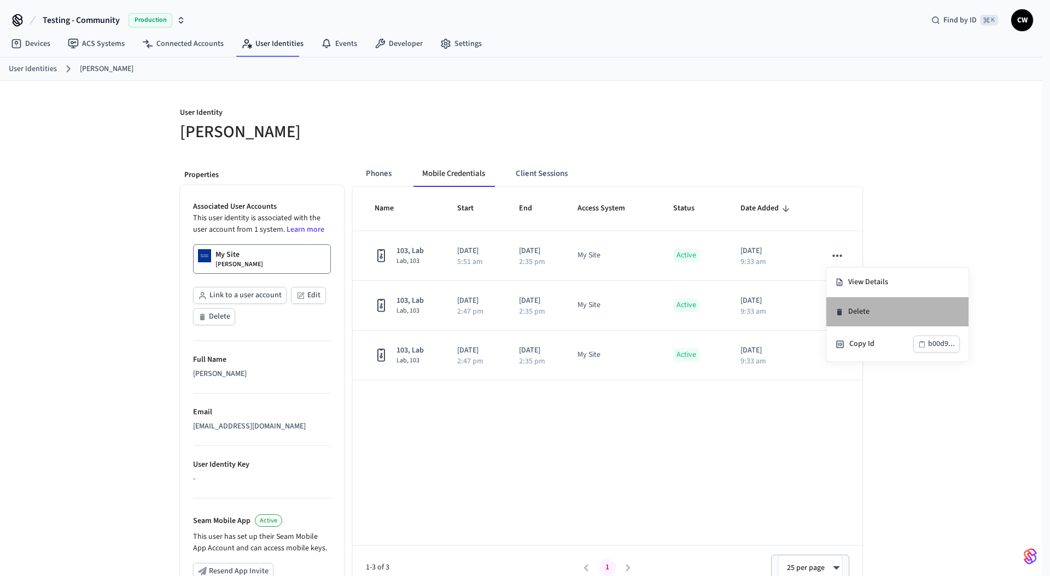
click at [857, 311] on li "Delete" at bounding box center [897, 312] width 142 height 30
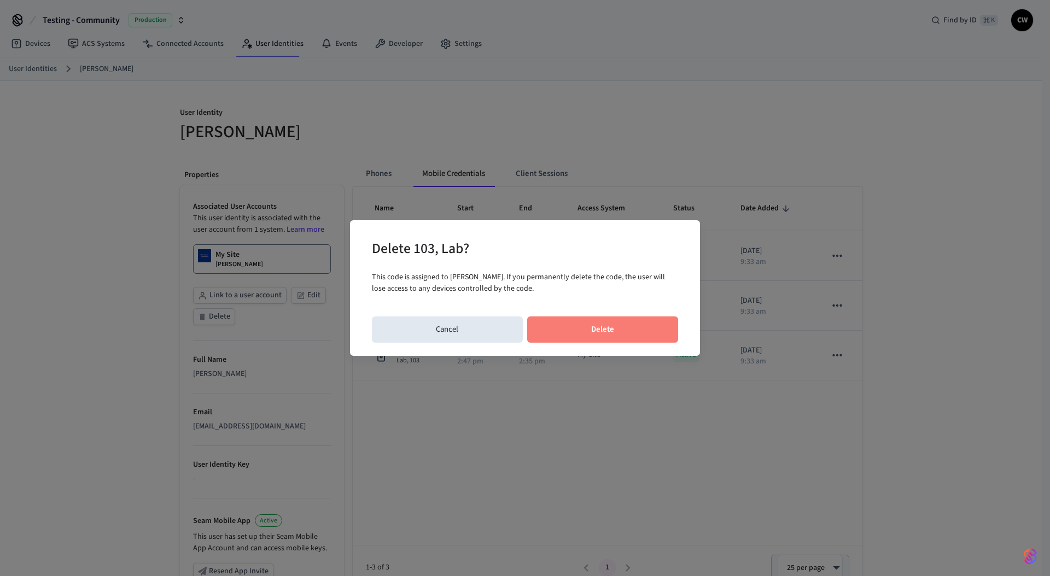
click at [640, 328] on button "Delete" at bounding box center [602, 330] width 151 height 26
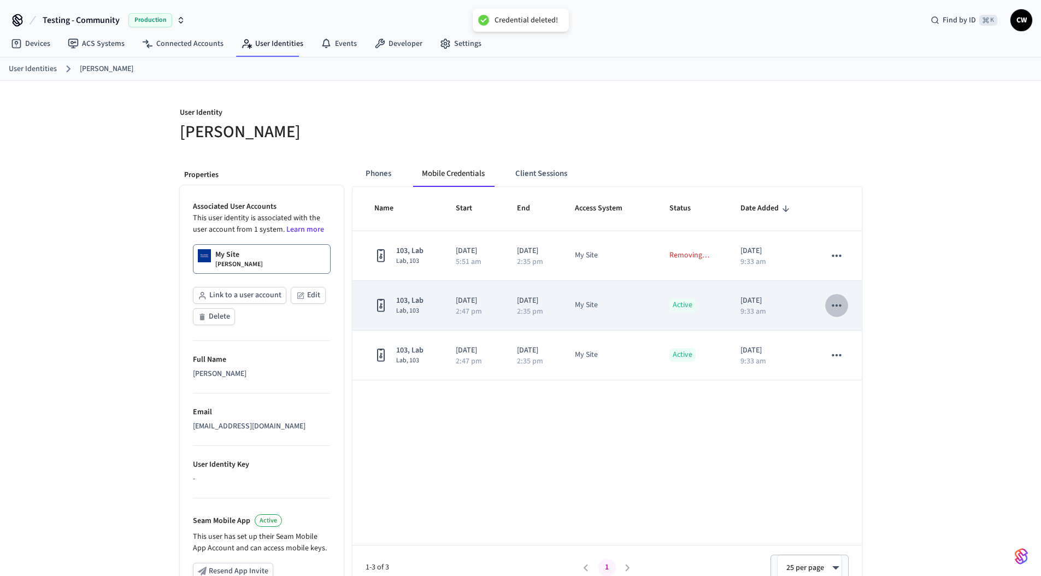
click at [839, 311] on icon "sticky table" at bounding box center [837, 305] width 14 height 14
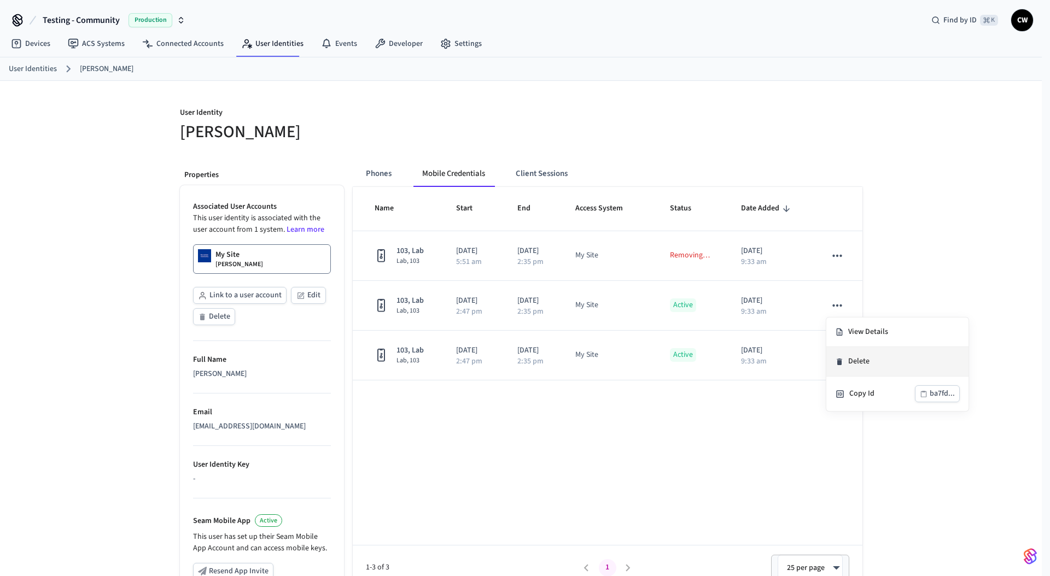
click at [856, 362] on li "Delete" at bounding box center [897, 362] width 142 height 30
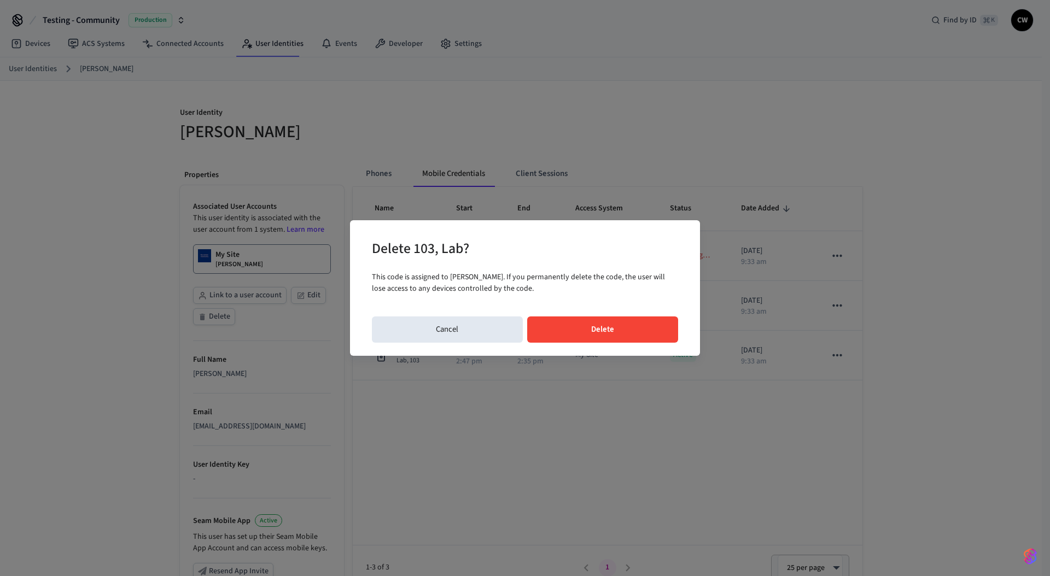
click at [633, 336] on button "Delete" at bounding box center [602, 330] width 151 height 26
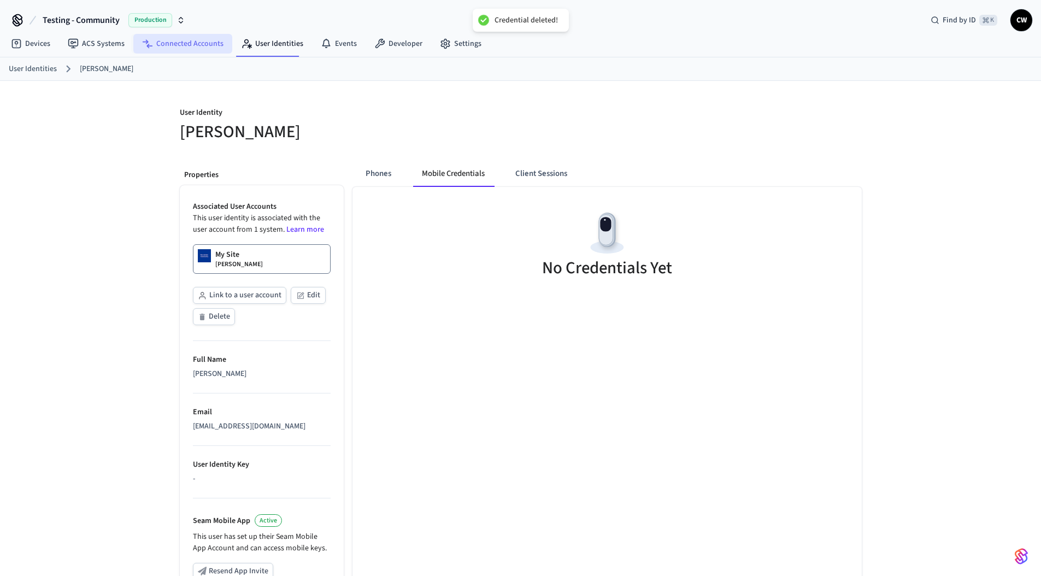
click at [197, 43] on link "Connected Accounts" at bounding box center [182, 44] width 99 height 20
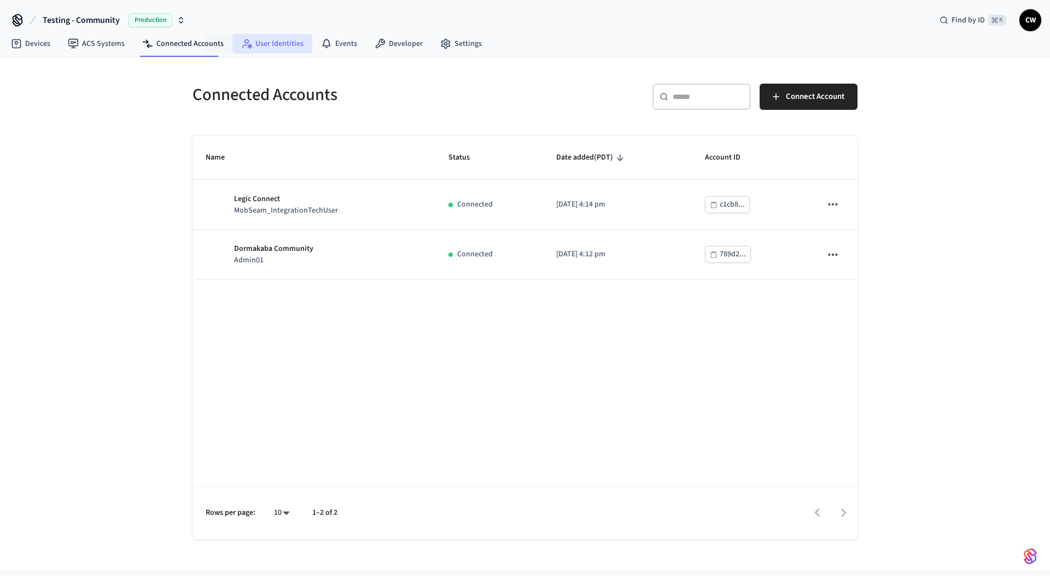
click at [262, 45] on link "User Identities" at bounding box center [272, 44] width 80 height 20
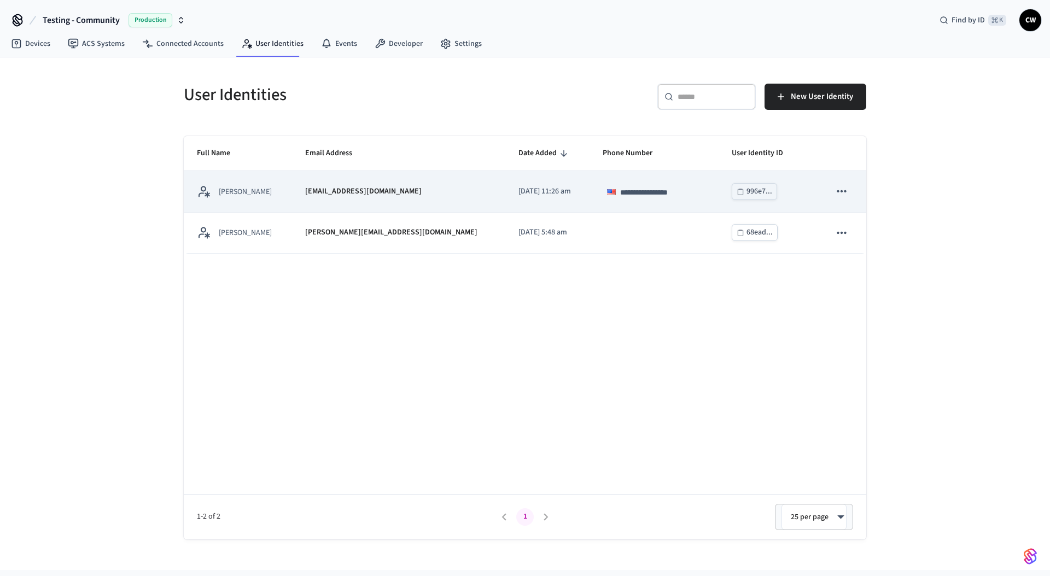
click at [279, 185] on div "[PERSON_NAME]" at bounding box center [238, 192] width 82 height 14
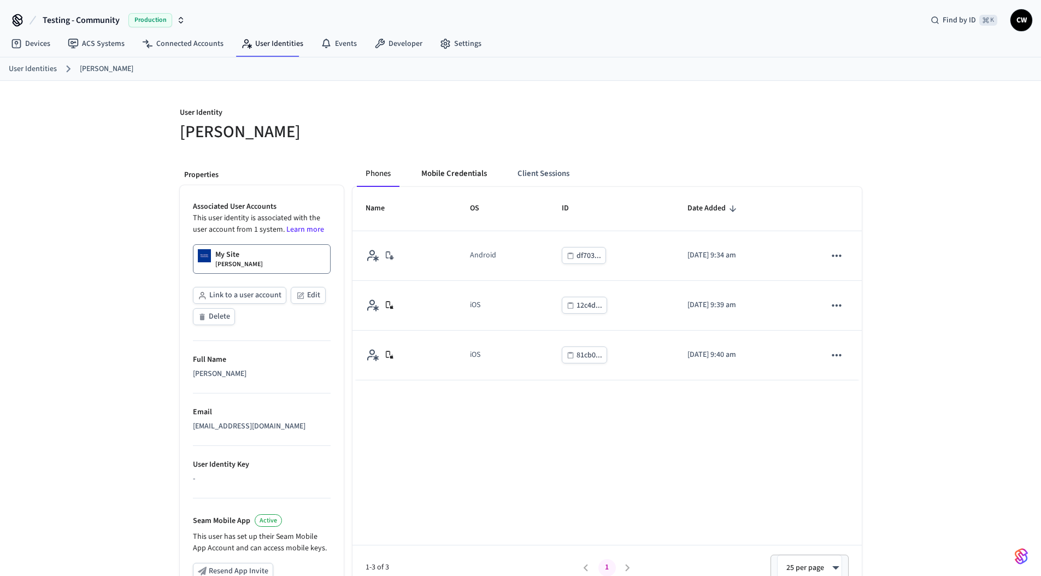
click at [465, 177] on button "Mobile Credentials" at bounding box center [454, 174] width 83 height 26
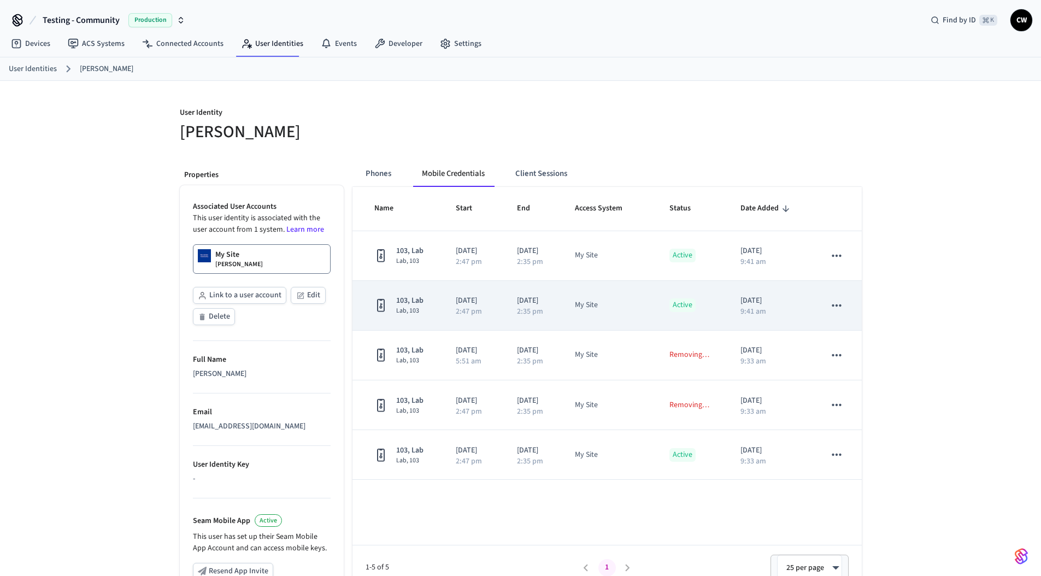
click at [831, 303] on icon "sticky table" at bounding box center [837, 305] width 14 height 14
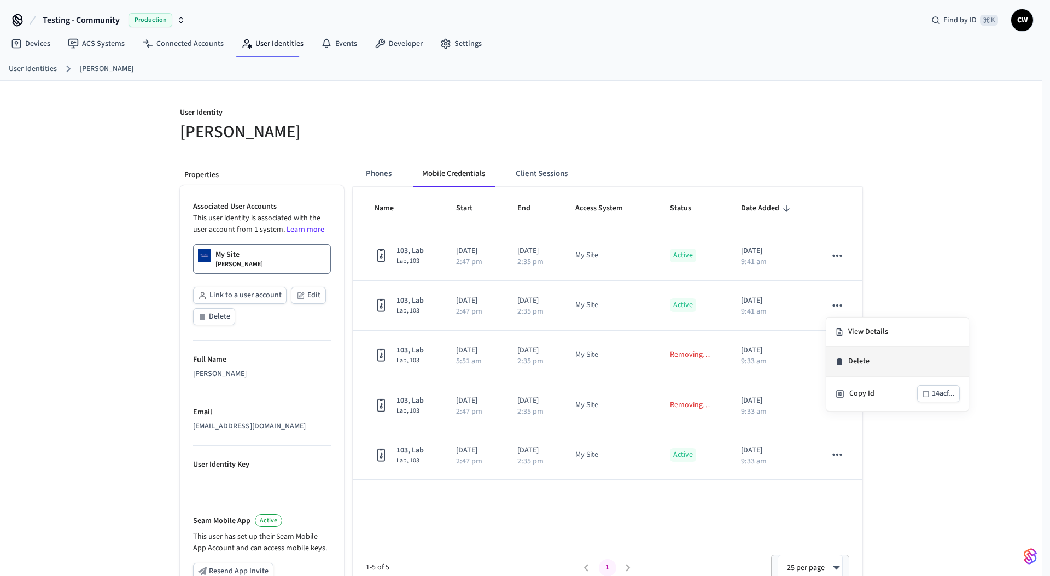
click at [862, 357] on li "Delete" at bounding box center [897, 362] width 142 height 30
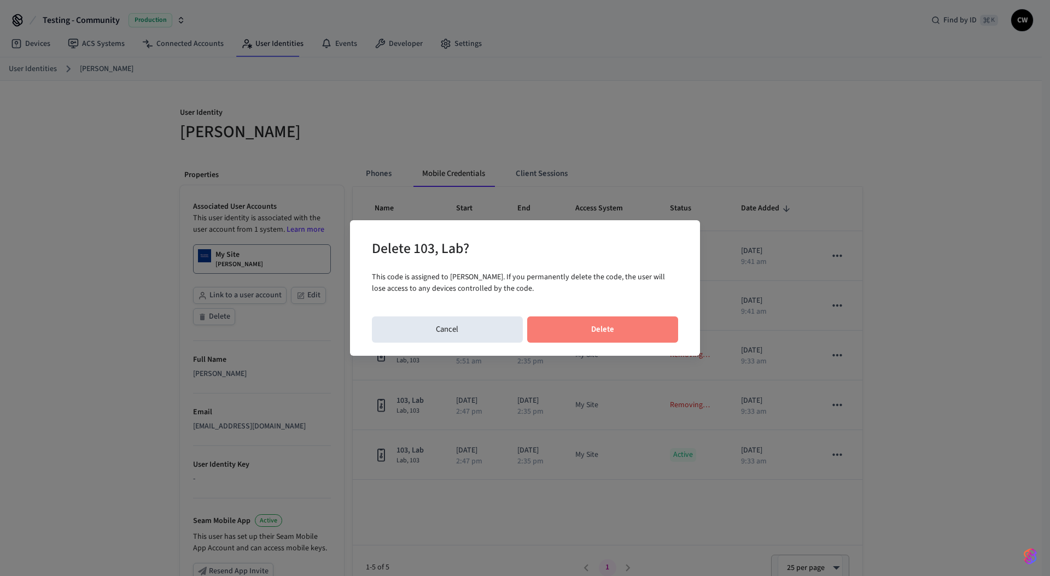
click at [652, 324] on button "Delete" at bounding box center [602, 330] width 151 height 26
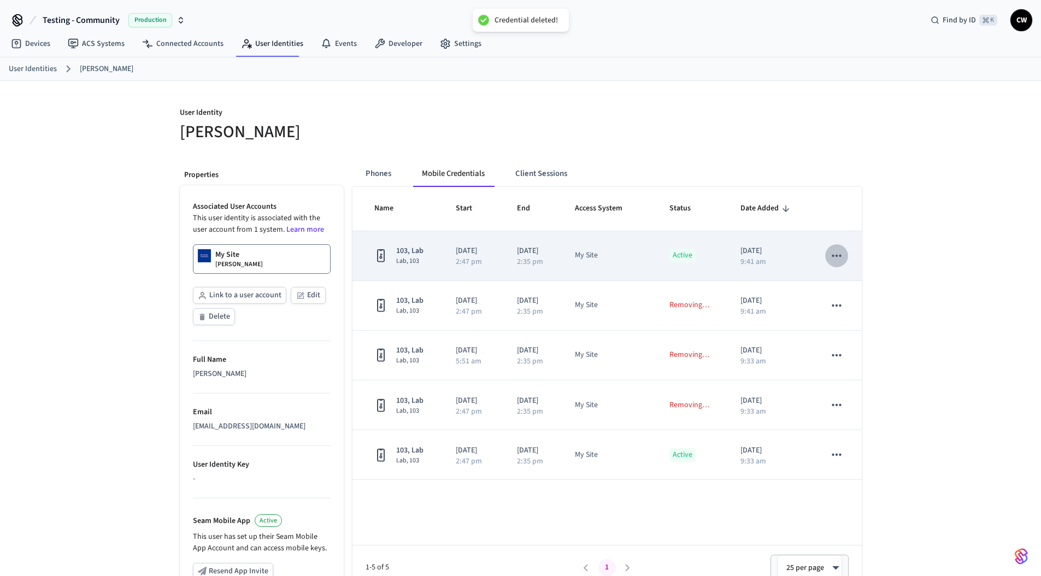
click at [838, 257] on icon "sticky table" at bounding box center [837, 256] width 14 height 14
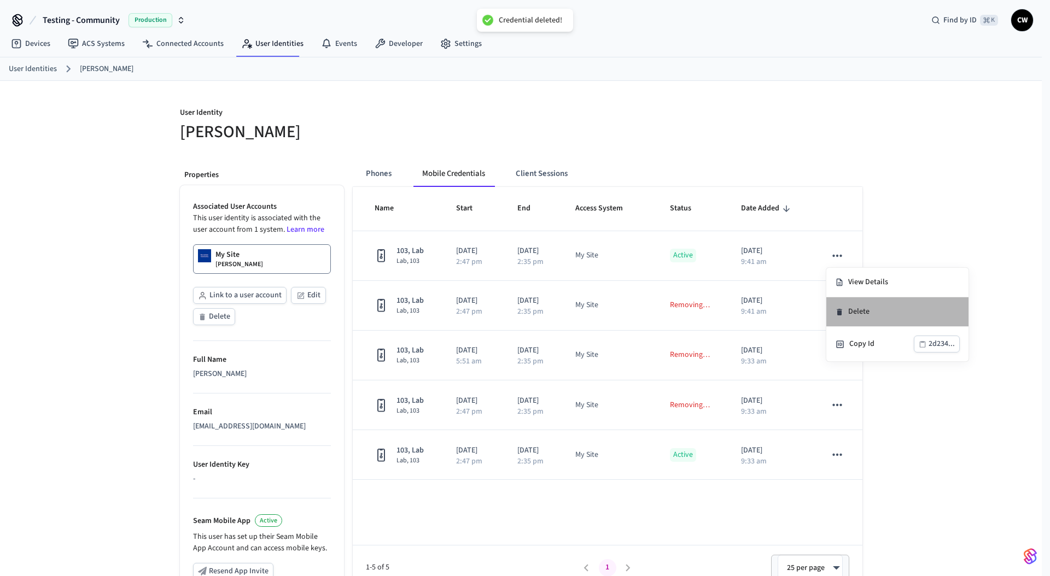
click at [856, 308] on li "Delete" at bounding box center [897, 312] width 142 height 30
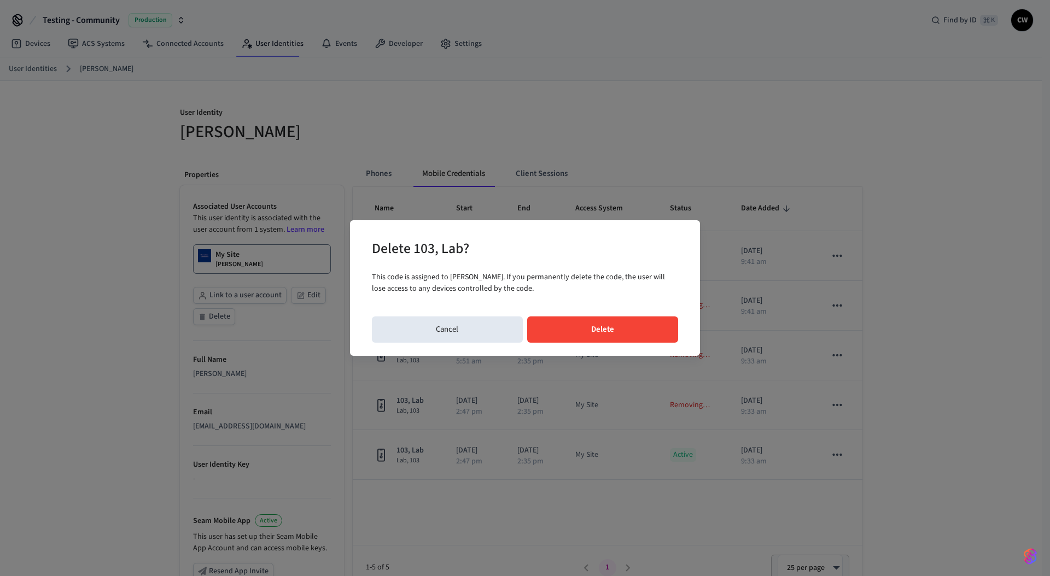
click at [615, 323] on button "Delete" at bounding box center [602, 330] width 151 height 26
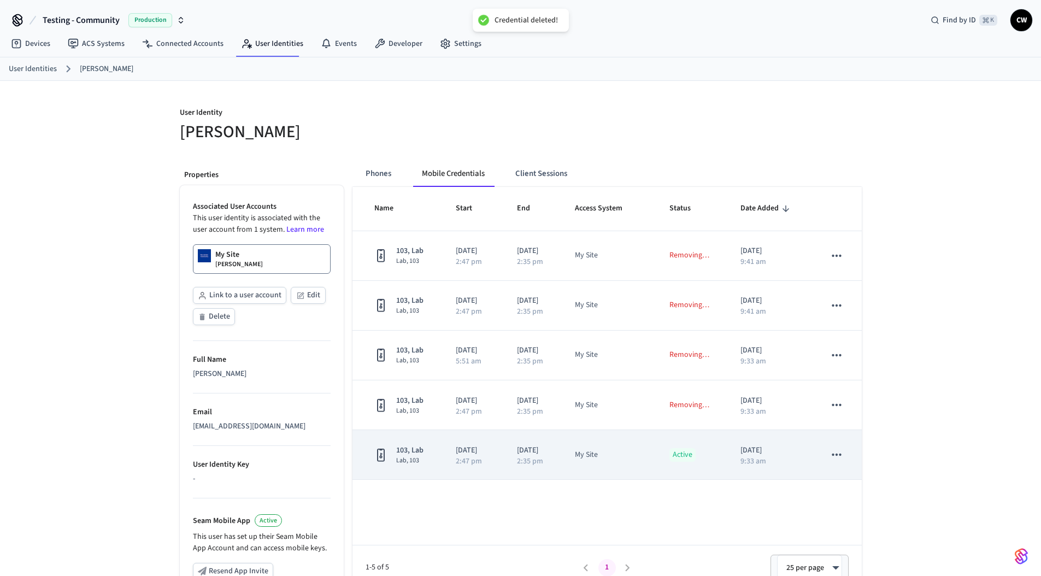
click at [842, 455] on icon "sticky table" at bounding box center [837, 455] width 14 height 14
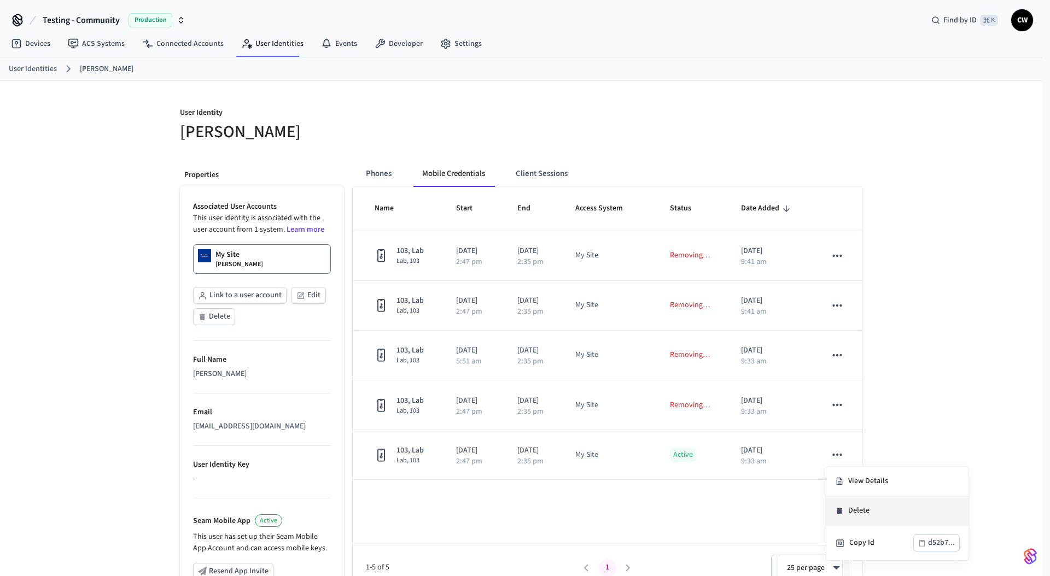
click at [863, 507] on li "Delete" at bounding box center [897, 511] width 142 height 30
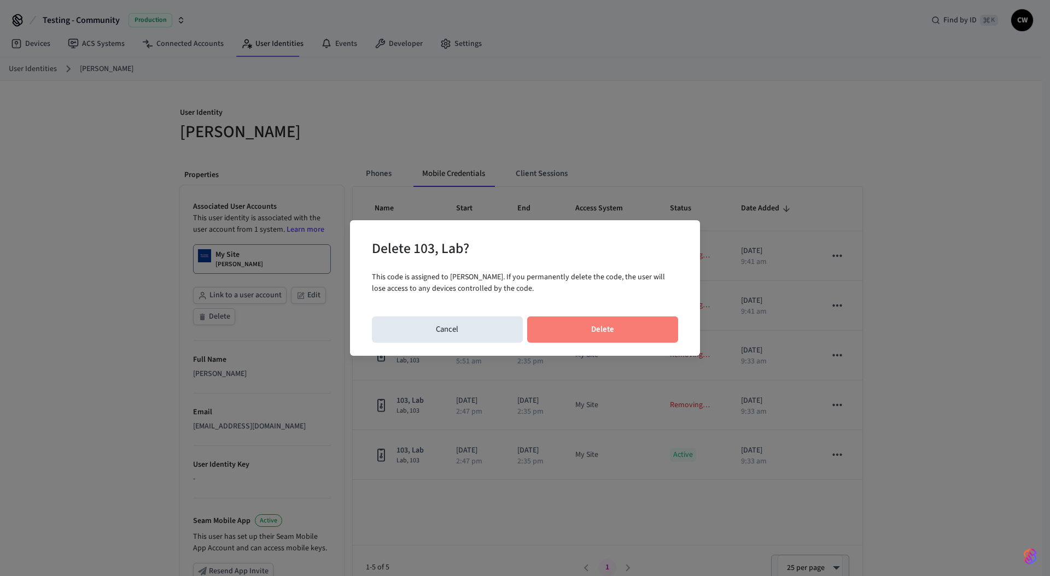
click at [626, 335] on button "Delete" at bounding box center [602, 330] width 151 height 26
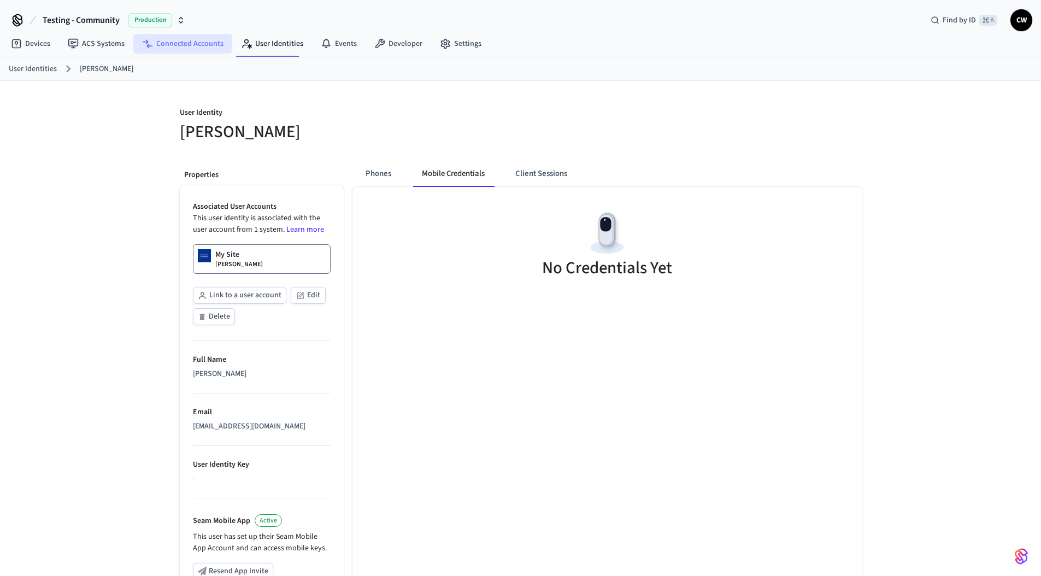
click at [182, 39] on link "Connected Accounts" at bounding box center [182, 44] width 99 height 20
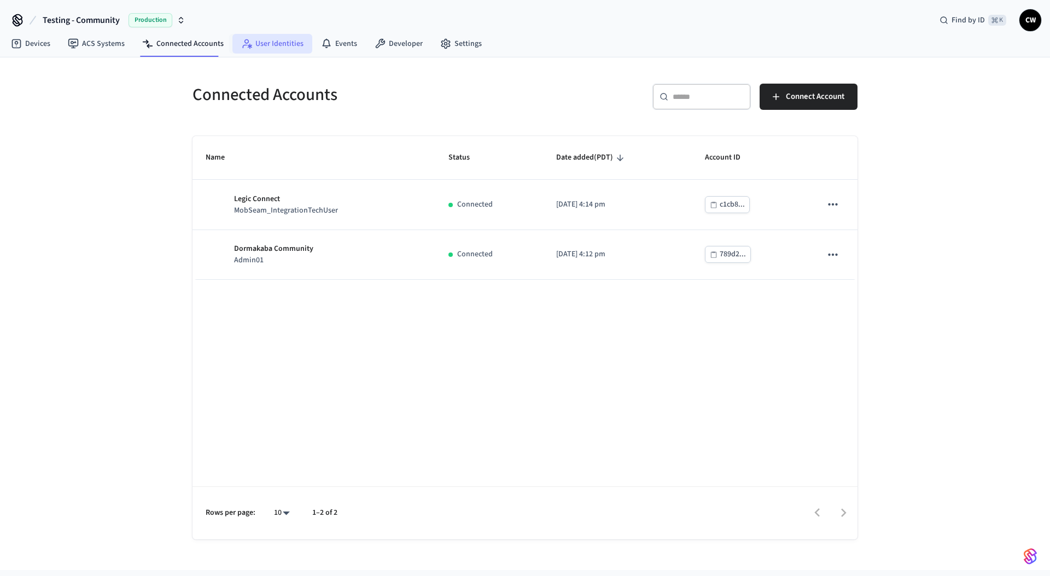
click at [245, 44] on icon at bounding box center [246, 43] width 11 height 11
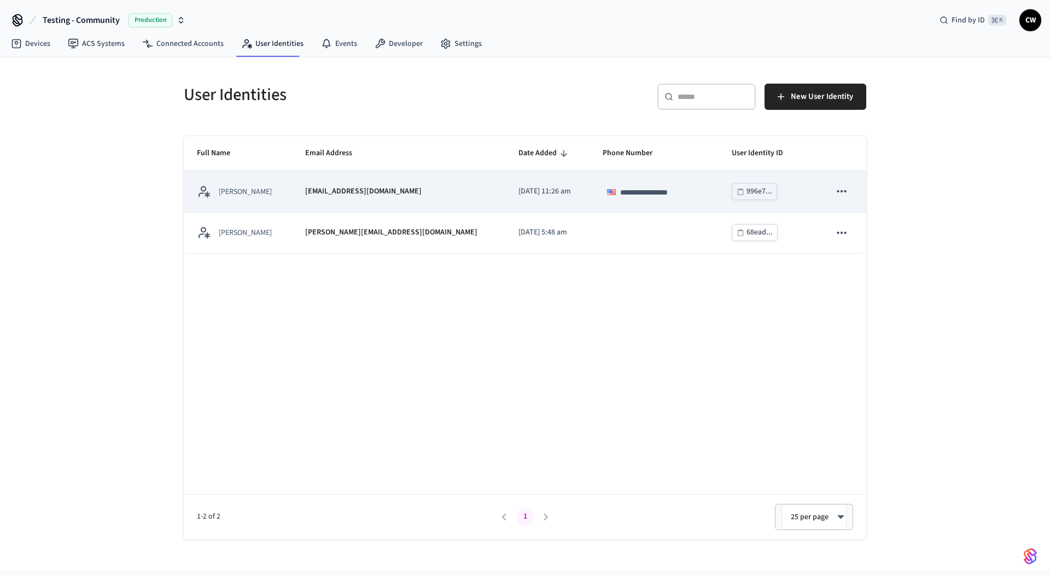
click at [315, 186] on p "[EMAIL_ADDRESS][DOMAIN_NAME]" at bounding box center [363, 191] width 116 height 11
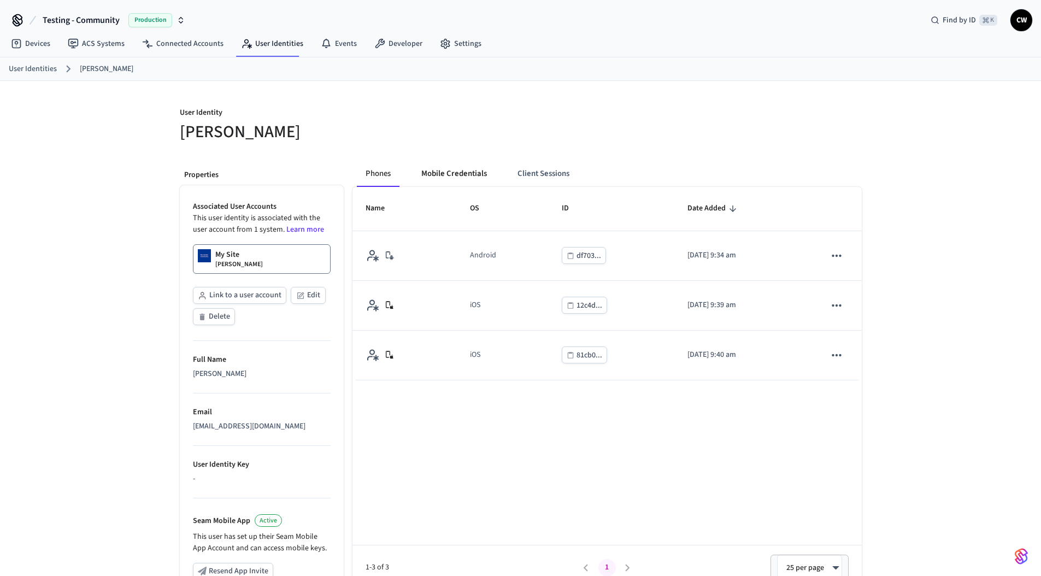
click at [461, 175] on button "Mobile Credentials" at bounding box center [454, 174] width 83 height 26
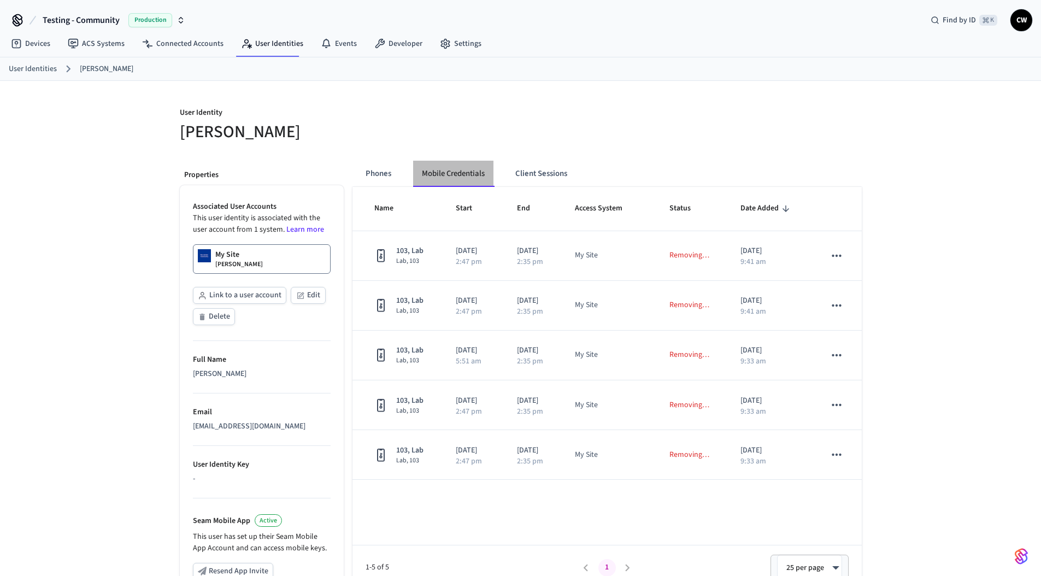
click at [466, 172] on button "Mobile Credentials" at bounding box center [453, 174] width 80 height 26
click at [374, 175] on button "Phones" at bounding box center [378, 174] width 43 height 26
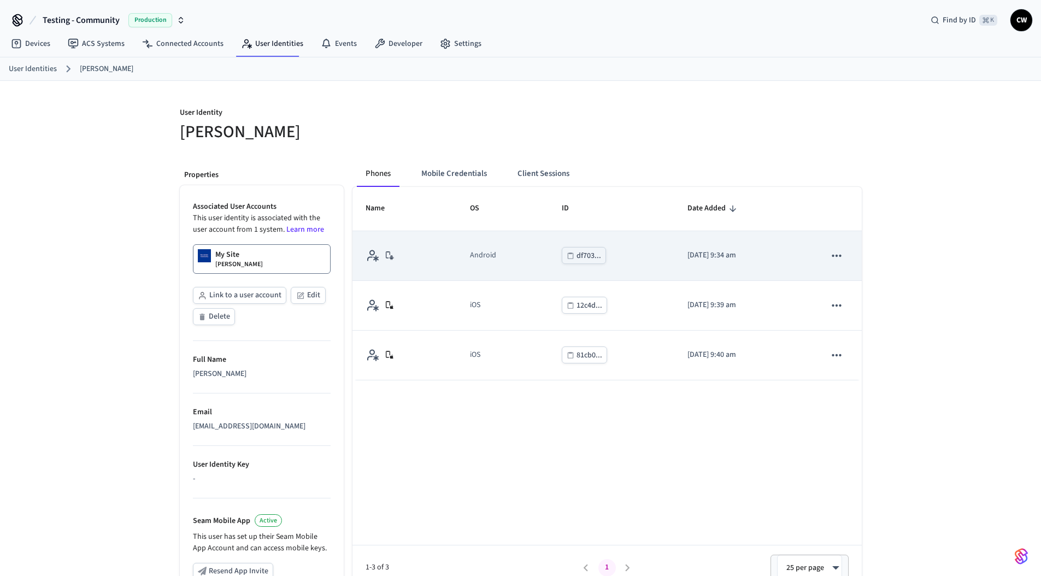
click at [852, 251] on td "sticky table" at bounding box center [836, 256] width 49 height 50
click at [839, 257] on icon "sticky table" at bounding box center [837, 256] width 14 height 14
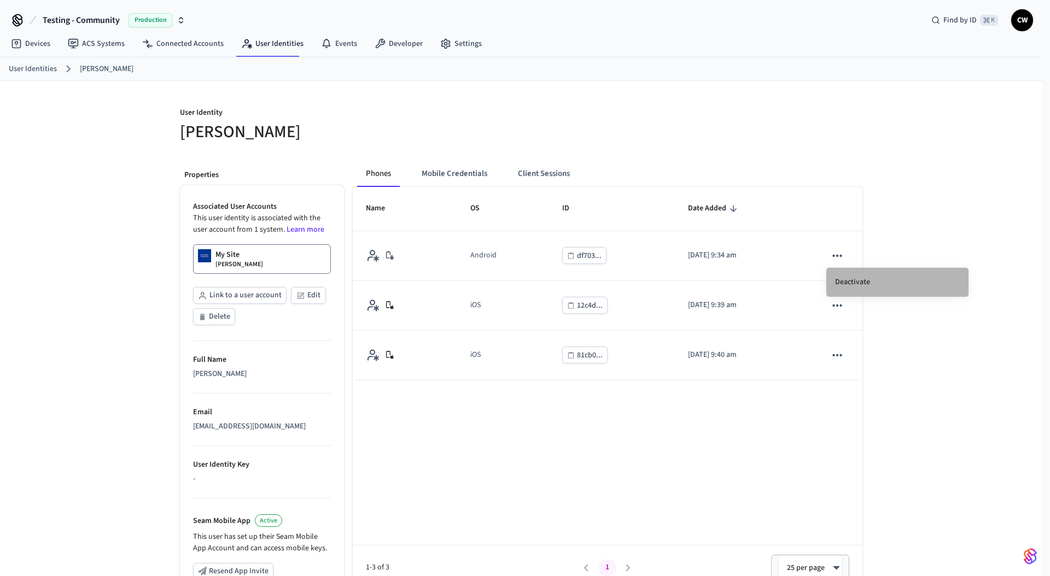
click at [841, 280] on li "Deactivate" at bounding box center [897, 282] width 142 height 29
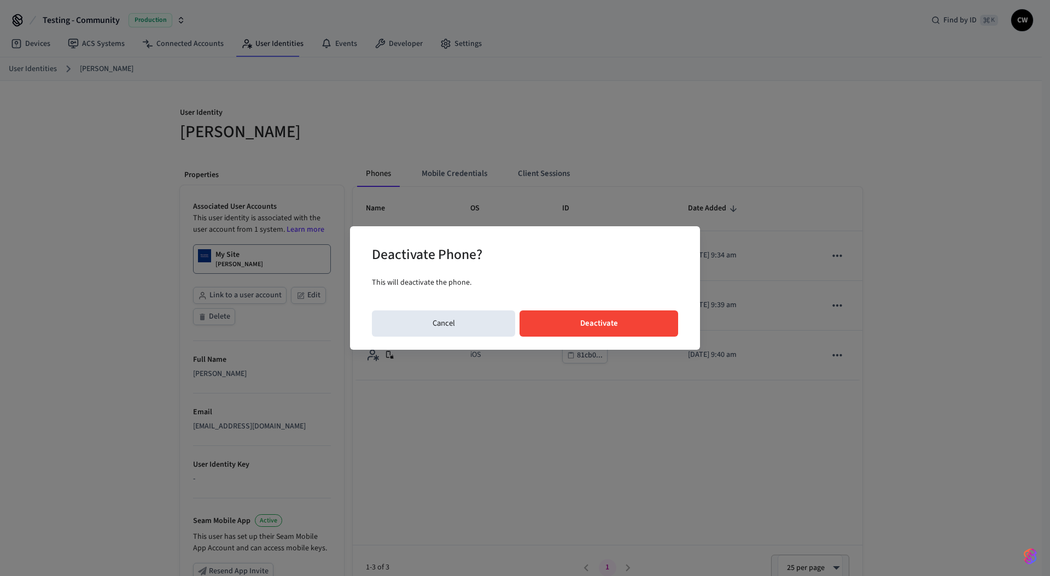
click at [605, 319] on button "Deactivate" at bounding box center [598, 324] width 159 height 26
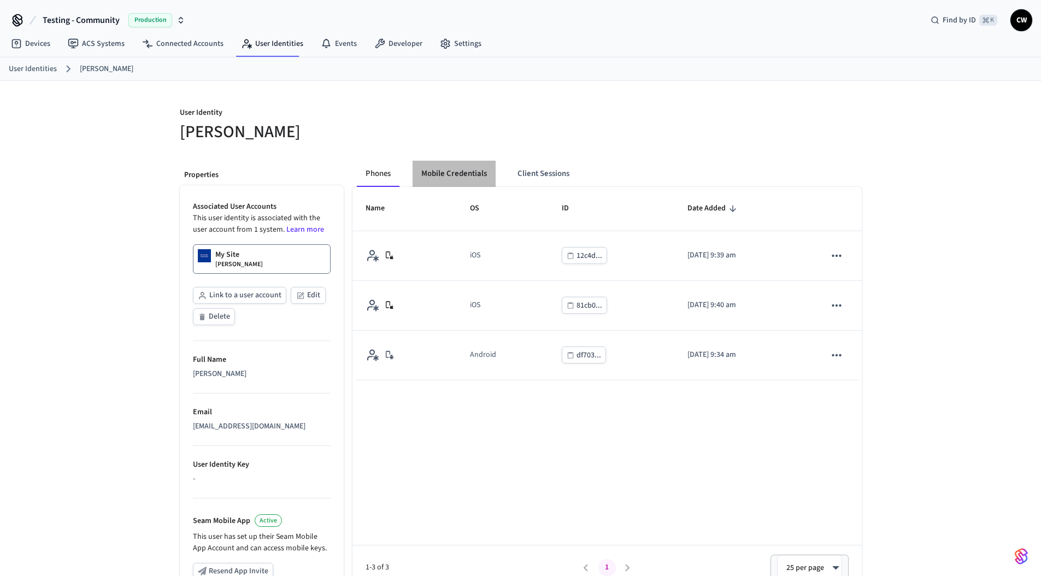
click at [451, 174] on button "Mobile Credentials" at bounding box center [454, 174] width 83 height 26
click at [449, 169] on button "Mobile Credentials" at bounding box center [454, 174] width 83 height 26
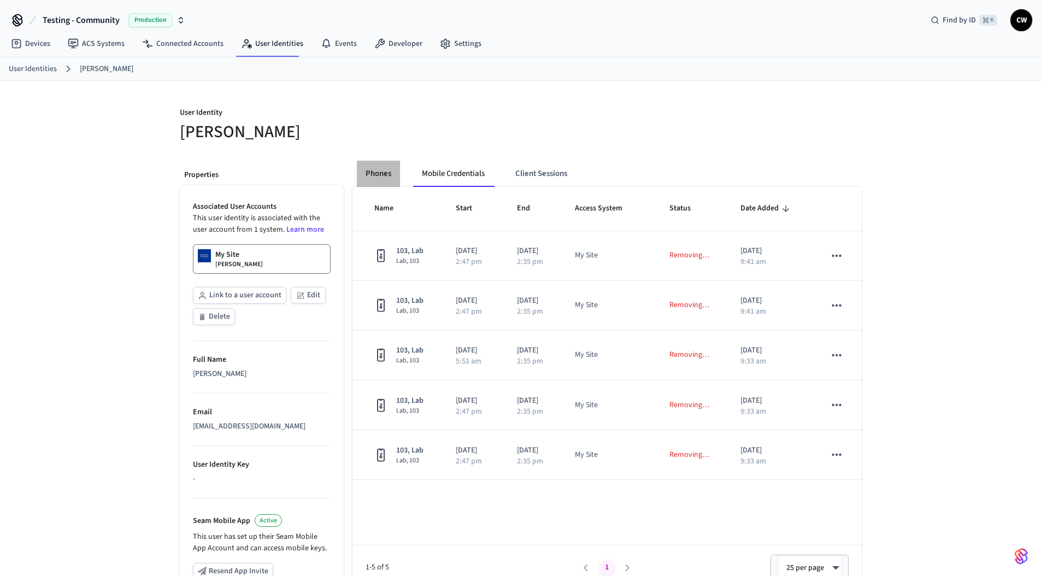
click at [370, 179] on button "Phones" at bounding box center [378, 174] width 43 height 26
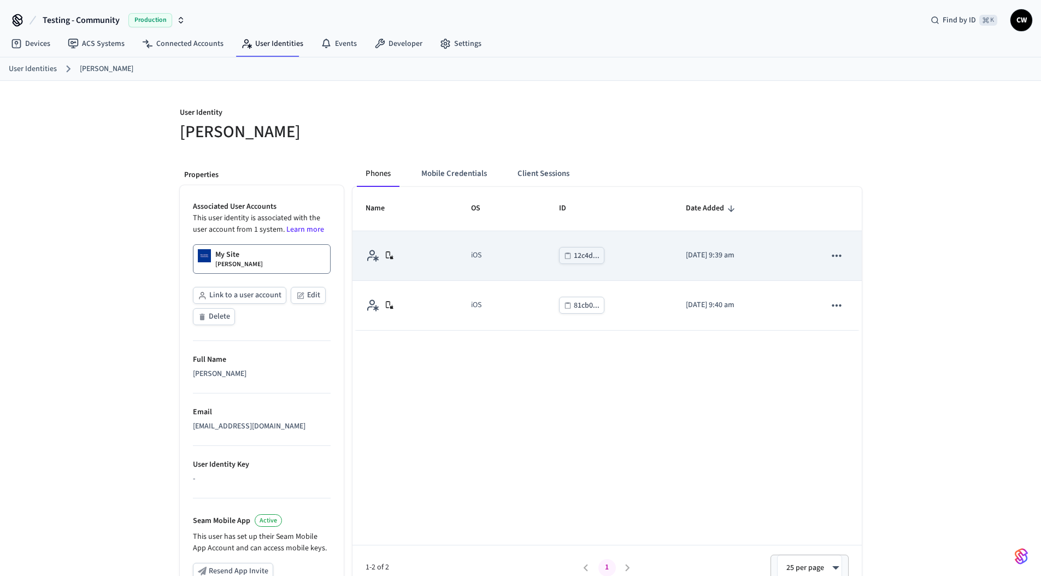
click at [831, 254] on icon "sticky table" at bounding box center [837, 256] width 14 height 14
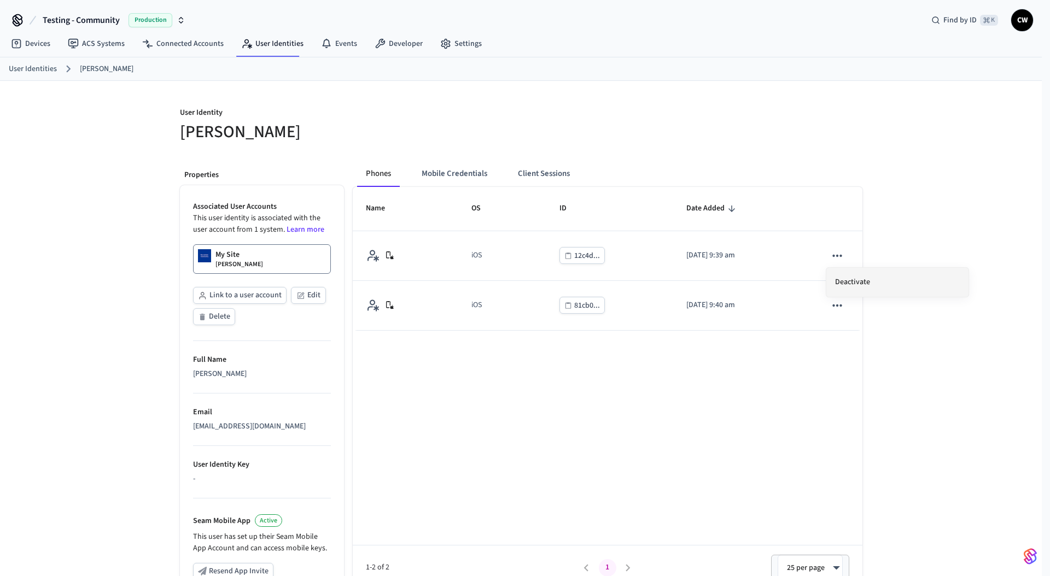
click at [850, 283] on li "Deactivate" at bounding box center [897, 282] width 142 height 29
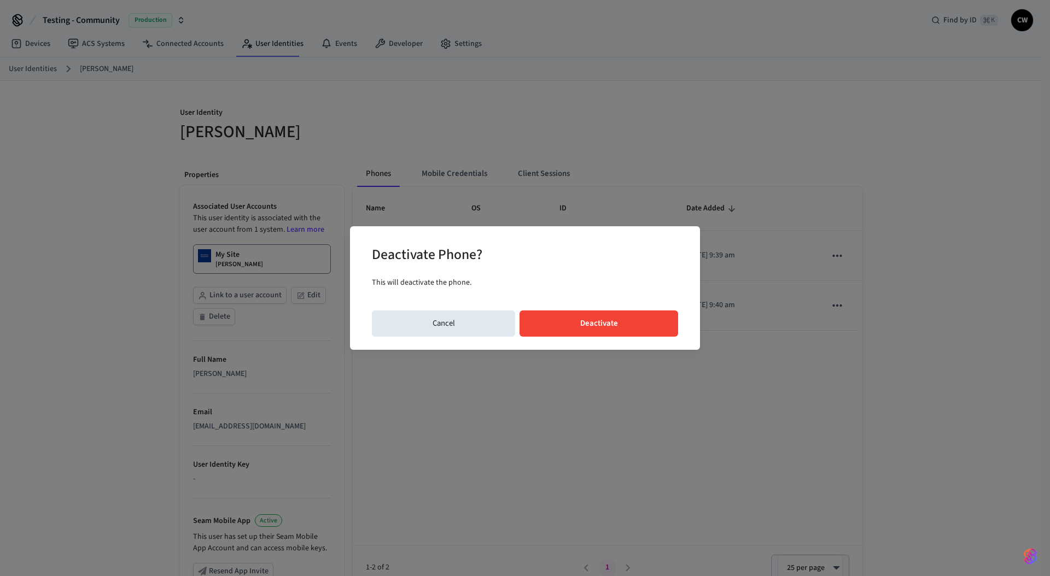
click at [688, 328] on div "Deactivate Phone? This will deactivate the phone. Cancel Deactivate" at bounding box center [525, 288] width 350 height 124
click at [648, 327] on button "Deactivate" at bounding box center [598, 324] width 159 height 26
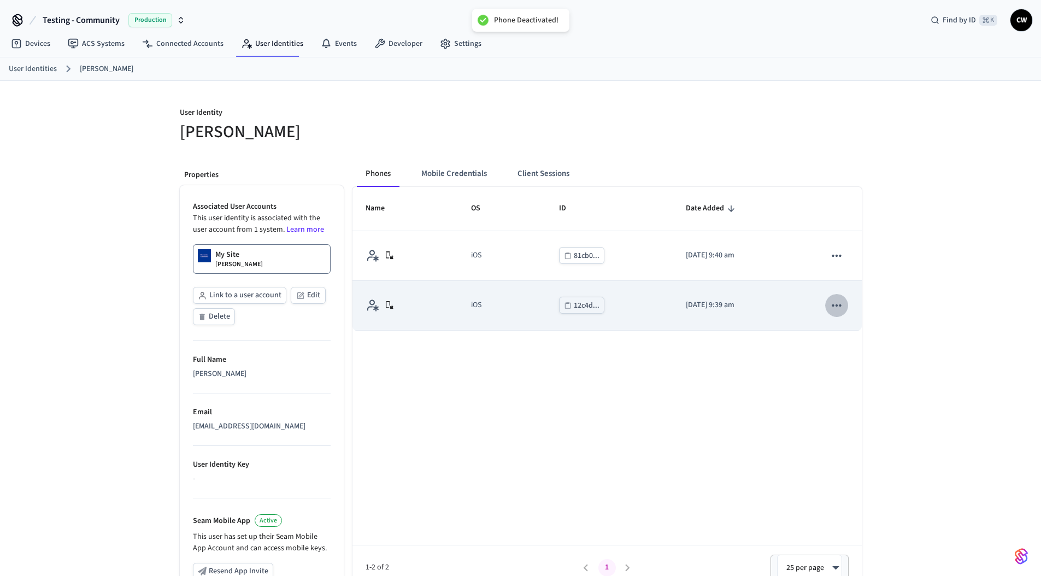
click at [839, 308] on icon "sticky table" at bounding box center [837, 305] width 14 height 14
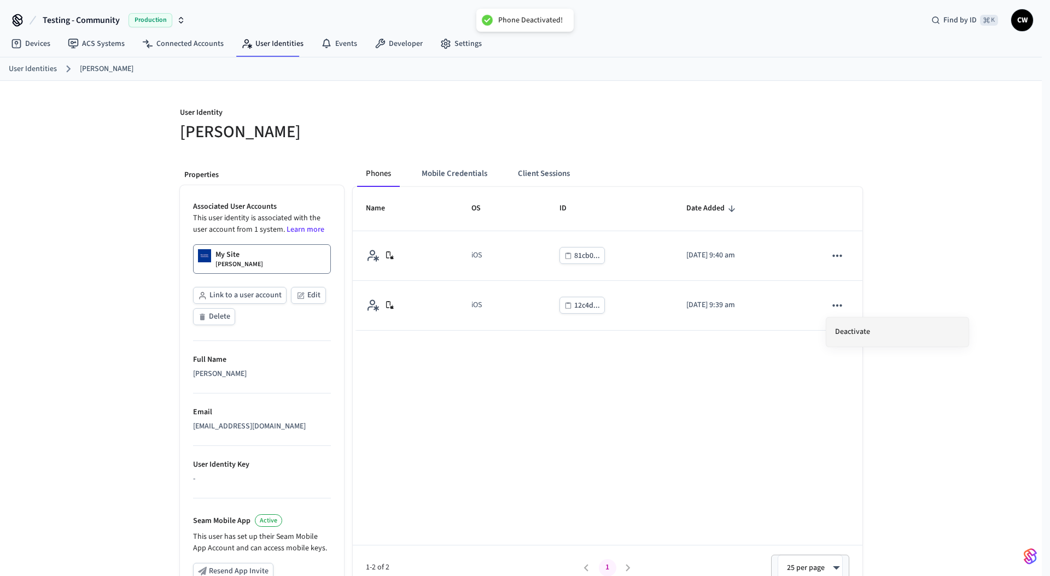
click at [844, 326] on li "Deactivate" at bounding box center [897, 332] width 142 height 29
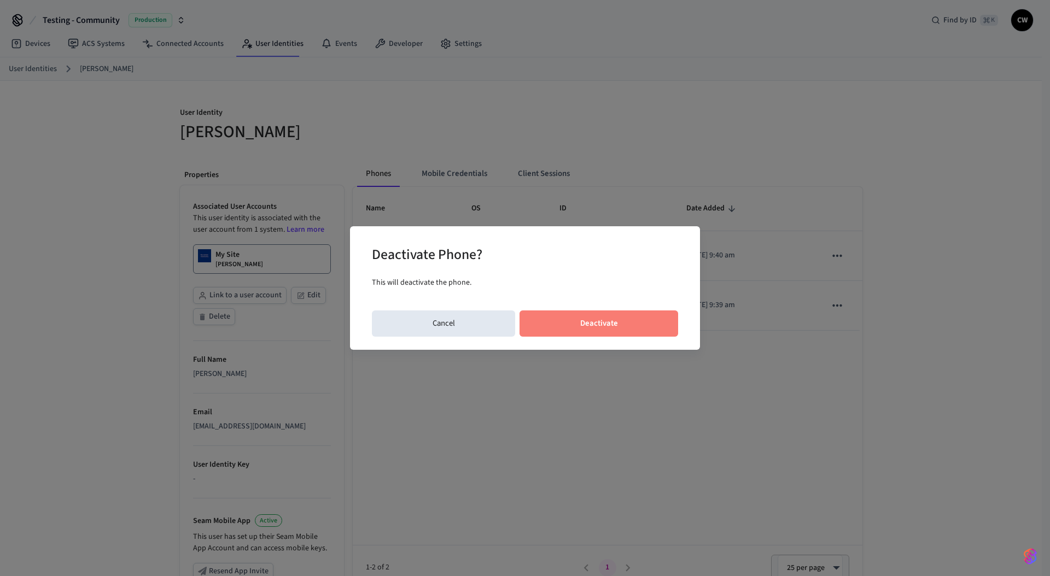
click at [634, 321] on button "Deactivate" at bounding box center [598, 324] width 159 height 26
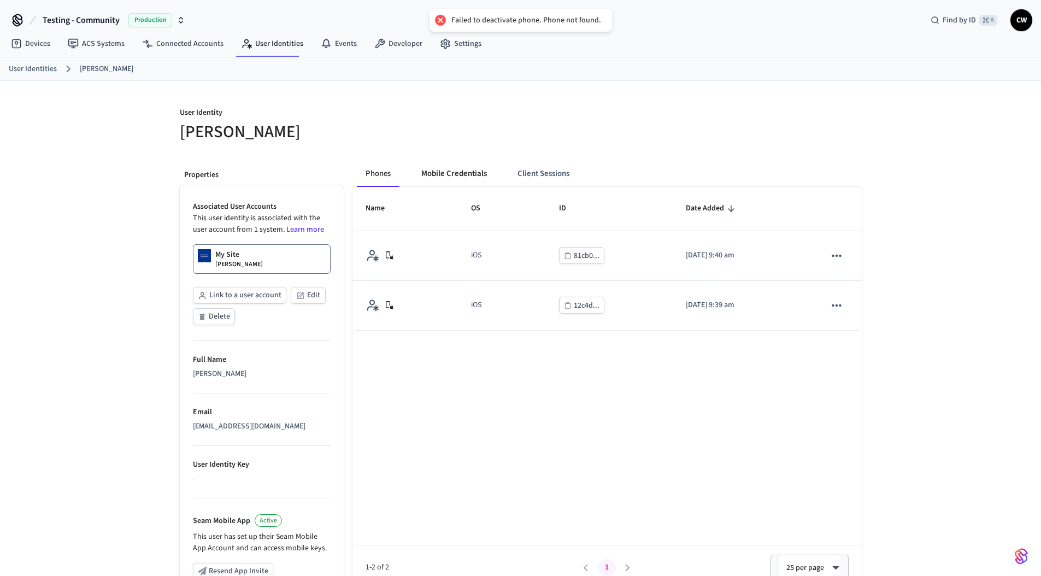
click at [453, 170] on button "Mobile Credentials" at bounding box center [454, 174] width 83 height 26
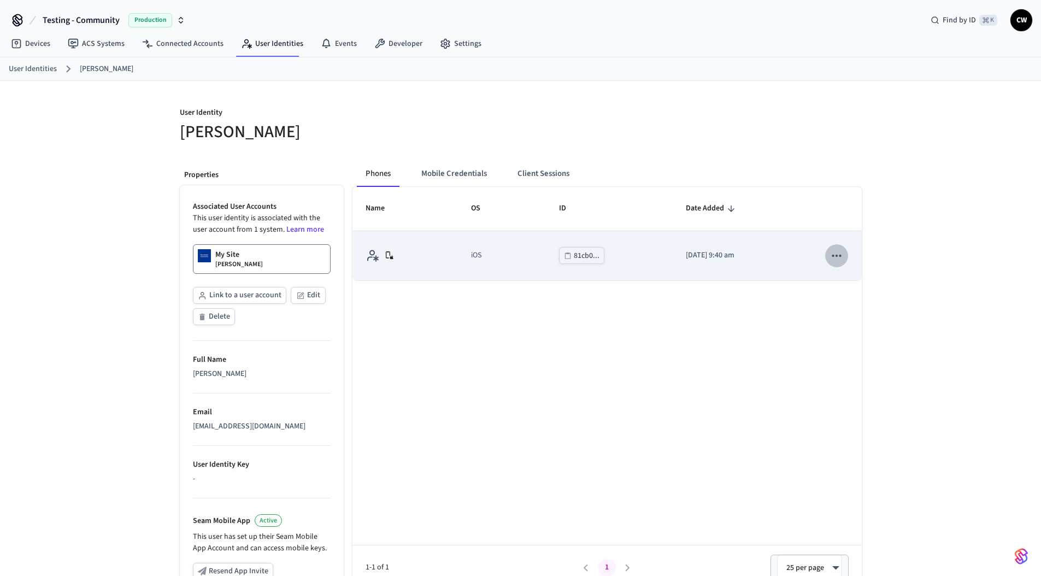
click at [830, 256] on icon "sticky table" at bounding box center [837, 256] width 14 height 14
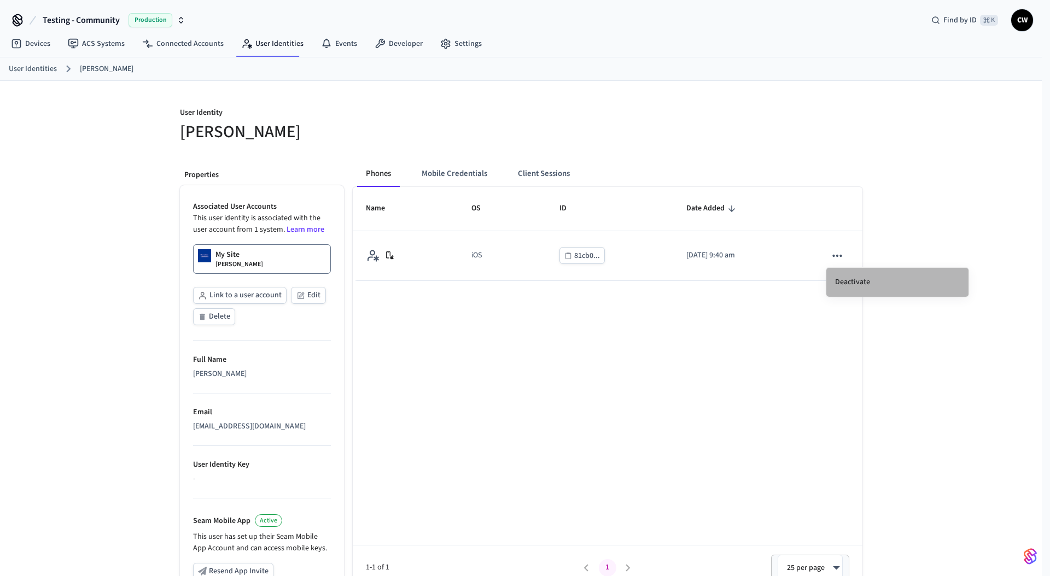
click at [845, 281] on li "Deactivate" at bounding box center [897, 282] width 142 height 29
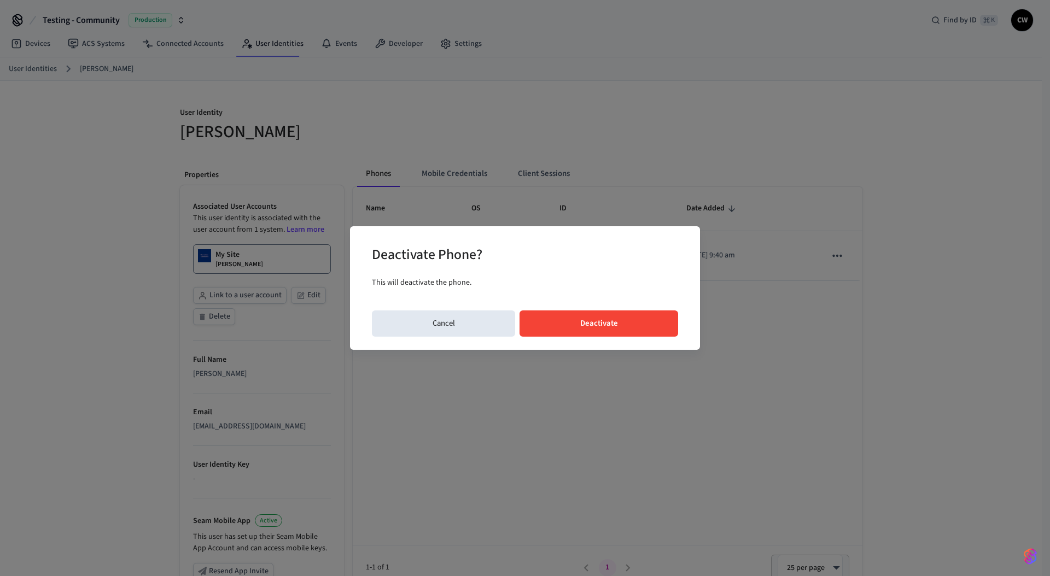
click at [627, 321] on button "Deactivate" at bounding box center [598, 324] width 159 height 26
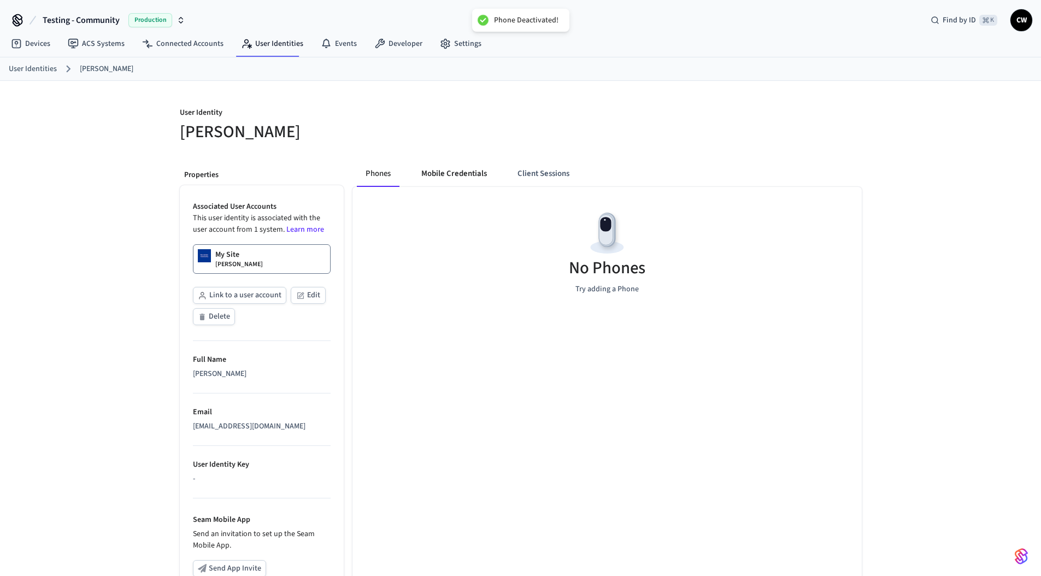
click at [461, 177] on button "Mobile Credentials" at bounding box center [454, 174] width 83 height 26
click at [431, 172] on button "Mobile Credentials" at bounding box center [454, 174] width 83 height 26
click at [433, 173] on button "Mobile Credentials" at bounding box center [454, 174] width 83 height 26
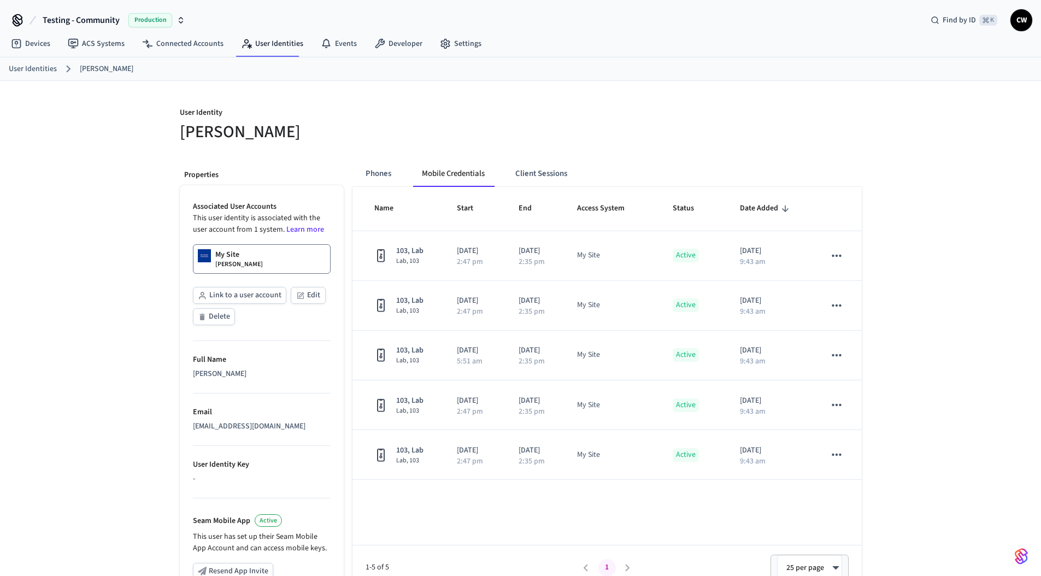
click at [474, 178] on button "Mobile Credentials" at bounding box center [453, 174] width 80 height 26
click at [503, 171] on div "Phones Mobile Credentials Client Sessions" at bounding box center [473, 174] width 232 height 26
click at [514, 172] on button "Client Sessions" at bounding box center [541, 174] width 69 height 26
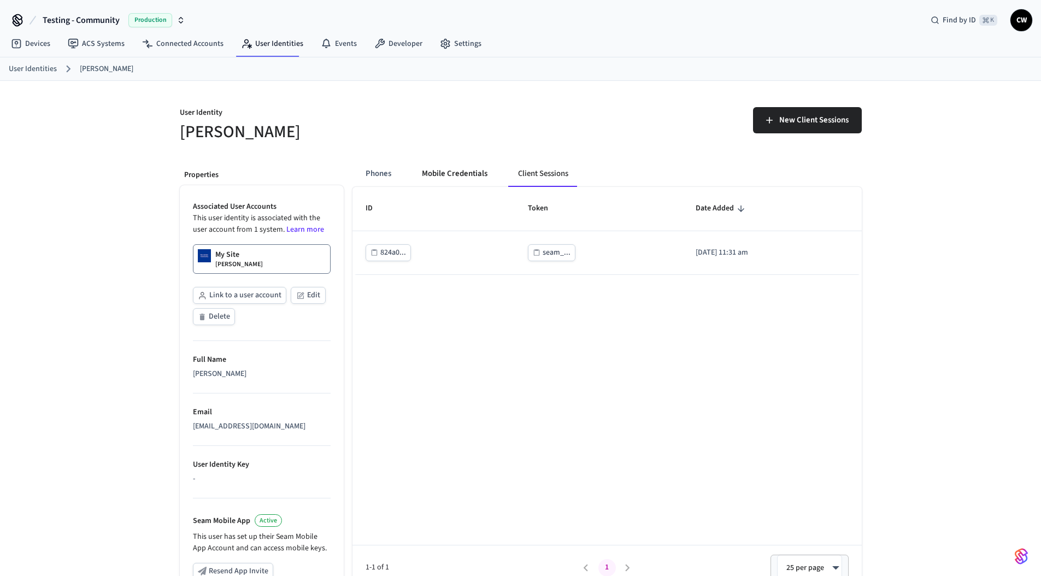
click at [468, 181] on button "Mobile Credentials" at bounding box center [454, 174] width 83 height 26
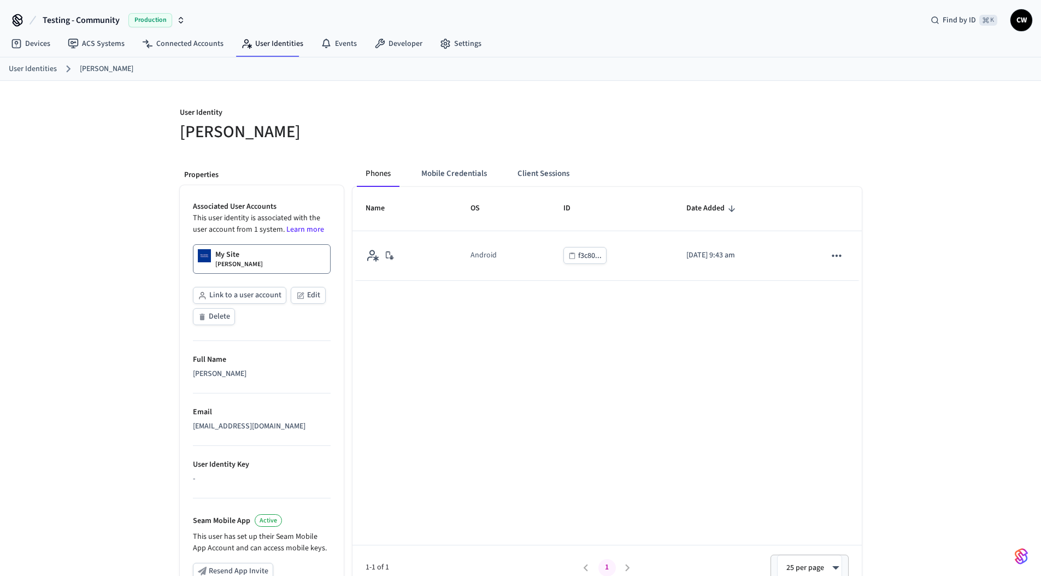
click at [127, 162] on div "User Identity [PERSON_NAME] Properties Associated User Accounts This user ident…" at bounding box center [520, 414] width 1041 height 666
click at [472, 168] on button "Mobile Credentials" at bounding box center [454, 174] width 83 height 26
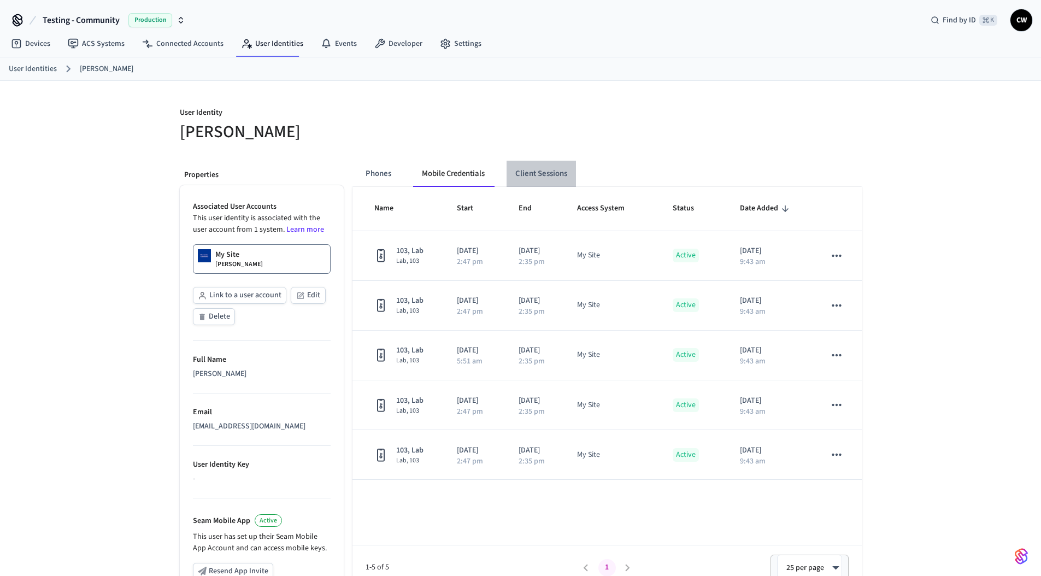
click at [544, 173] on button "Client Sessions" at bounding box center [541, 174] width 69 height 26
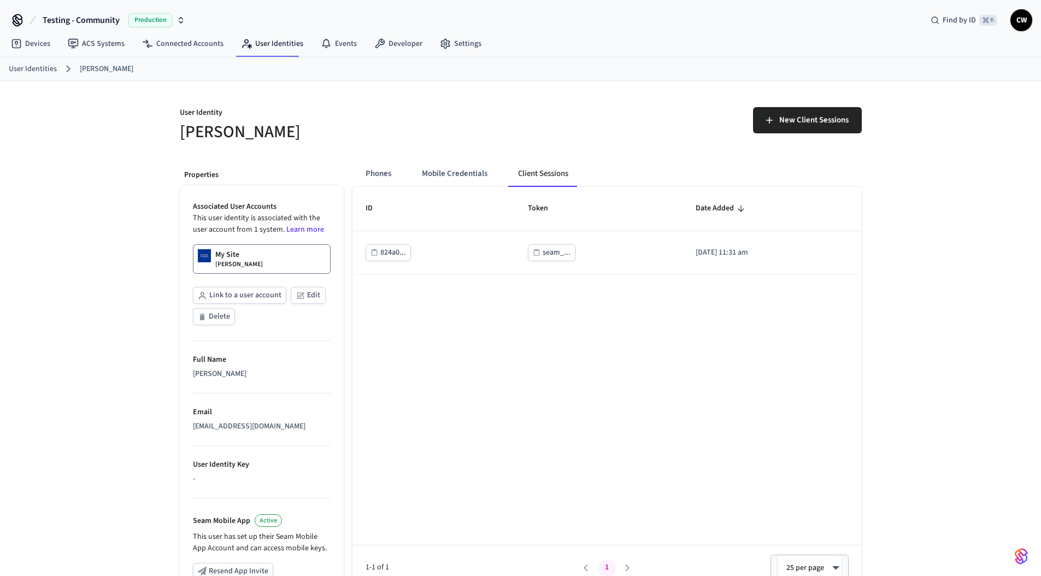
click at [447, 131] on h5 "[PERSON_NAME]" at bounding box center [347, 132] width 335 height 22
click at [250, 45] on link "User Identities" at bounding box center [272, 44] width 80 height 20
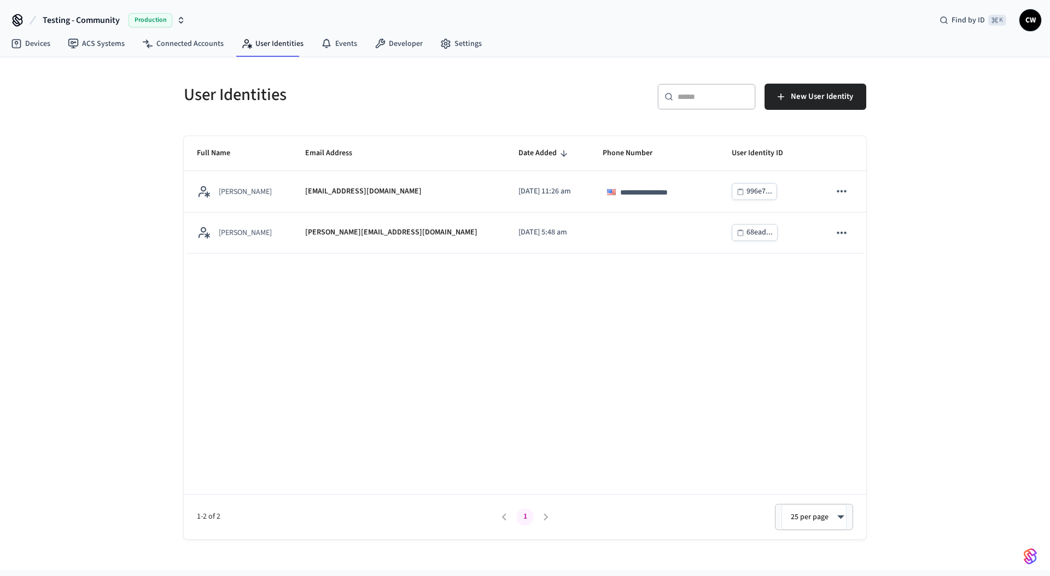
click at [124, 189] on div "**********" at bounding box center [525, 313] width 1050 height 513
click at [104, 49] on link "ACS Systems" at bounding box center [96, 44] width 74 height 20
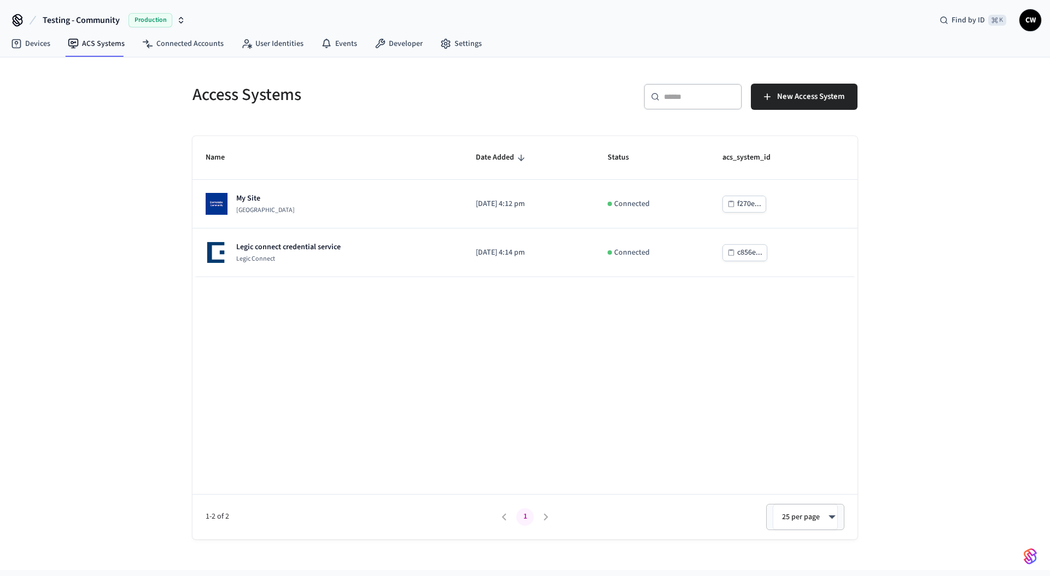
click at [89, 177] on div "Access Systems ​ ​ New Access System Name Date Added Status acs_system_id My Si…" at bounding box center [525, 313] width 1050 height 513
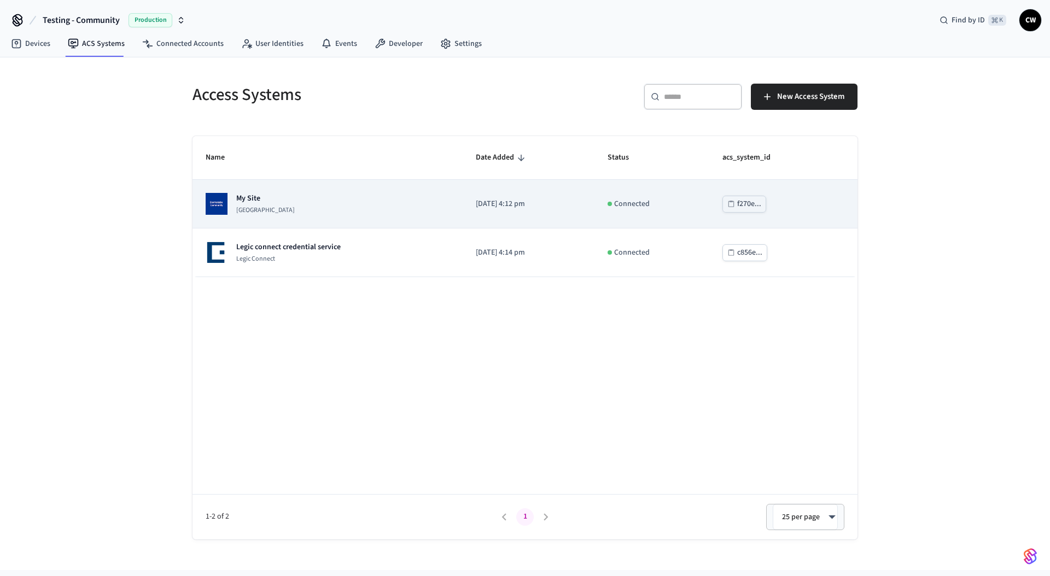
click at [278, 196] on p "My Site" at bounding box center [265, 198] width 58 height 11
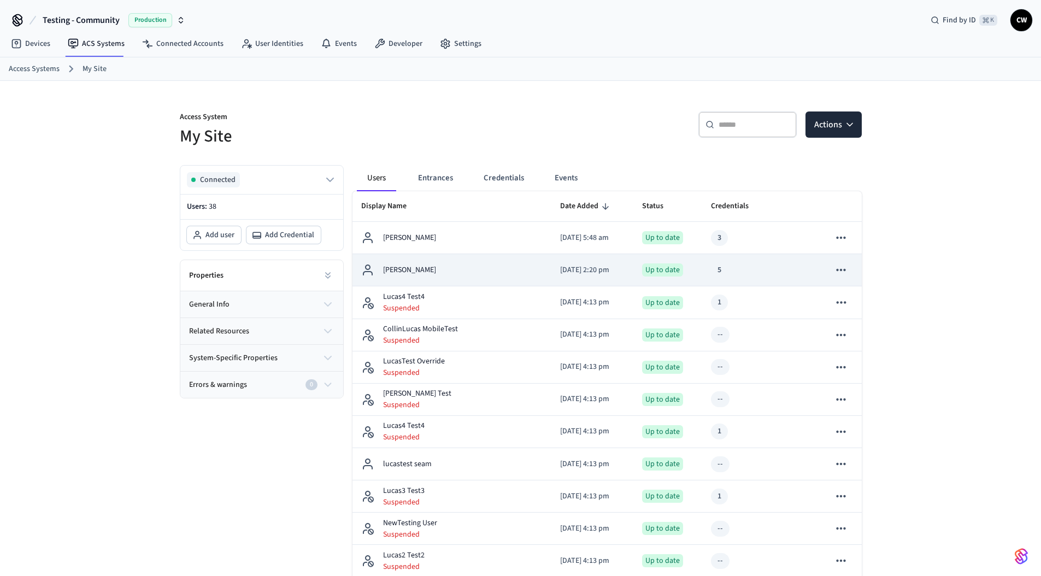
click at [560, 270] on p "[DATE] 2:20 pm" at bounding box center [592, 270] width 65 height 11
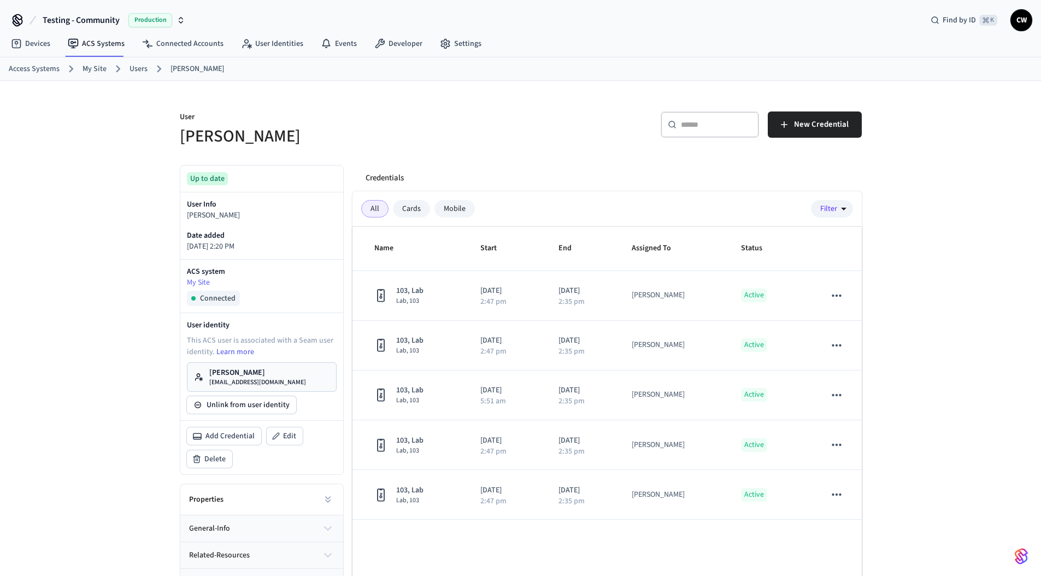
click at [491, 124] on p "User" at bounding box center [347, 119] width 335 height 14
click at [526, 109] on div "​ ​ New Credential" at bounding box center [688, 122] width 348 height 49
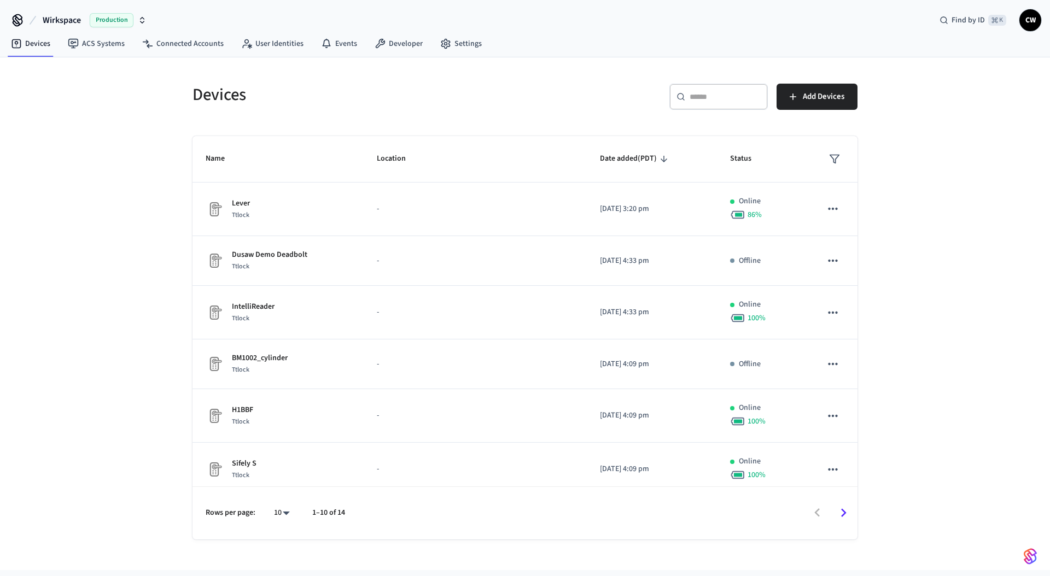
click at [152, 119] on div "Devices ​ ​ Add Devices Name Location Date added (PDT) Status Lever Ttlock - [D…" at bounding box center [525, 313] width 1050 height 513
click at [66, 23] on span "Wirkspace" at bounding box center [62, 20] width 38 height 13
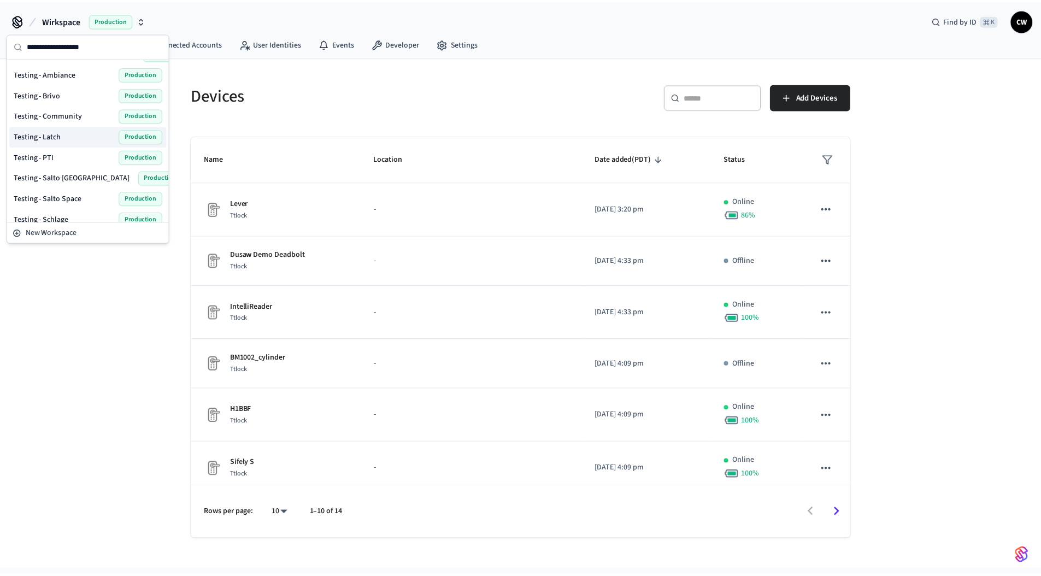
scroll to position [530, 0]
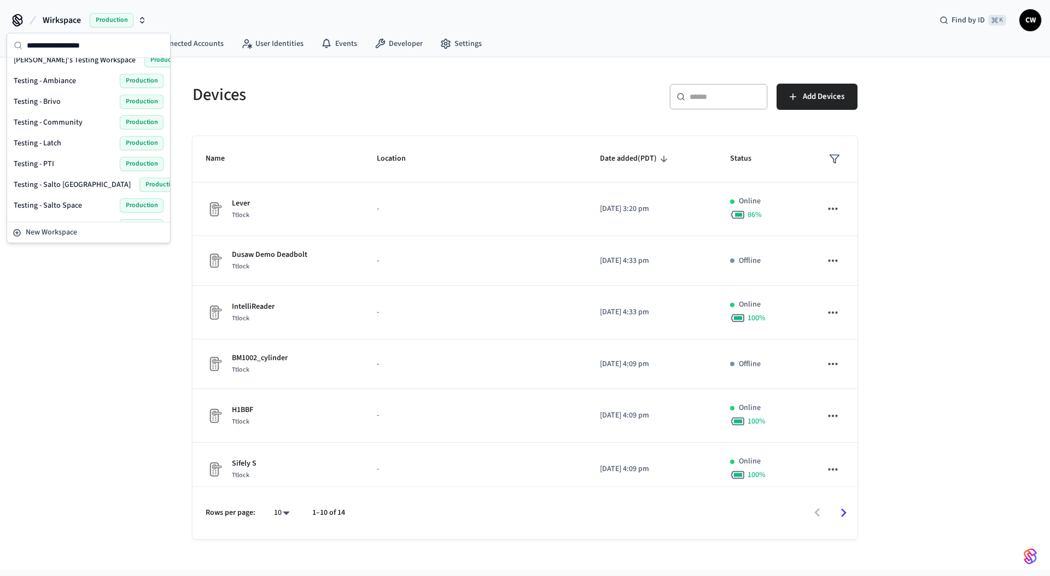
click at [59, 121] on span "Testing - Community" at bounding box center [48, 122] width 69 height 11
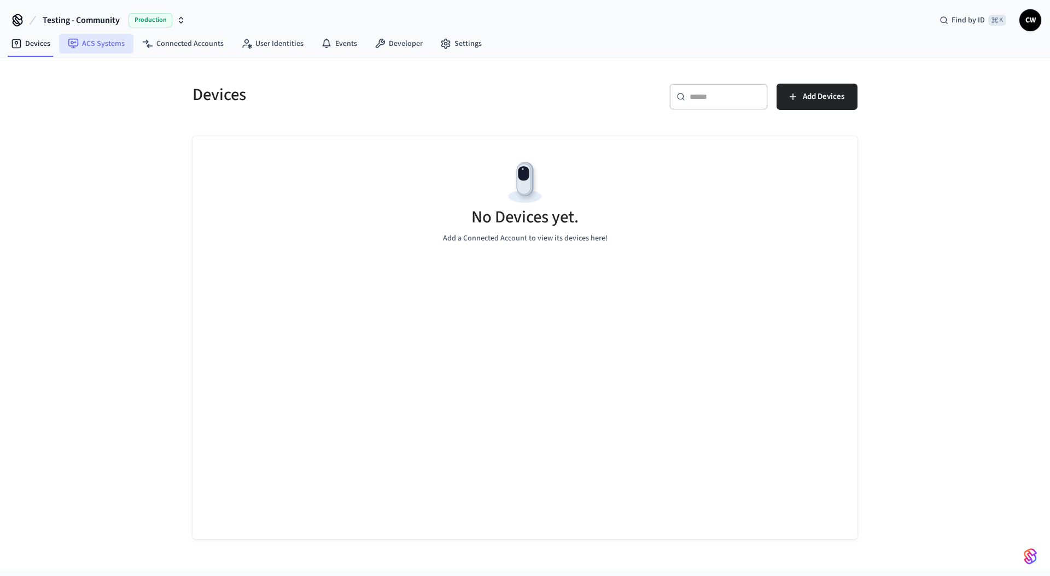
click at [97, 44] on link "ACS Systems" at bounding box center [96, 44] width 74 height 20
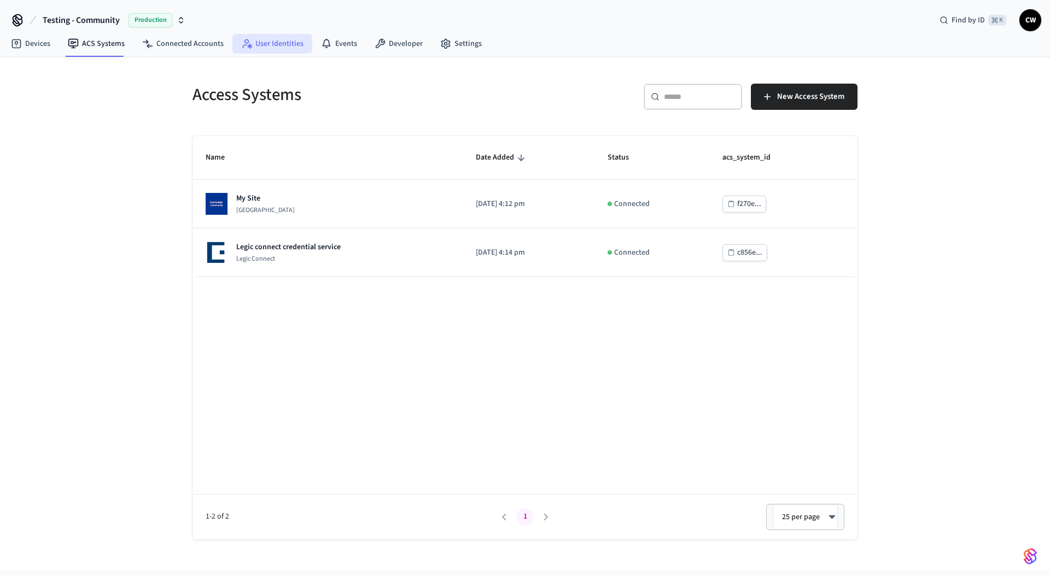
click at [251, 48] on link "User Identities" at bounding box center [272, 44] width 80 height 20
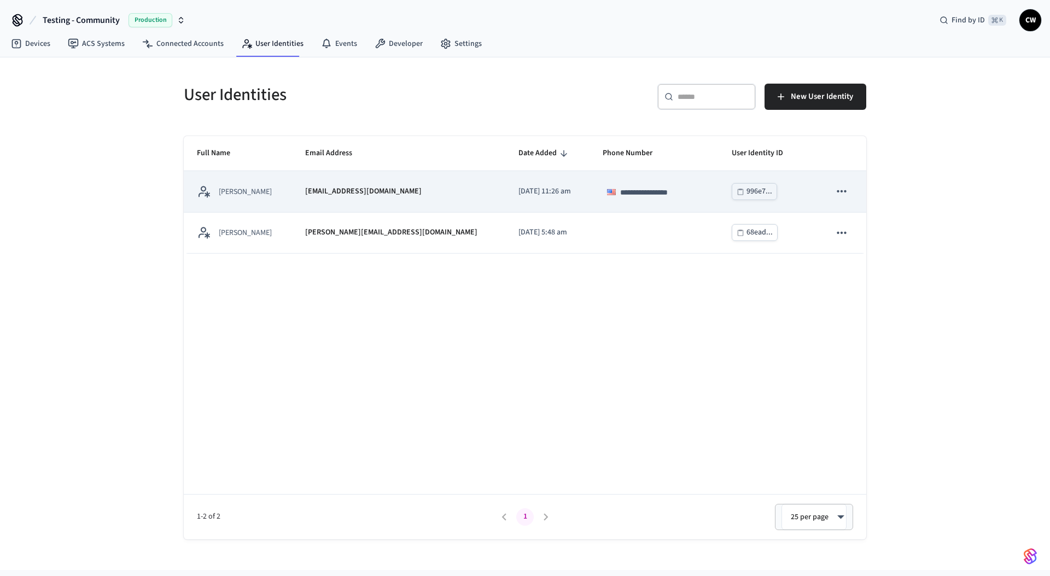
click at [279, 193] on div "[PERSON_NAME]" at bounding box center [238, 192] width 82 height 14
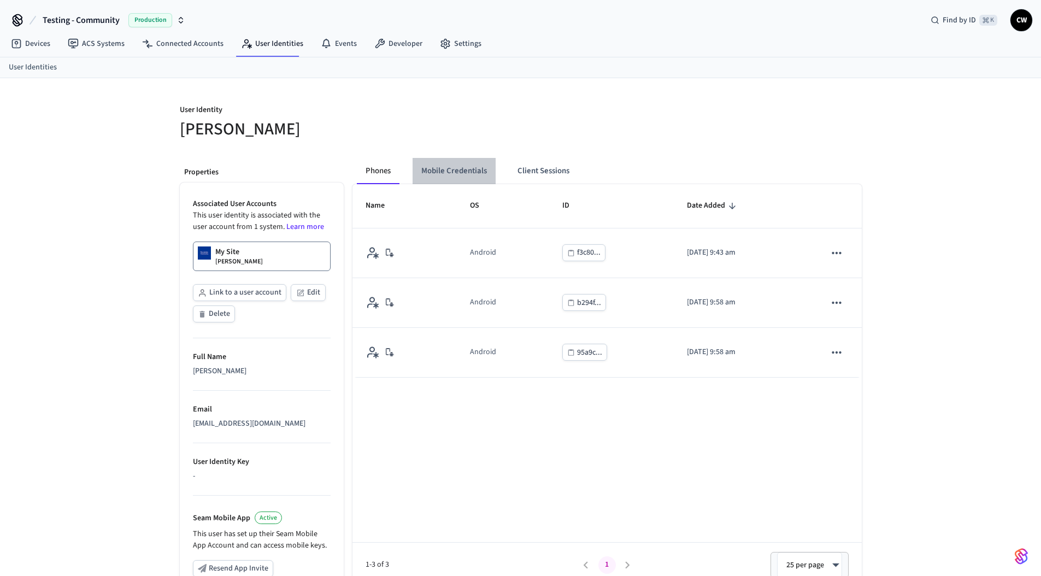
click at [459, 172] on button "Mobile Credentials" at bounding box center [454, 171] width 83 height 26
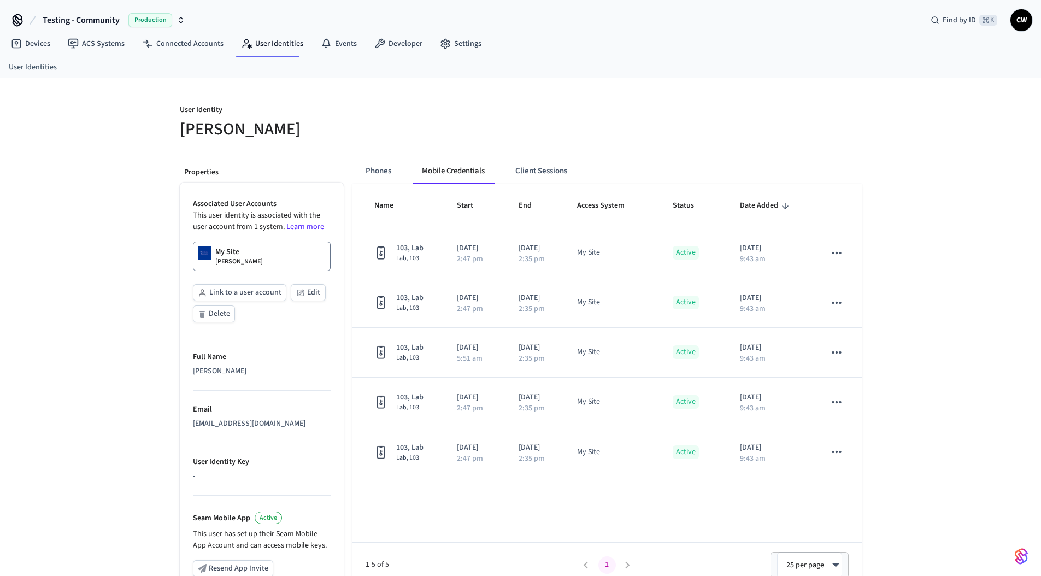
click at [462, 171] on button "Mobile Credentials" at bounding box center [453, 171] width 80 height 26
click at [528, 169] on button "Client Sessions" at bounding box center [541, 171] width 69 height 26
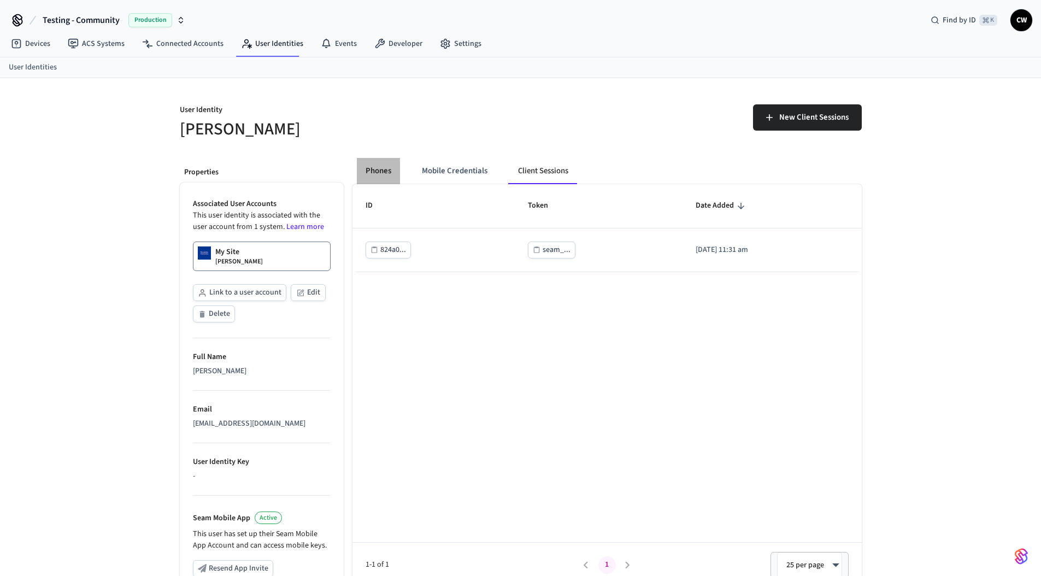
click at [376, 170] on button "Phones" at bounding box center [378, 171] width 43 height 26
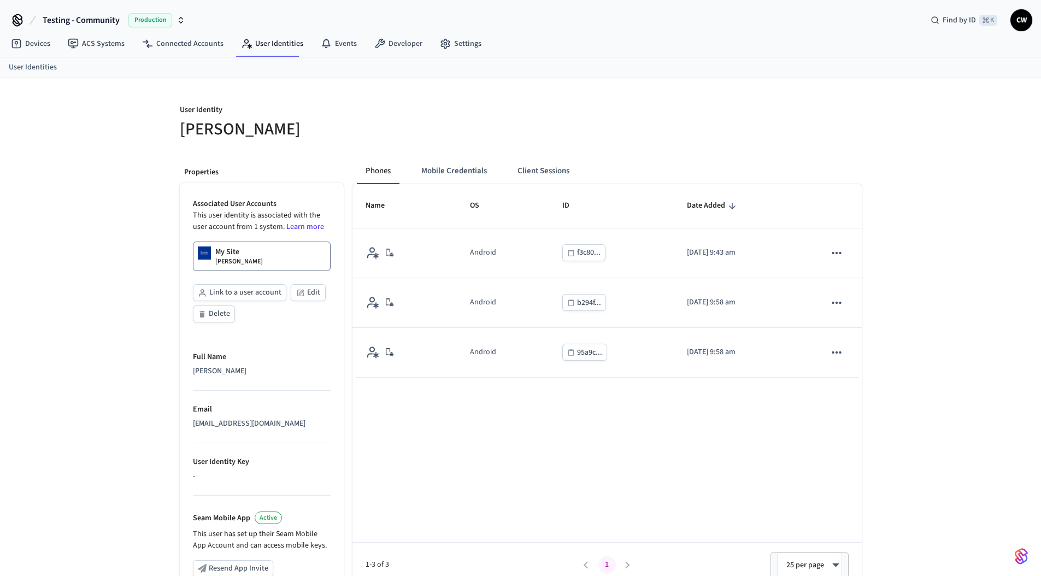
click at [369, 144] on div "User Identity [PERSON_NAME] Properties Associated User Accounts This user ident…" at bounding box center [521, 411] width 700 height 666
click at [543, 114] on div at bounding box center [695, 121] width 335 height 35
click at [162, 199] on div "User Identity [PERSON_NAME] Properties Associated User Accounts This user ident…" at bounding box center [520, 414] width 1041 height 666
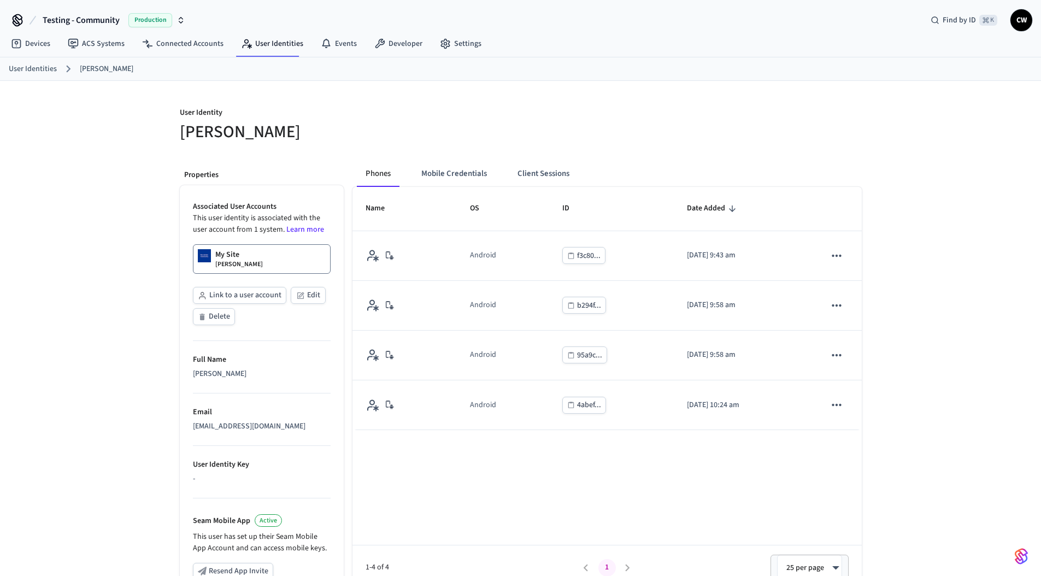
click at [163, 154] on div "User Identity [PERSON_NAME] Properties Associated User Accounts This user ident…" at bounding box center [520, 414] width 1041 height 666
click at [433, 177] on button "Mobile Credentials" at bounding box center [454, 174] width 83 height 26
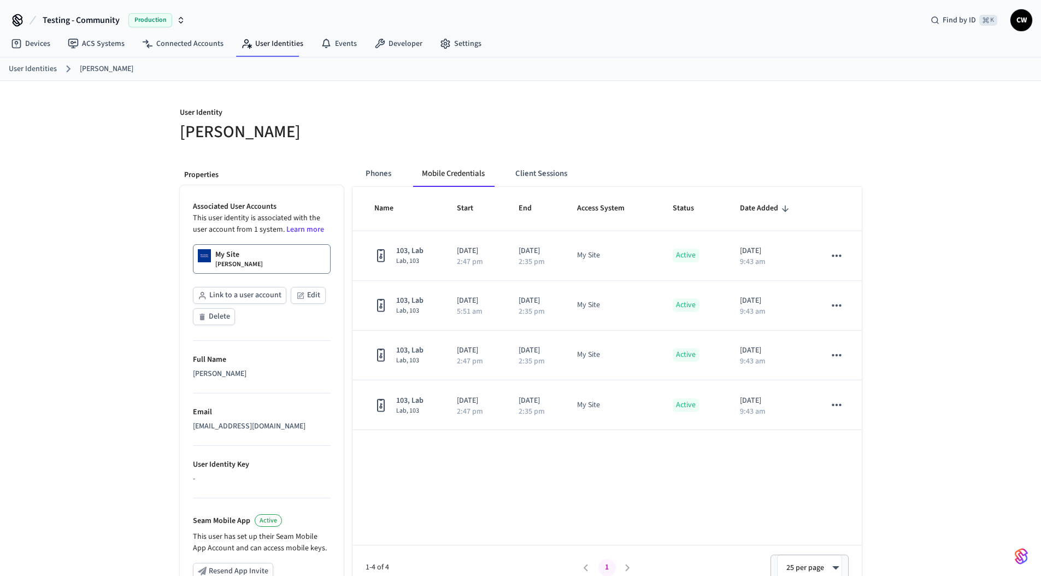
click at [469, 144] on div "User Identity [PERSON_NAME] Properties Associated User Accounts This user ident…" at bounding box center [521, 414] width 700 height 666
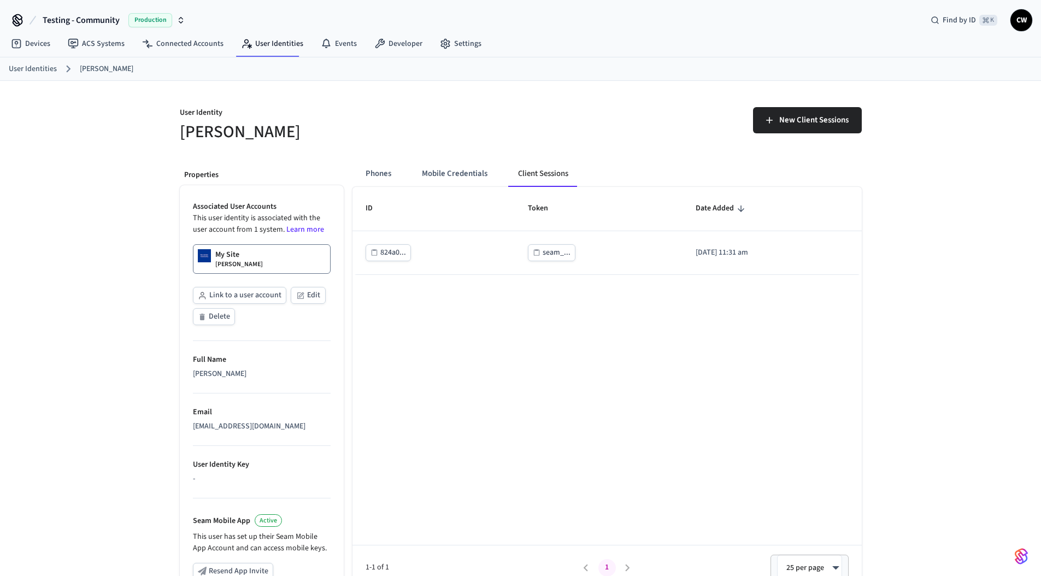
click at [529, 136] on div "New Client Sessions" at bounding box center [695, 124] width 335 height 35
click at [474, 170] on button "Mobile Credentials" at bounding box center [454, 174] width 83 height 26
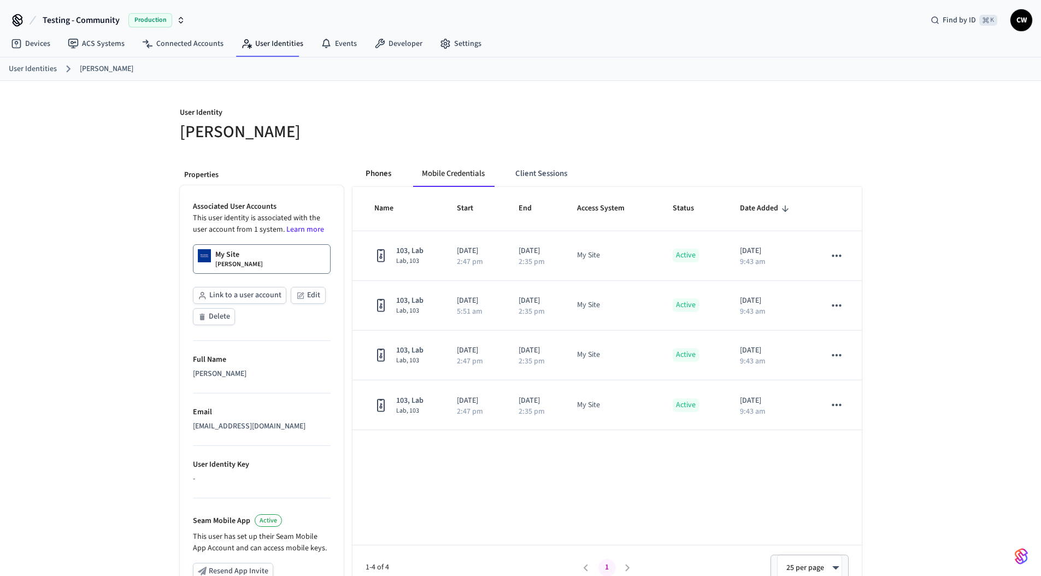
click at [368, 173] on button "Phones" at bounding box center [378, 174] width 43 height 26
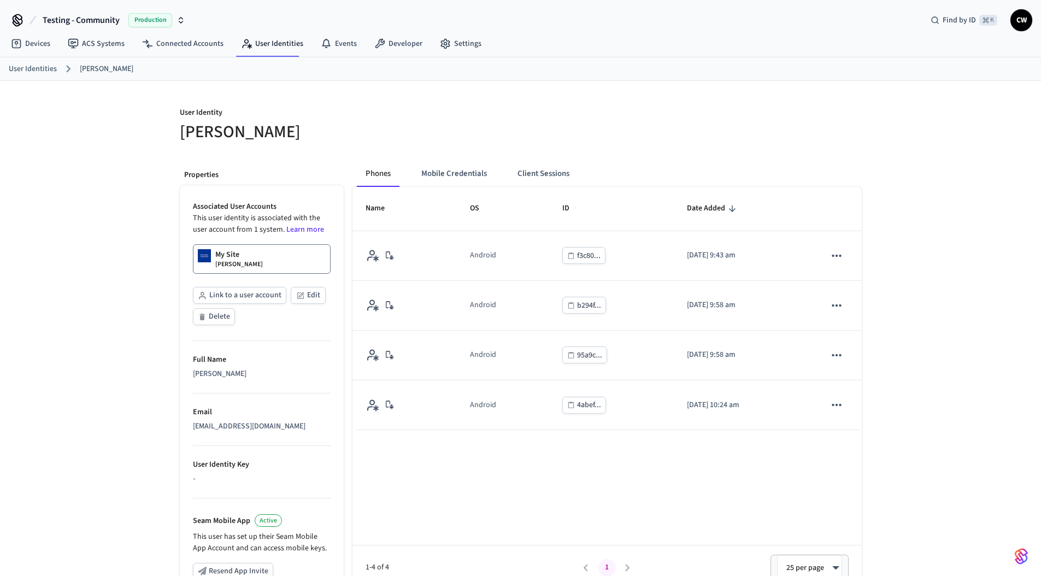
click at [427, 124] on h5 "[PERSON_NAME]" at bounding box center [347, 132] width 335 height 22
click at [124, 118] on div "User Identity [PERSON_NAME] Properties Associated User Accounts This user ident…" at bounding box center [520, 414] width 1041 height 666
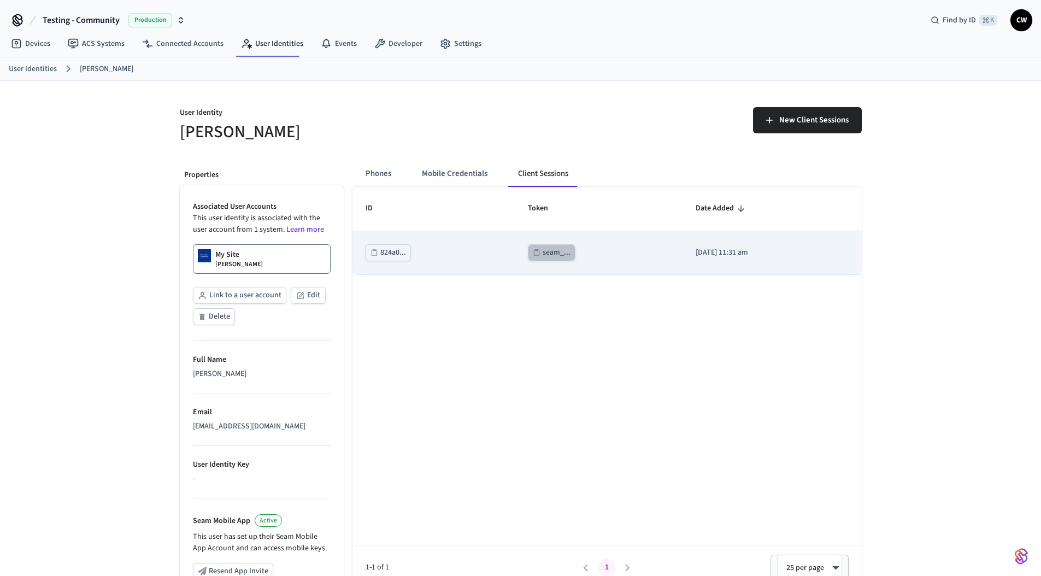
click at [528, 255] on button "seam_..." at bounding box center [552, 252] width 48 height 17
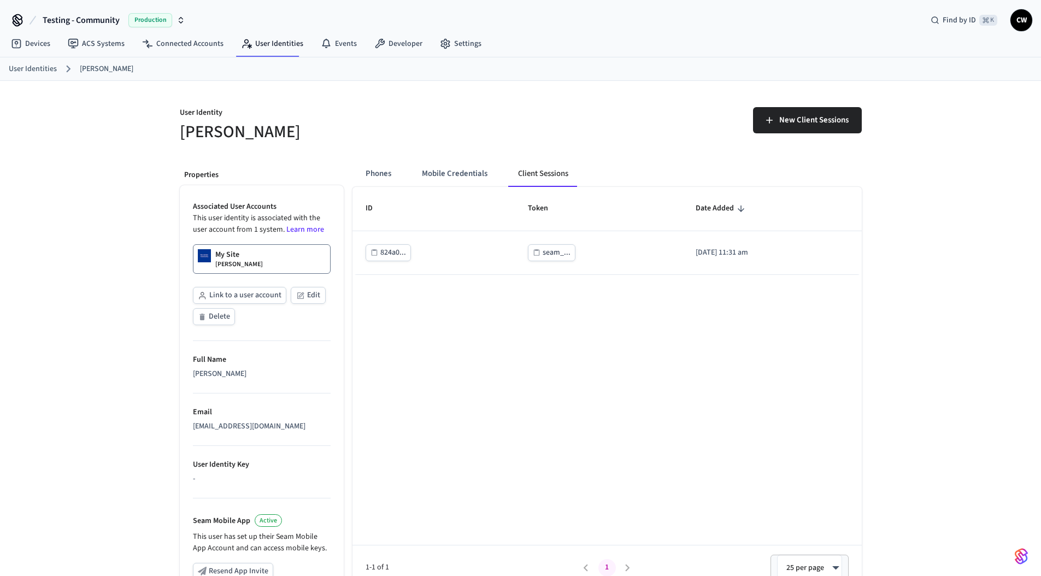
click at [119, 186] on div "User Identity [PERSON_NAME] New Client Sessions Properties Associated User Acco…" at bounding box center [520, 414] width 1041 height 666
click at [115, 174] on div "User Identity [PERSON_NAME] New Client Sessions Properties Associated User Acco…" at bounding box center [520, 414] width 1041 height 666
